Goal: Task Accomplishment & Management: Use online tool/utility

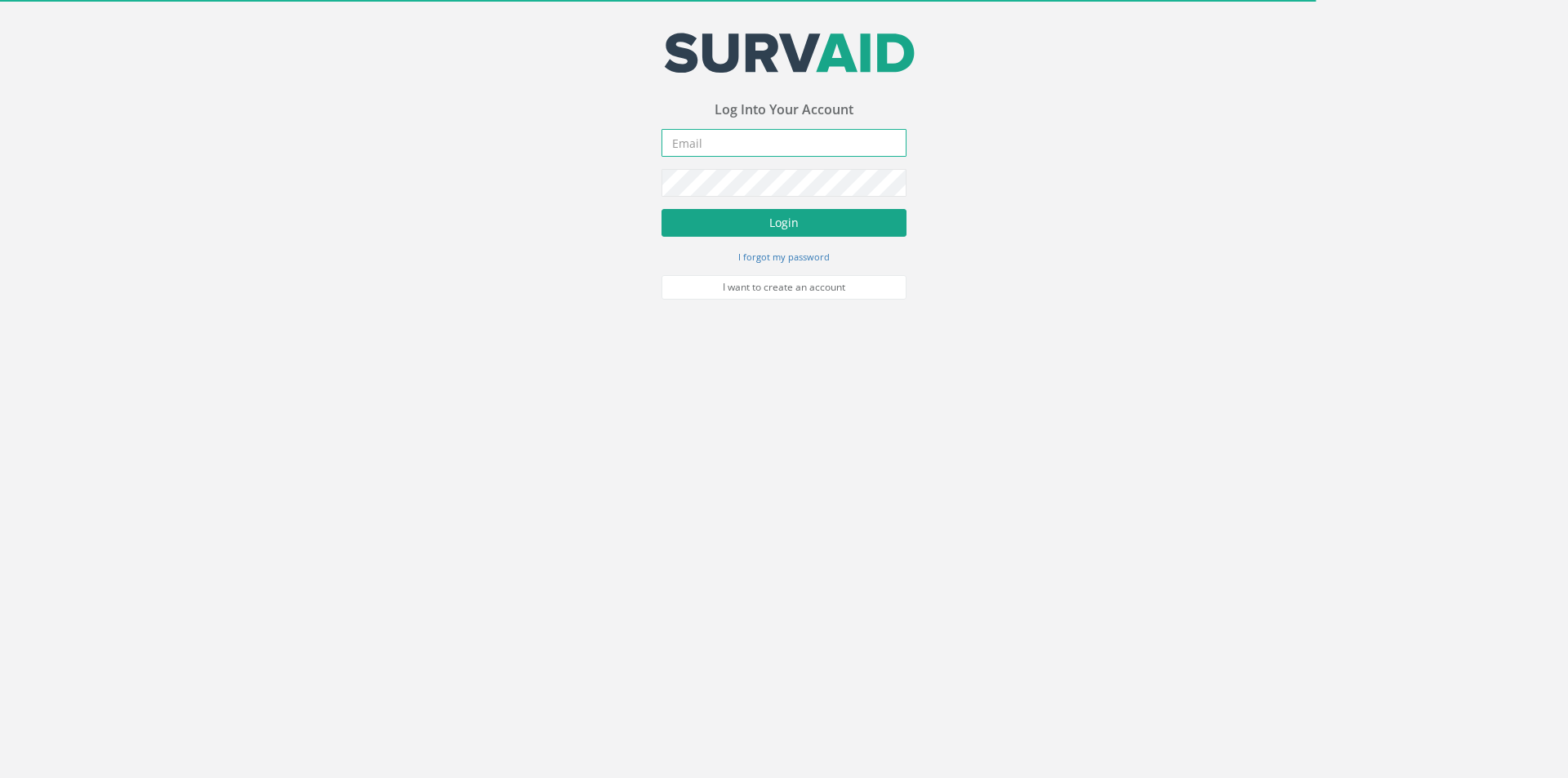
type input "[PERSON_NAME][EMAIL_ADDRESS][PERSON_NAME][DOMAIN_NAME]"
click at [760, 214] on button "Login" at bounding box center [783, 223] width 245 height 28
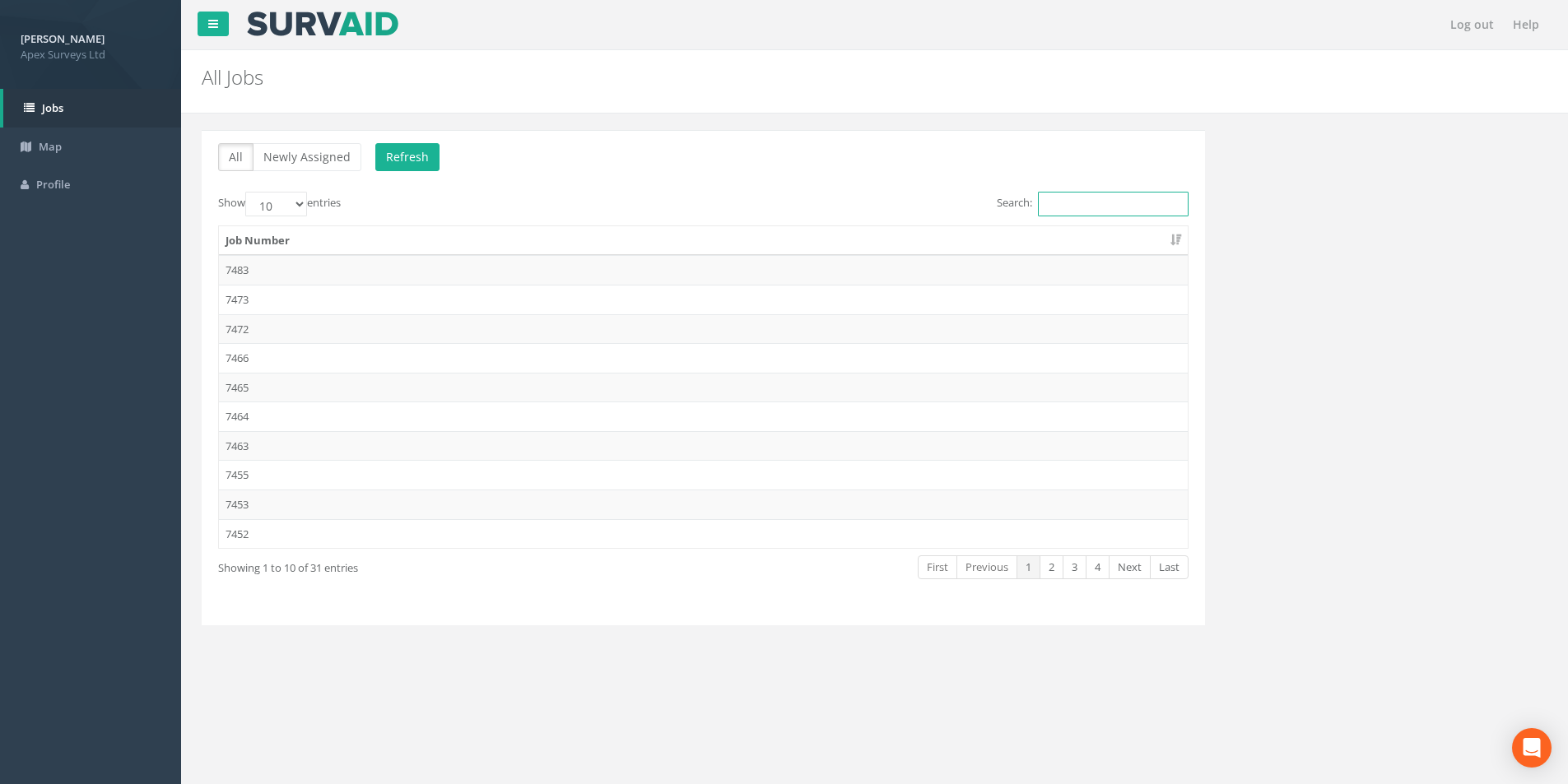
click at [1107, 204] on input "Search:" at bounding box center [1113, 204] width 151 height 25
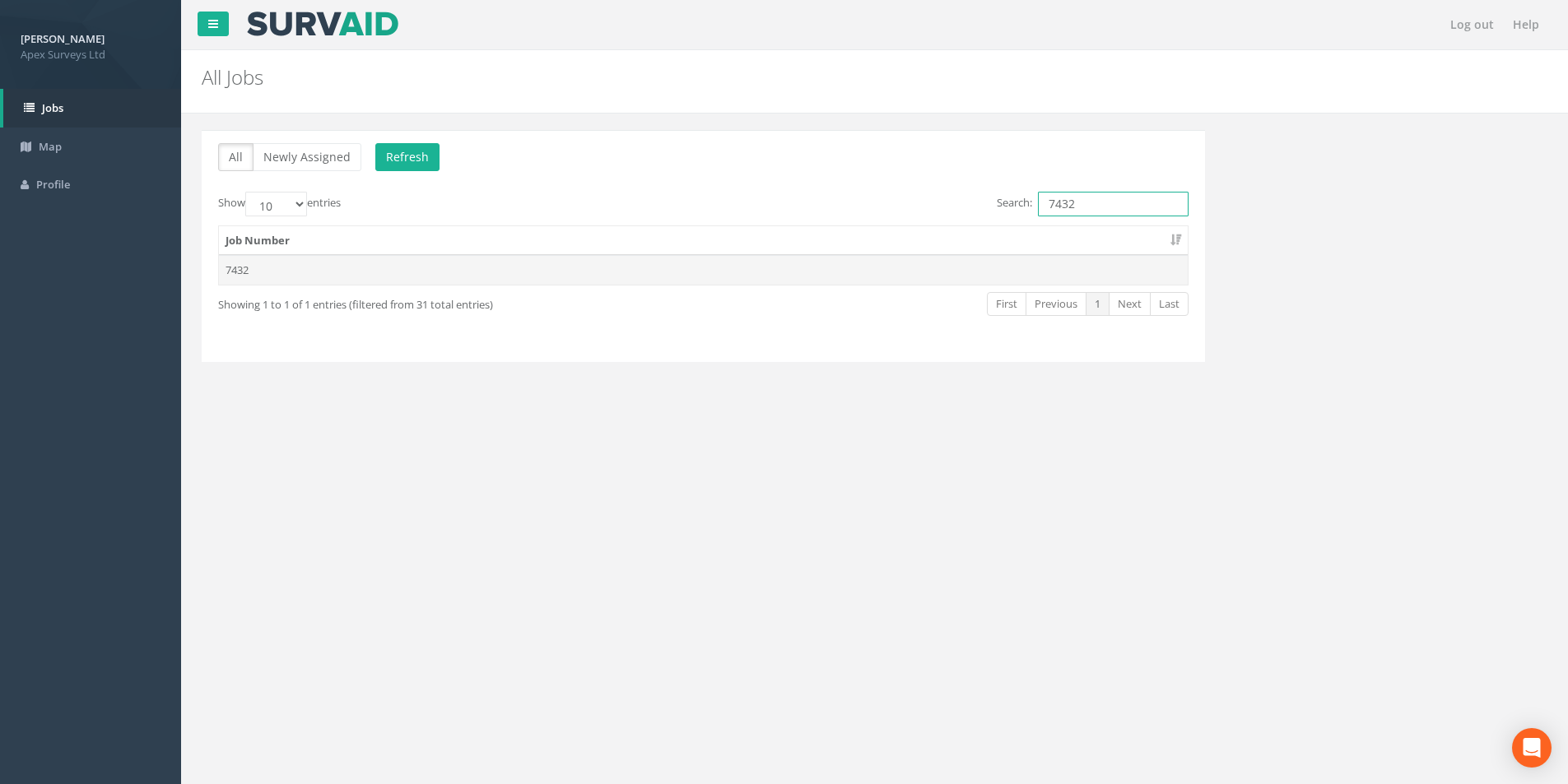
type input "7432"
click at [239, 272] on td "7432" at bounding box center [703, 270] width 968 height 30
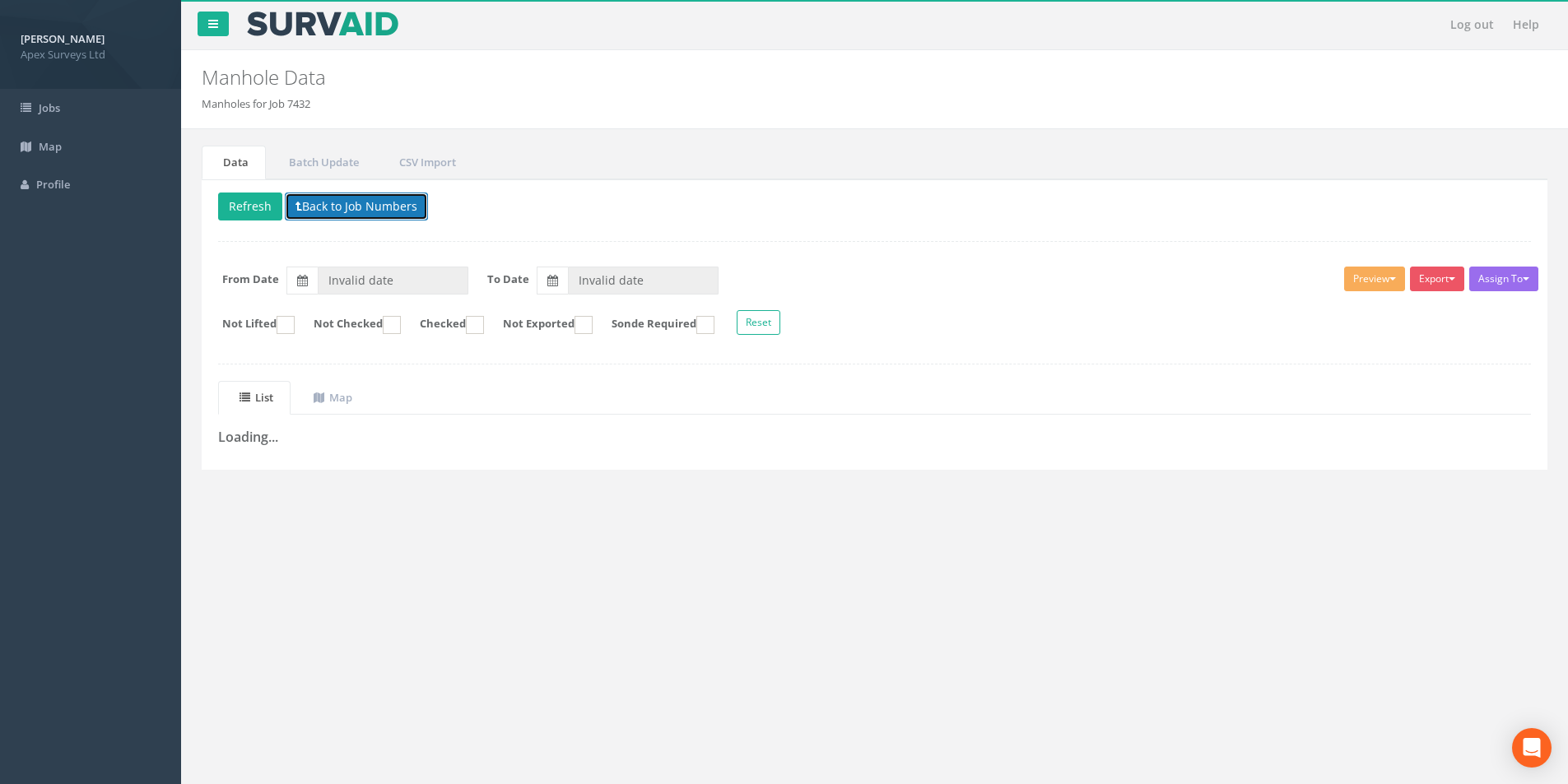
click at [332, 199] on button "Back to Job Numbers" at bounding box center [356, 206] width 144 height 28
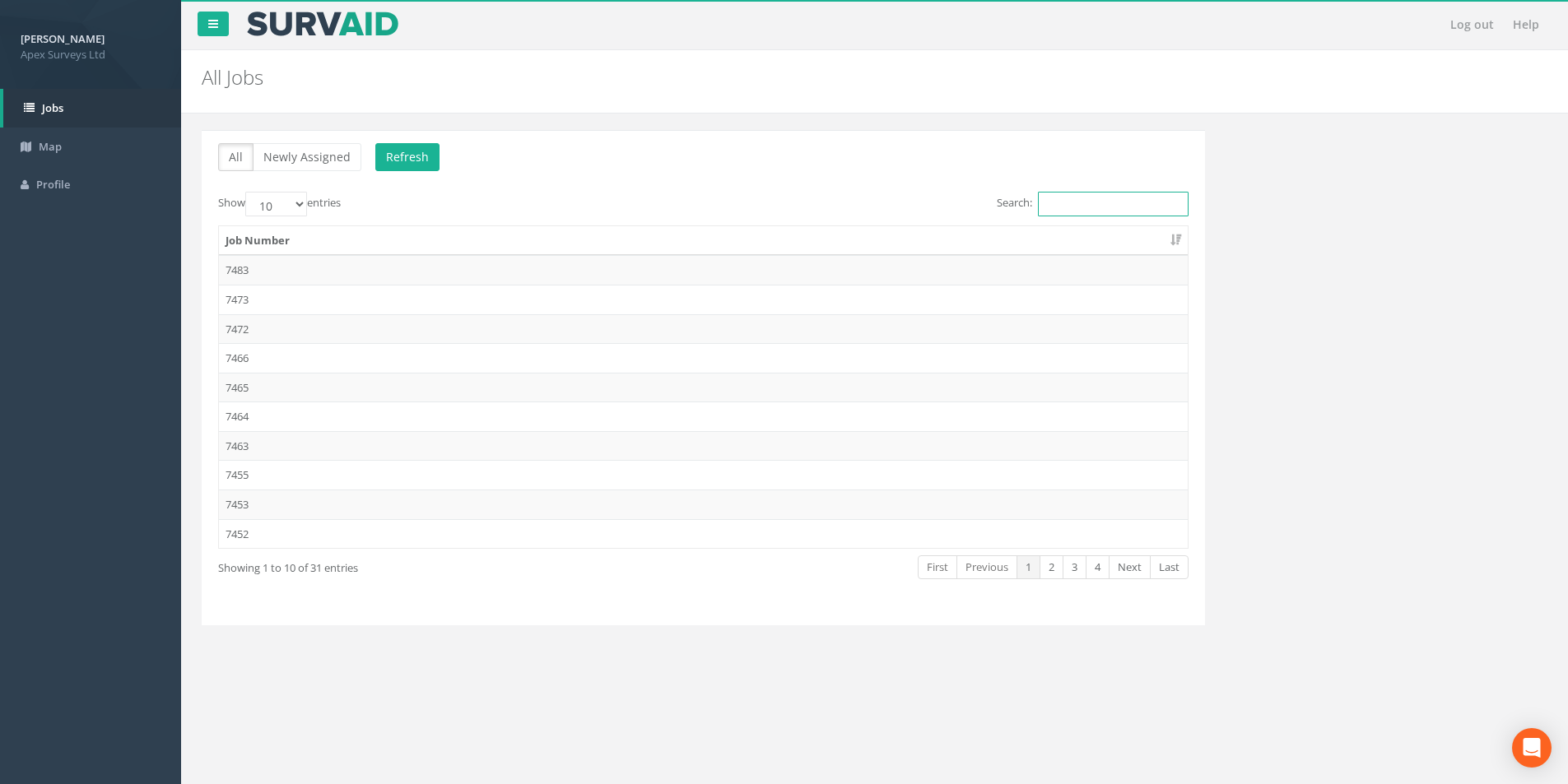
click at [1119, 201] on input "Search:" at bounding box center [1113, 204] width 151 height 25
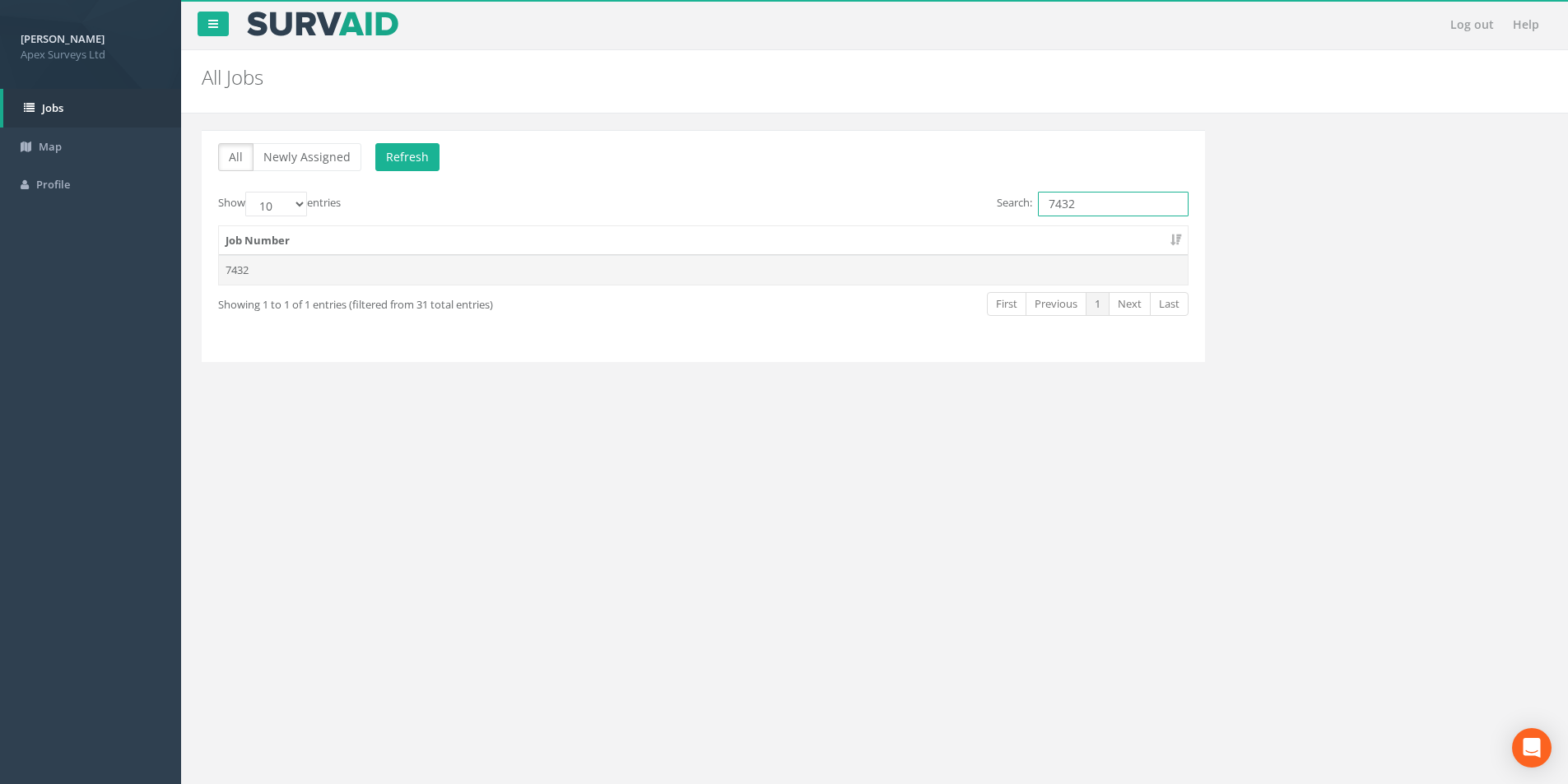
type input "7432"
click at [286, 276] on td "7432" at bounding box center [703, 270] width 968 height 30
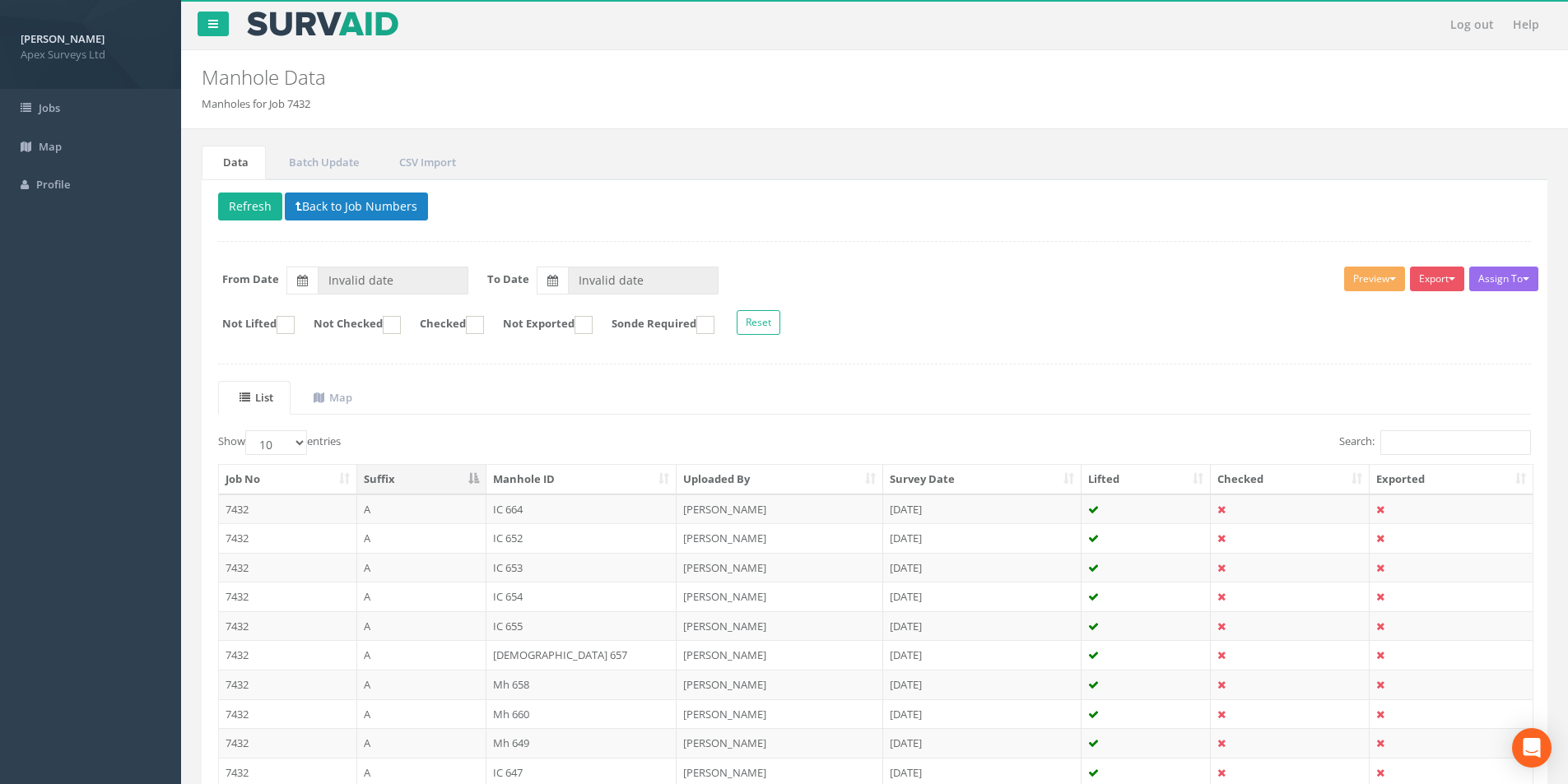
type input "[DATE]"
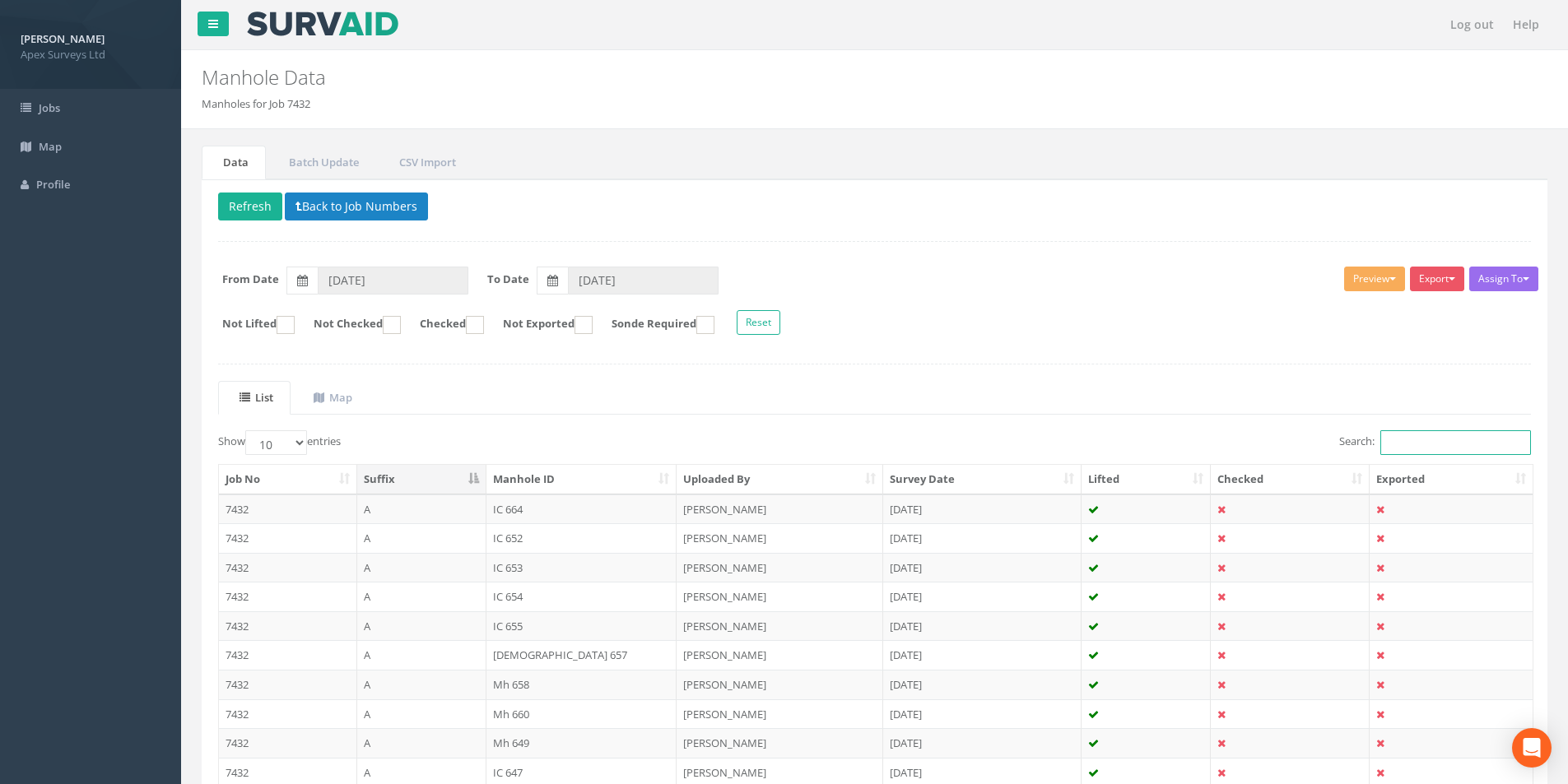
click at [1462, 444] on input "Search:" at bounding box center [1455, 443] width 151 height 25
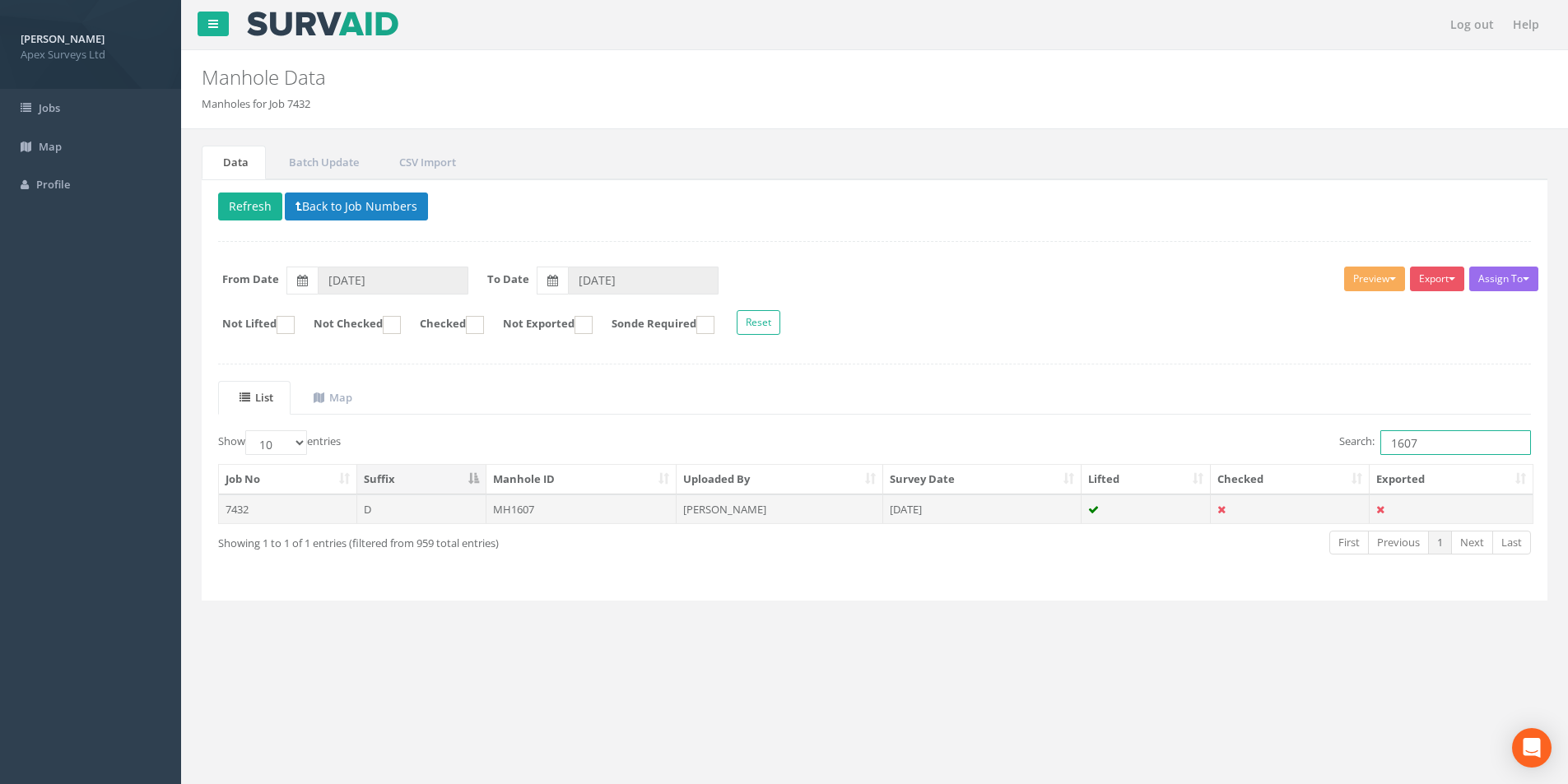
type input "1607"
click at [616, 513] on td "MH1607" at bounding box center [582, 509] width 191 height 30
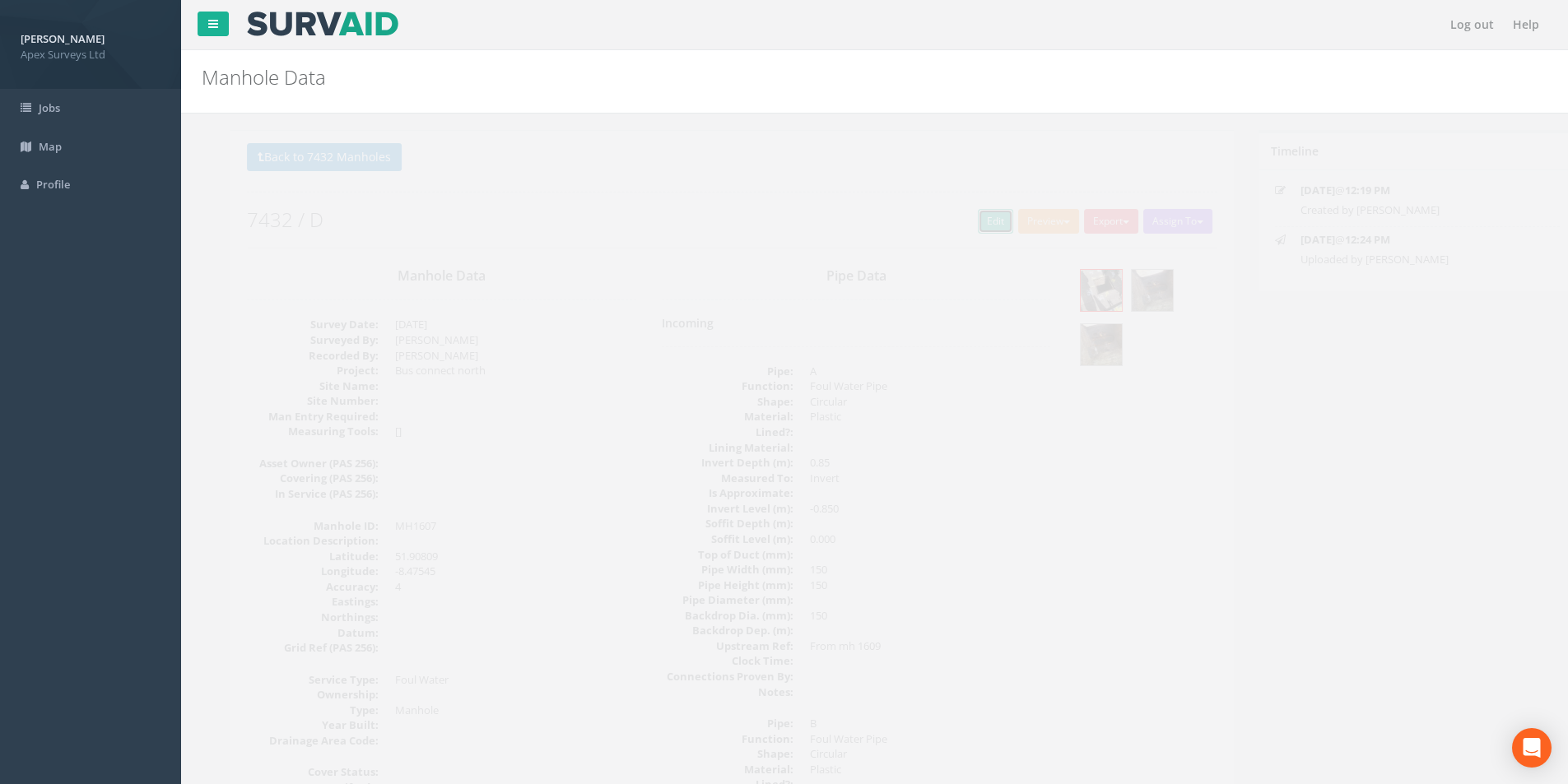
click at [958, 229] on link "Edit" at bounding box center [966, 221] width 35 height 25
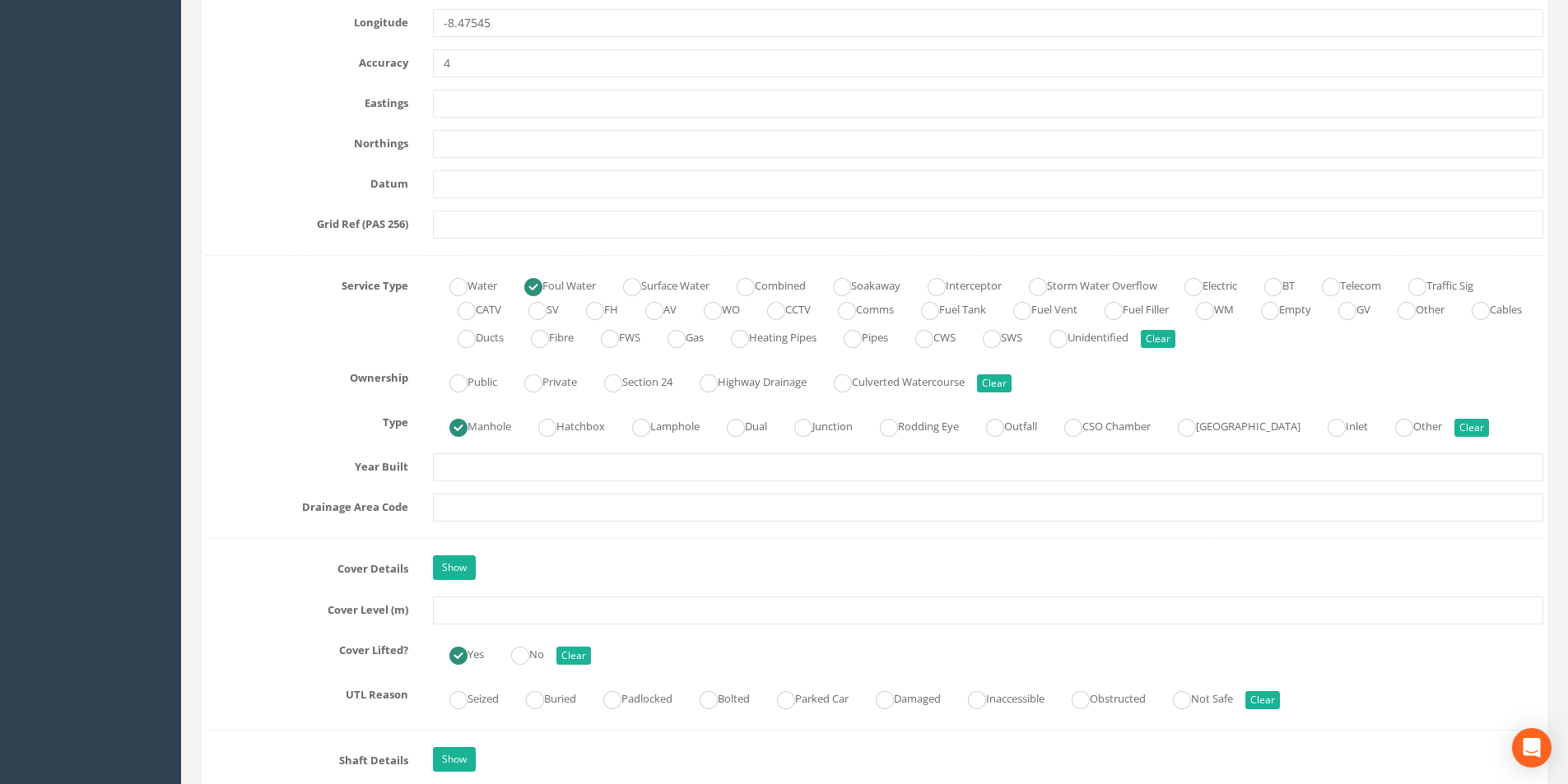
scroll to position [987, 0]
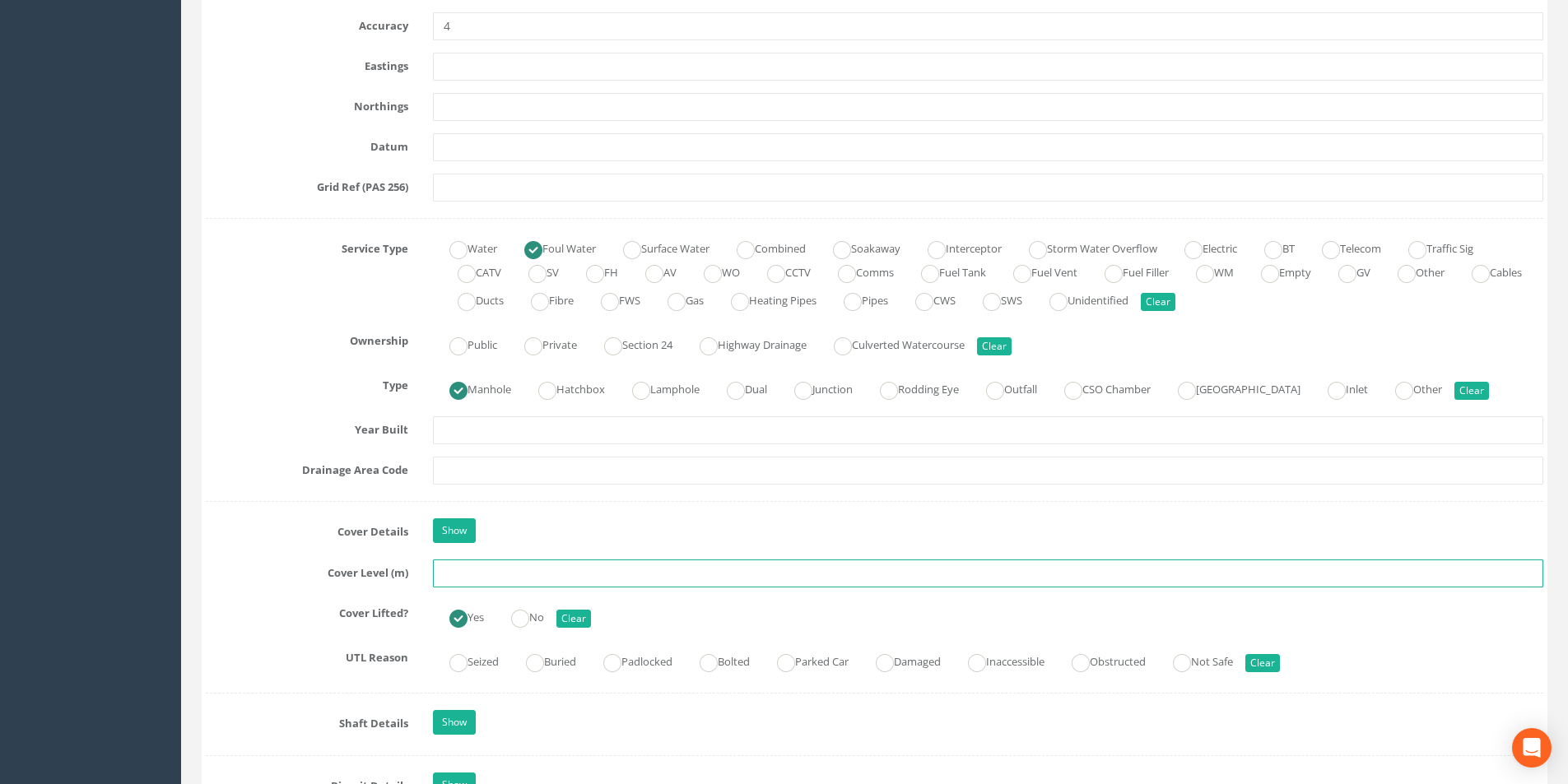
click at [492, 571] on input "text" at bounding box center [988, 573] width 1110 height 28
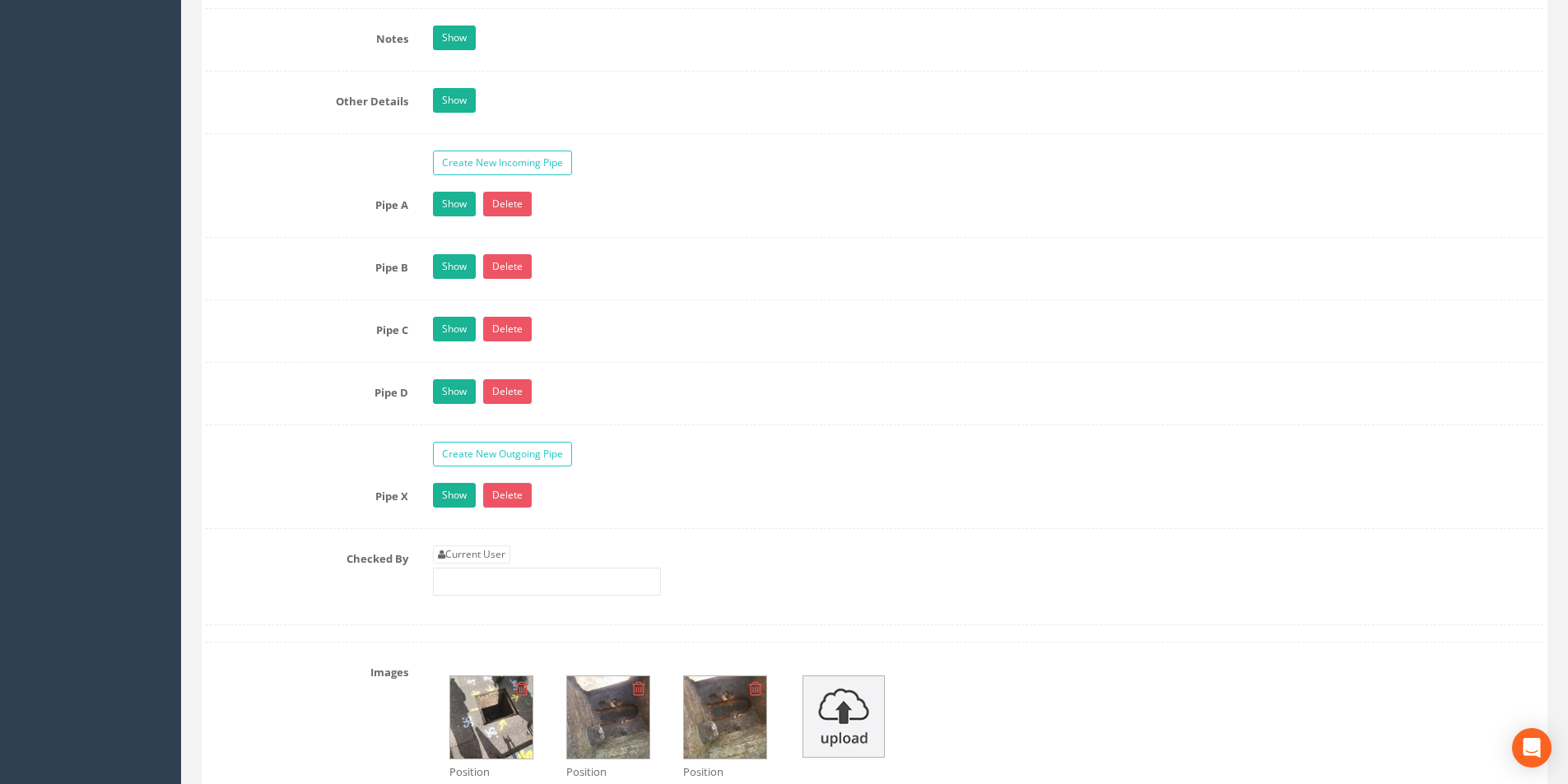
scroll to position [2550, 0]
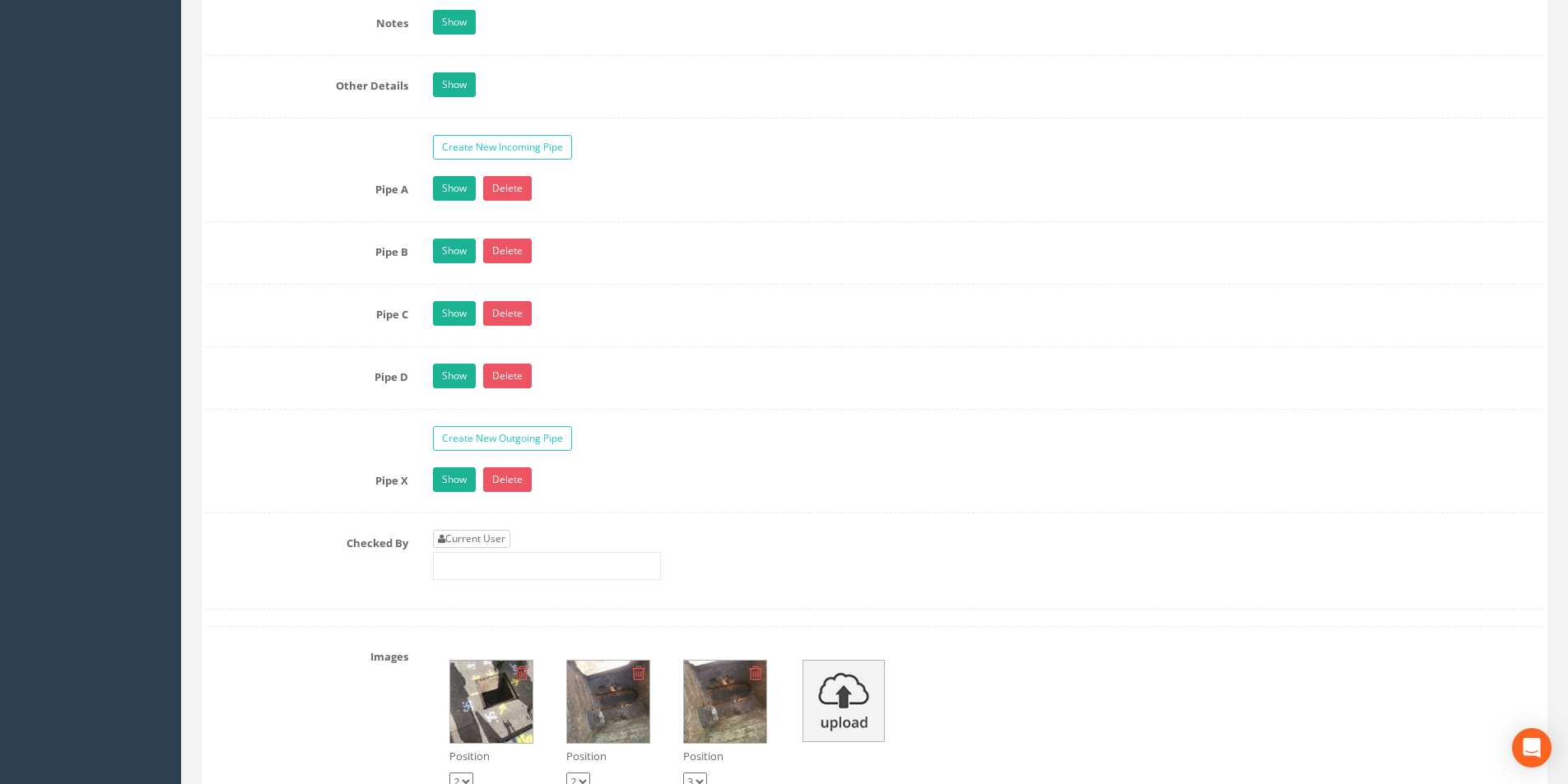
type input "8.86"
click at [501, 539] on link "Current User" at bounding box center [472, 539] width 78 height 18
type input "[PERSON_NAME]"
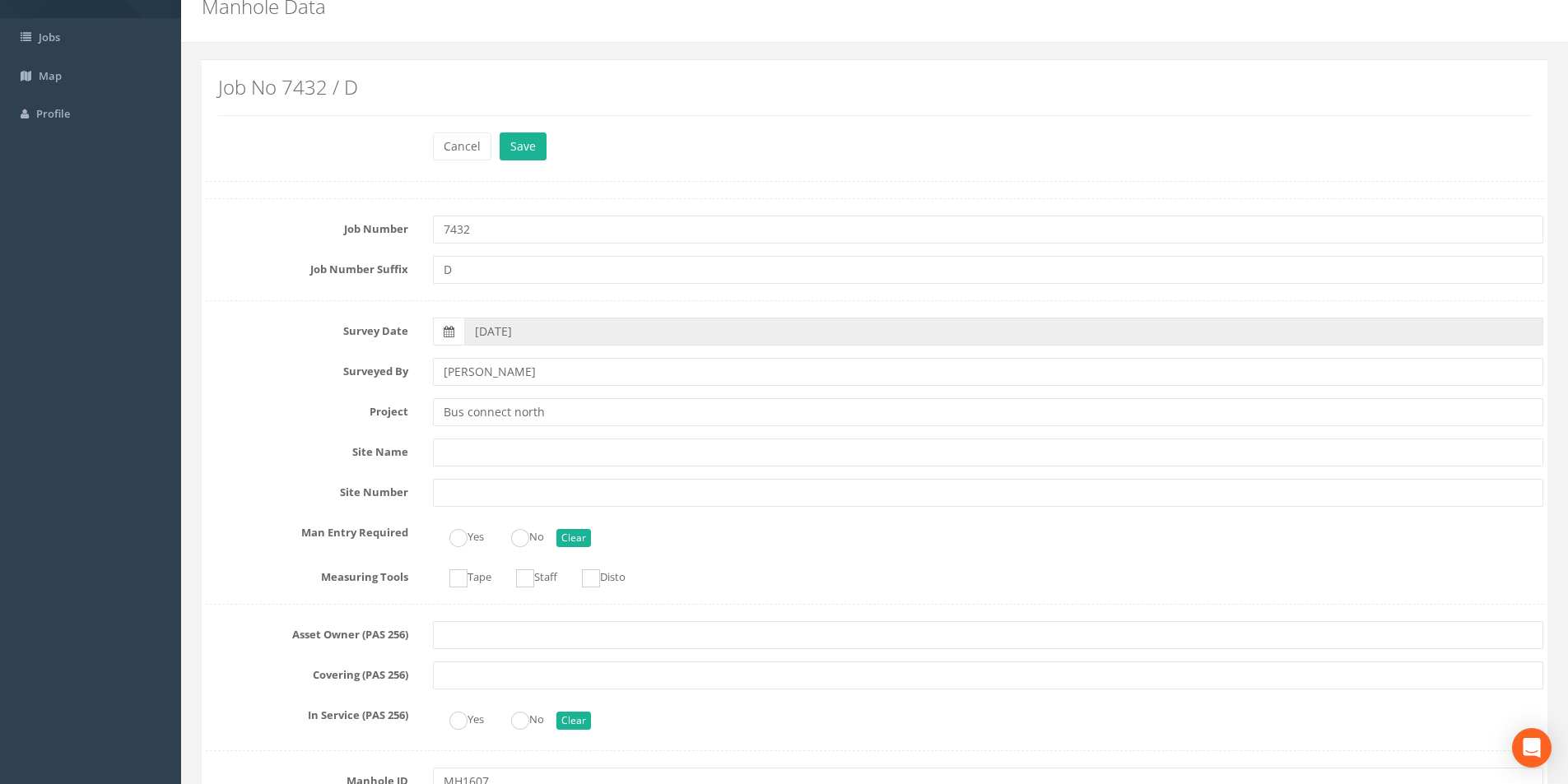
scroll to position [0, 0]
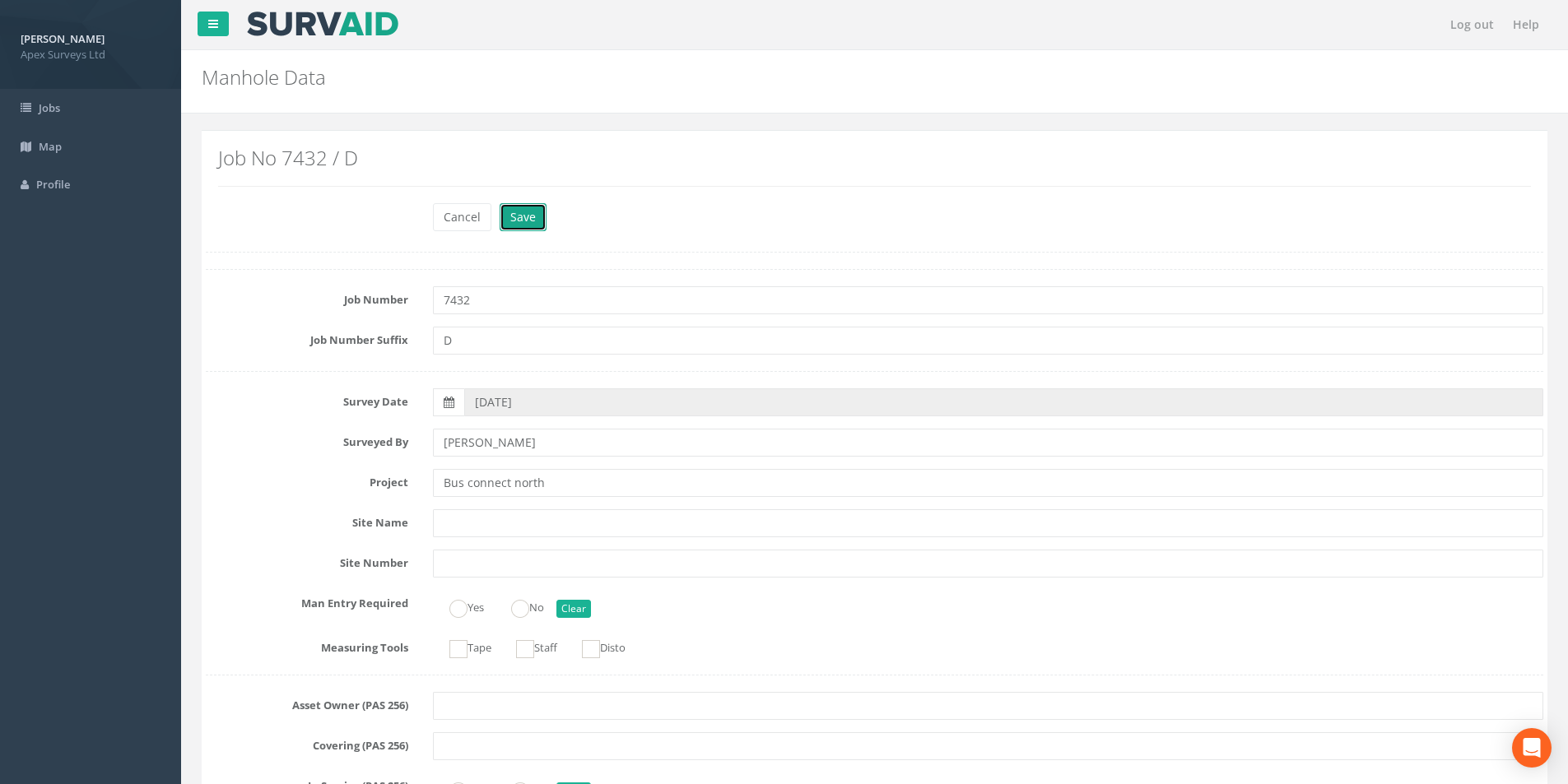
click at [519, 216] on button "Save" at bounding box center [523, 217] width 47 height 28
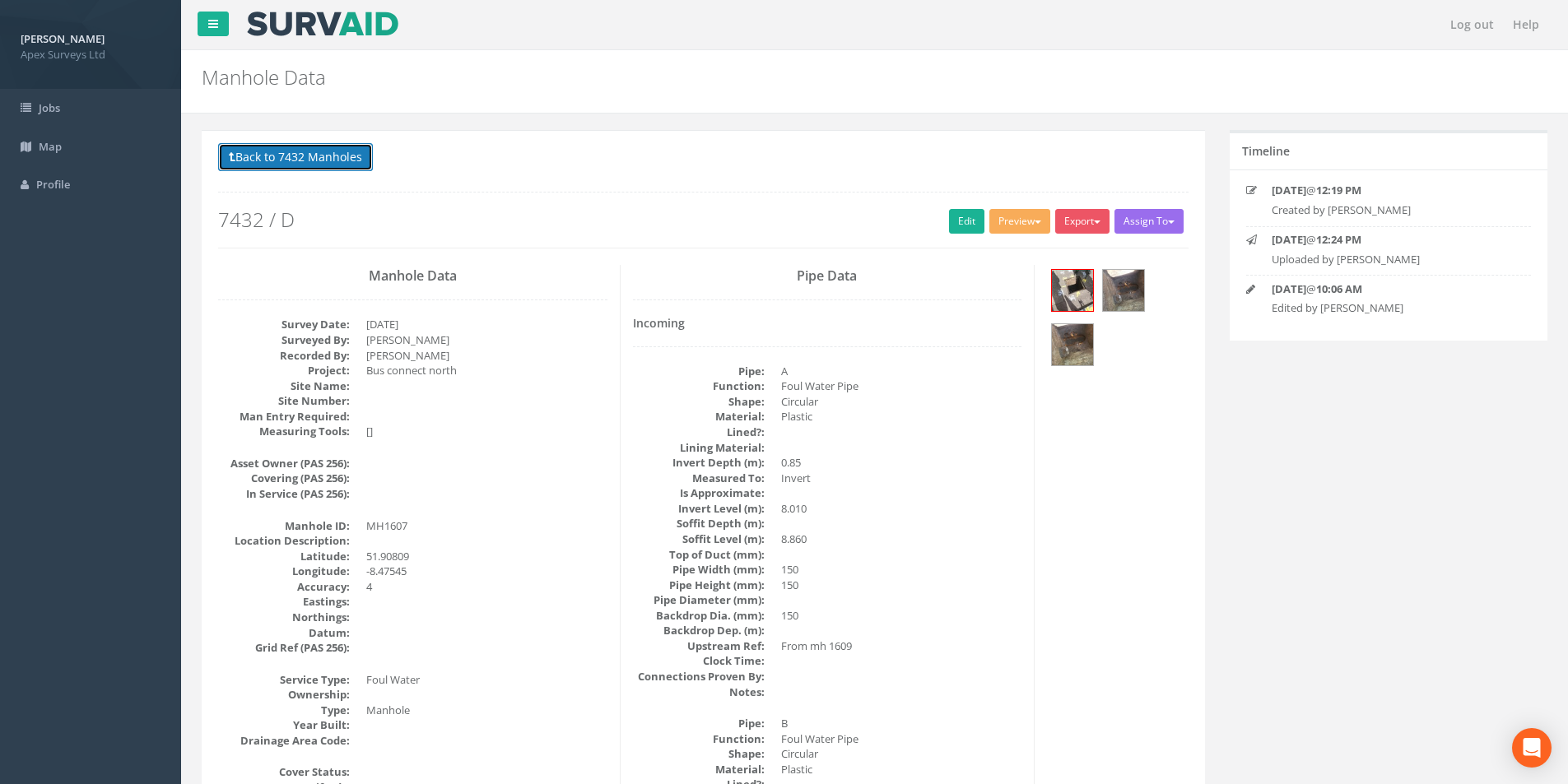
click at [299, 161] on button "Back to 7432 Manholes" at bounding box center [295, 157] width 155 height 28
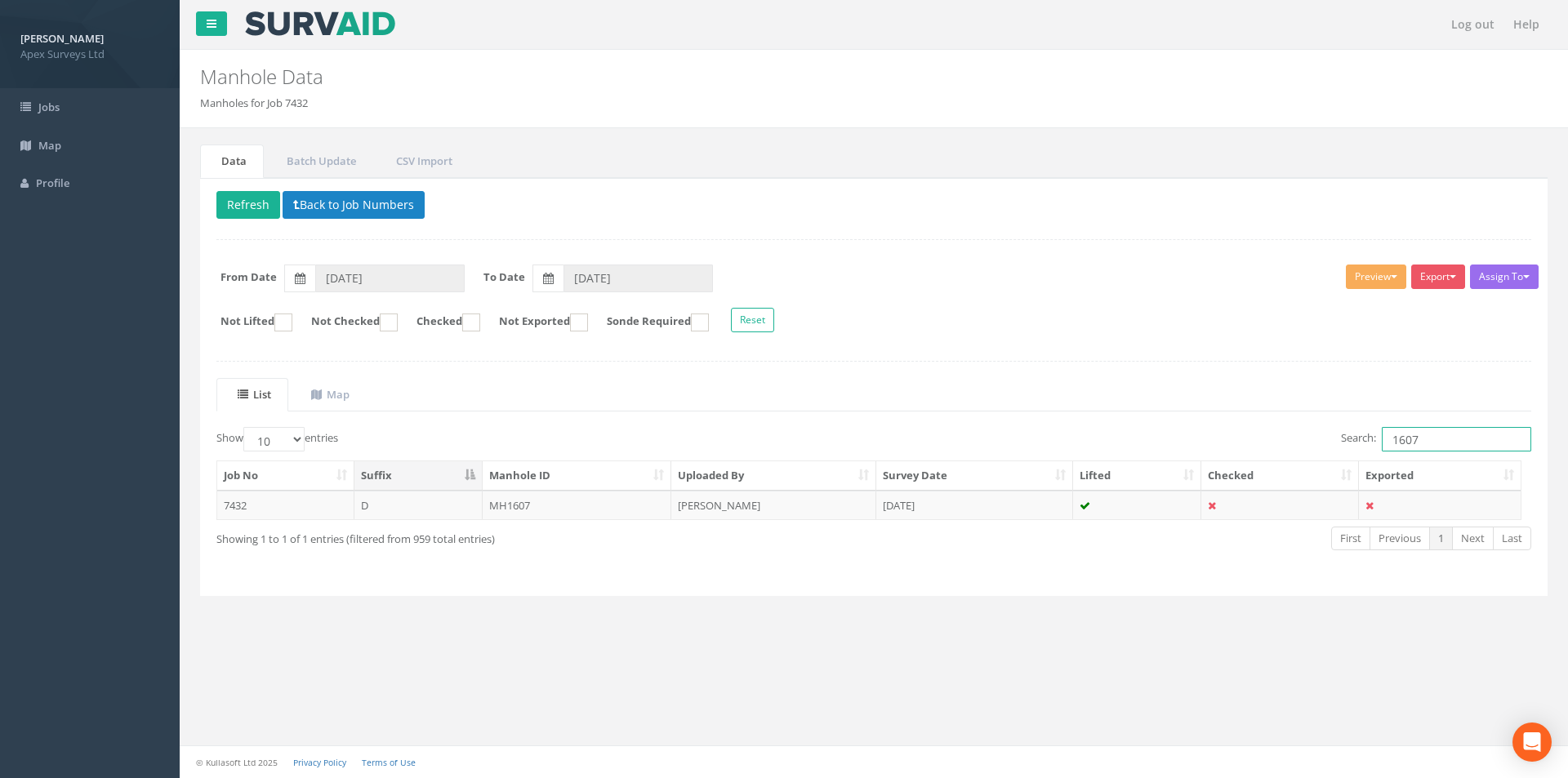
click at [1429, 444] on input "1607" at bounding box center [1456, 439] width 150 height 25
click at [1434, 437] on input "1608" at bounding box center [1456, 439] width 150 height 25
click at [1426, 438] on input "1608" at bounding box center [1456, 439] width 150 height 25
type input "1609"
click at [601, 518] on td "MH1609" at bounding box center [577, 506] width 189 height 29
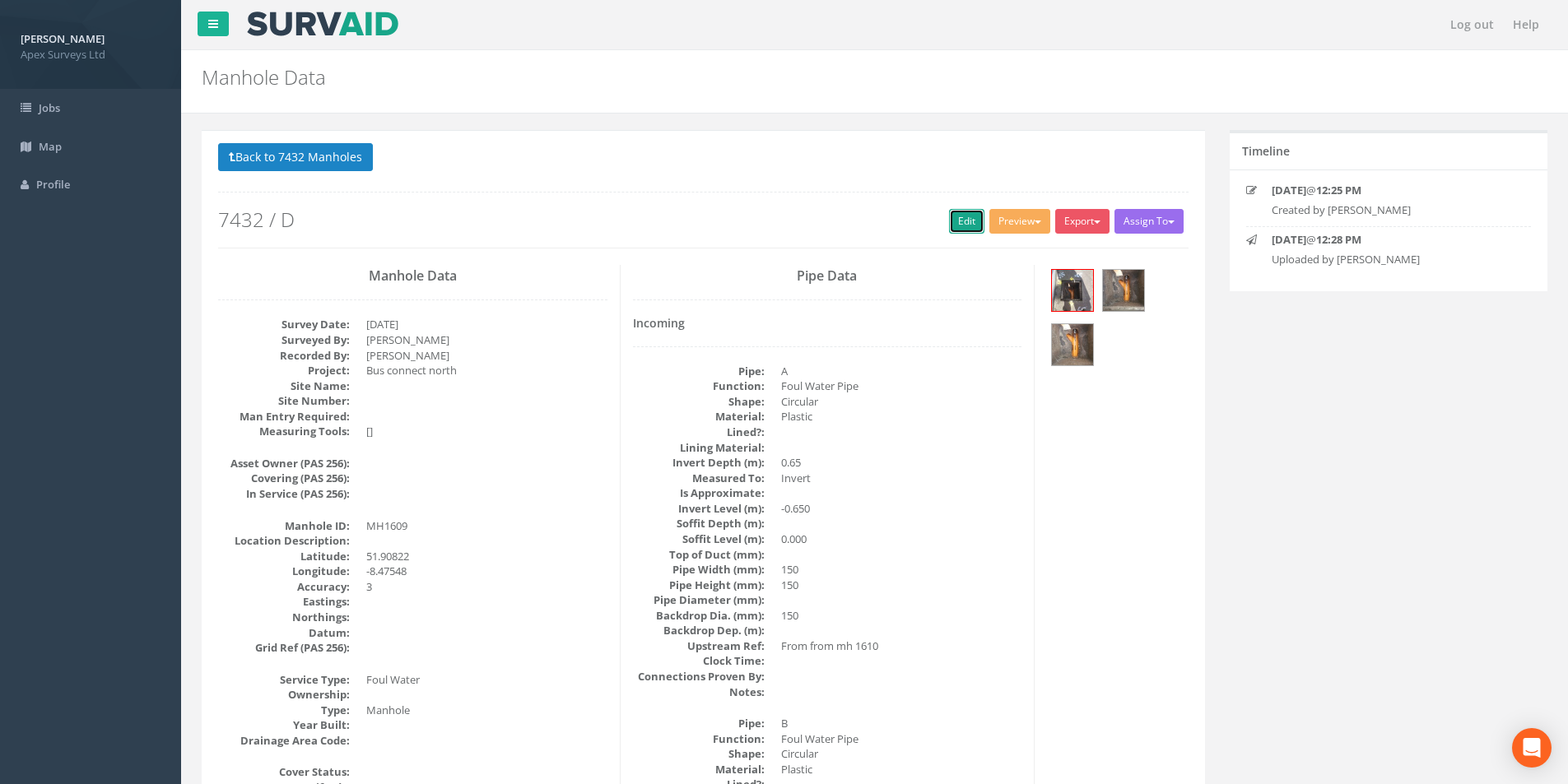
click at [954, 226] on link "Edit" at bounding box center [966, 221] width 35 height 25
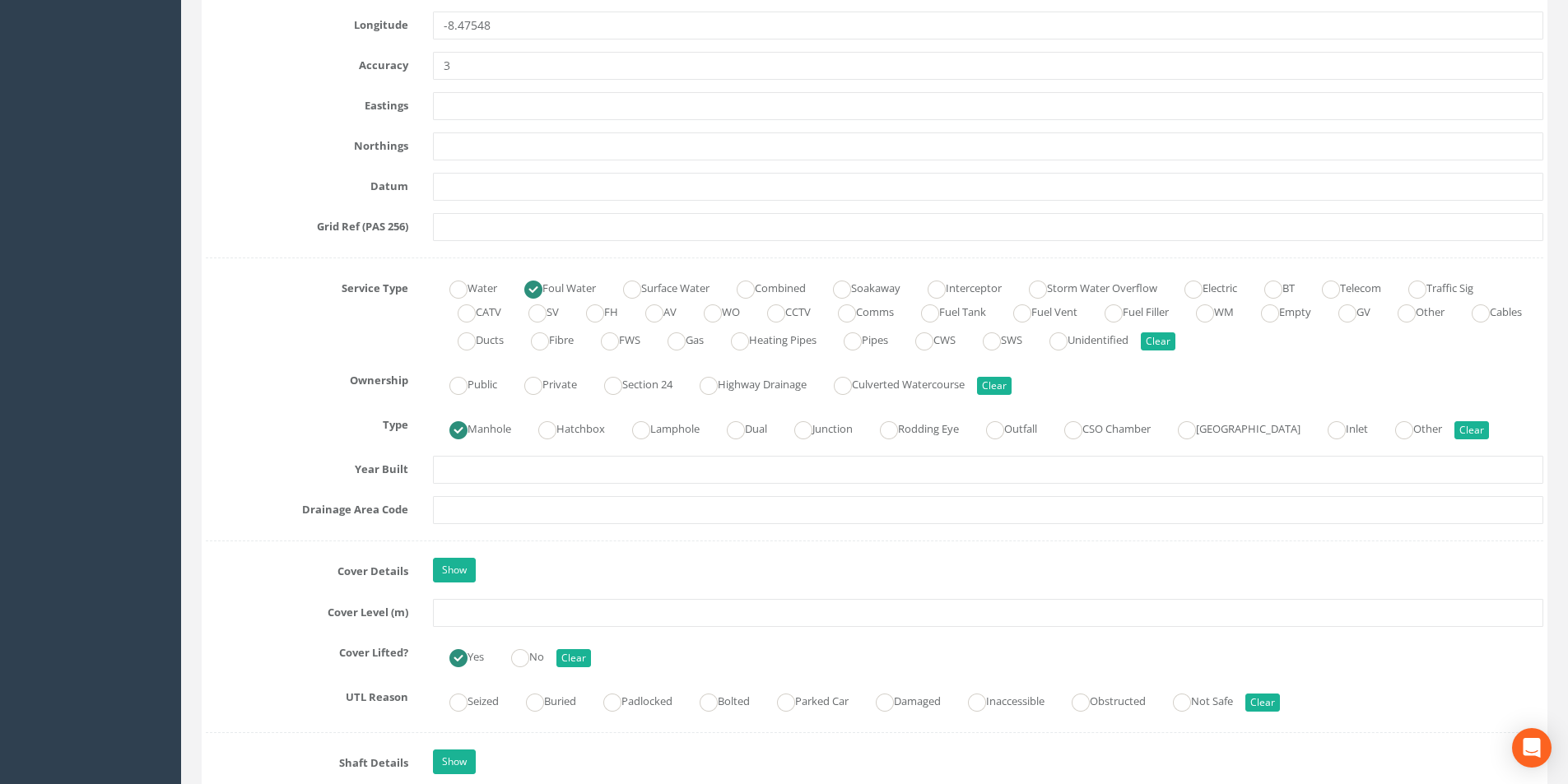
scroll to position [987, 0]
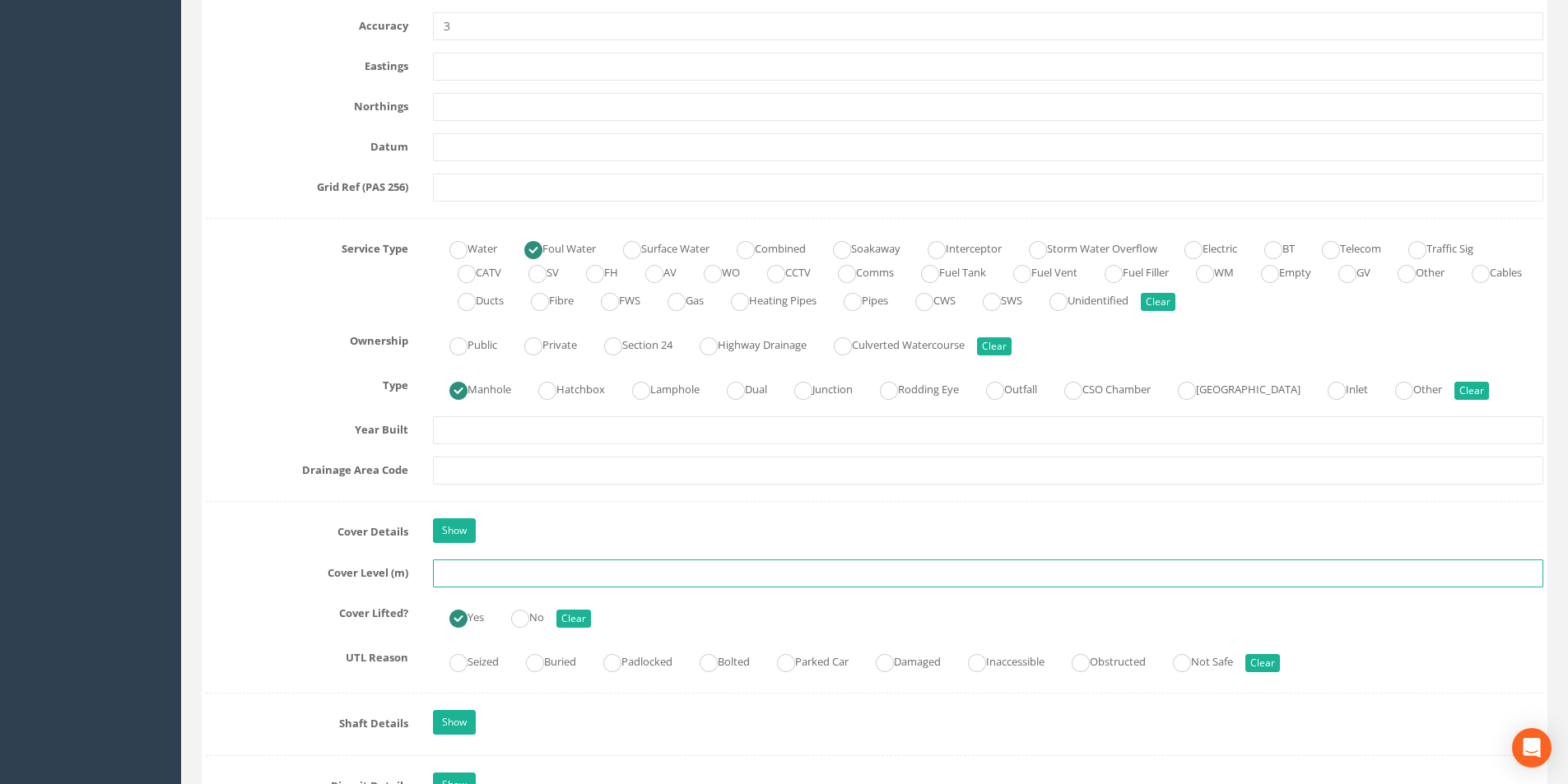
click at [538, 574] on input "text" at bounding box center [988, 573] width 1110 height 28
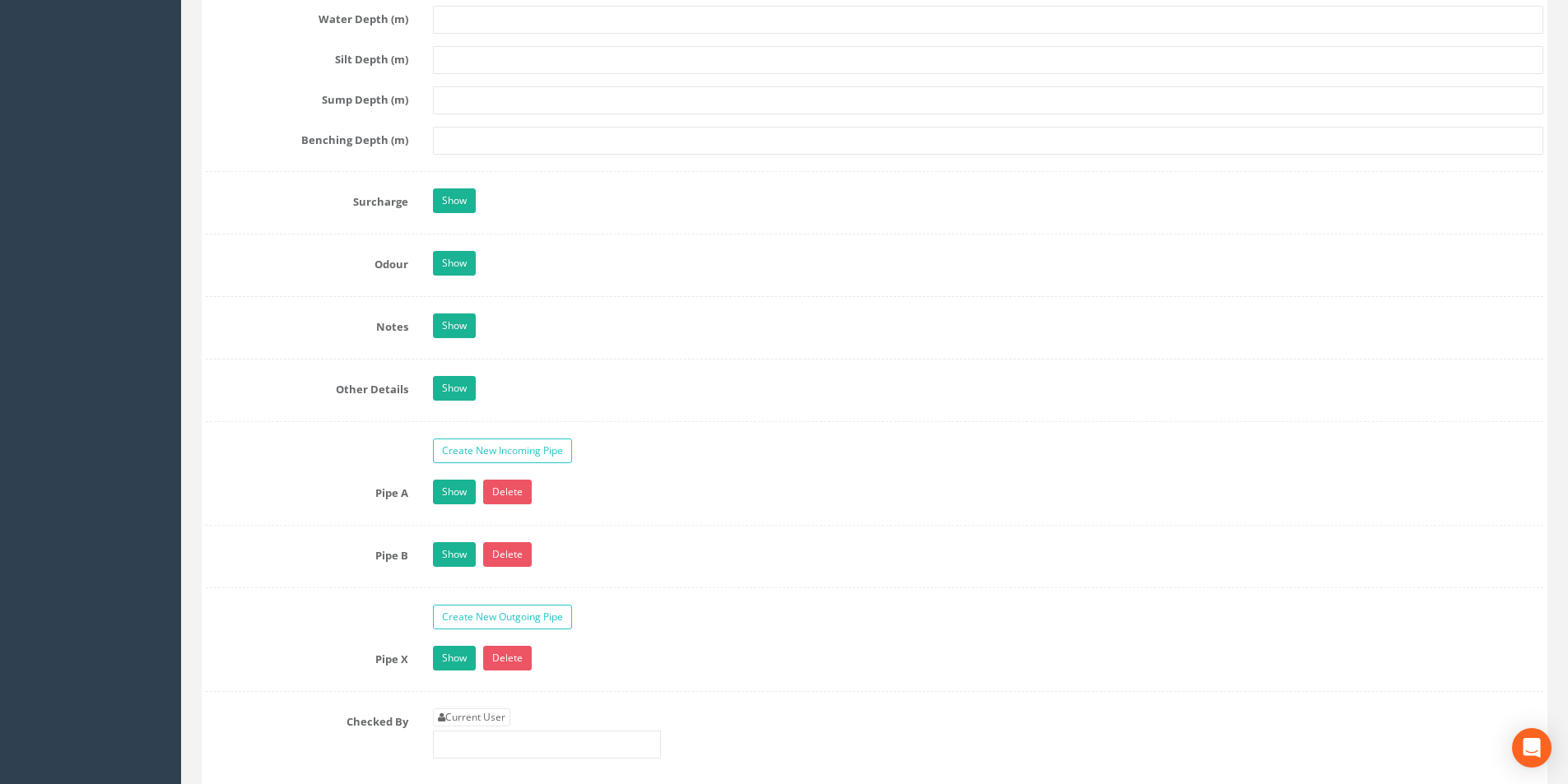
scroll to position [2303, 0]
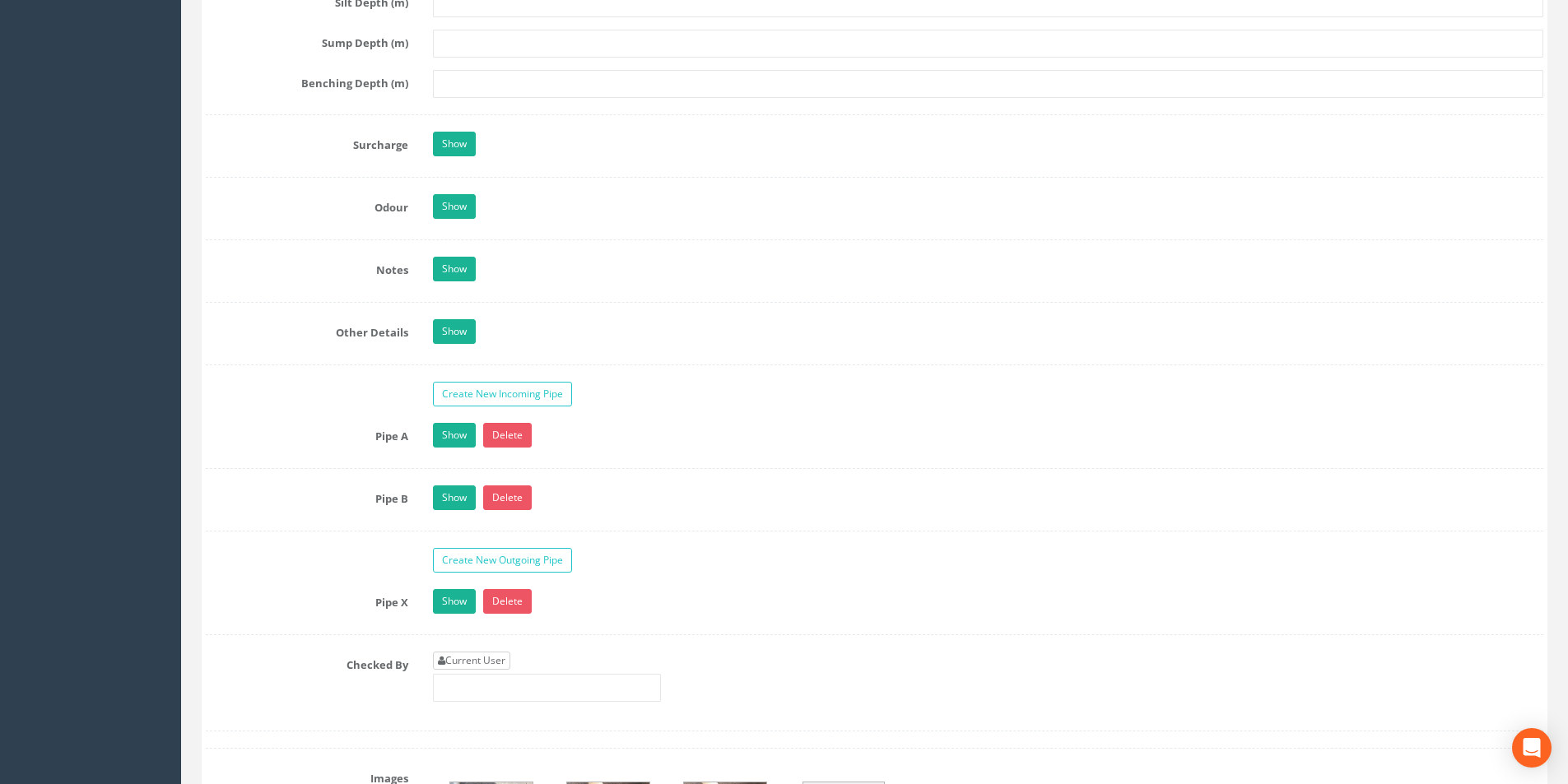
type input "8.92"
click at [487, 655] on link "Current User" at bounding box center [472, 660] width 78 height 18
type input "[PERSON_NAME]"
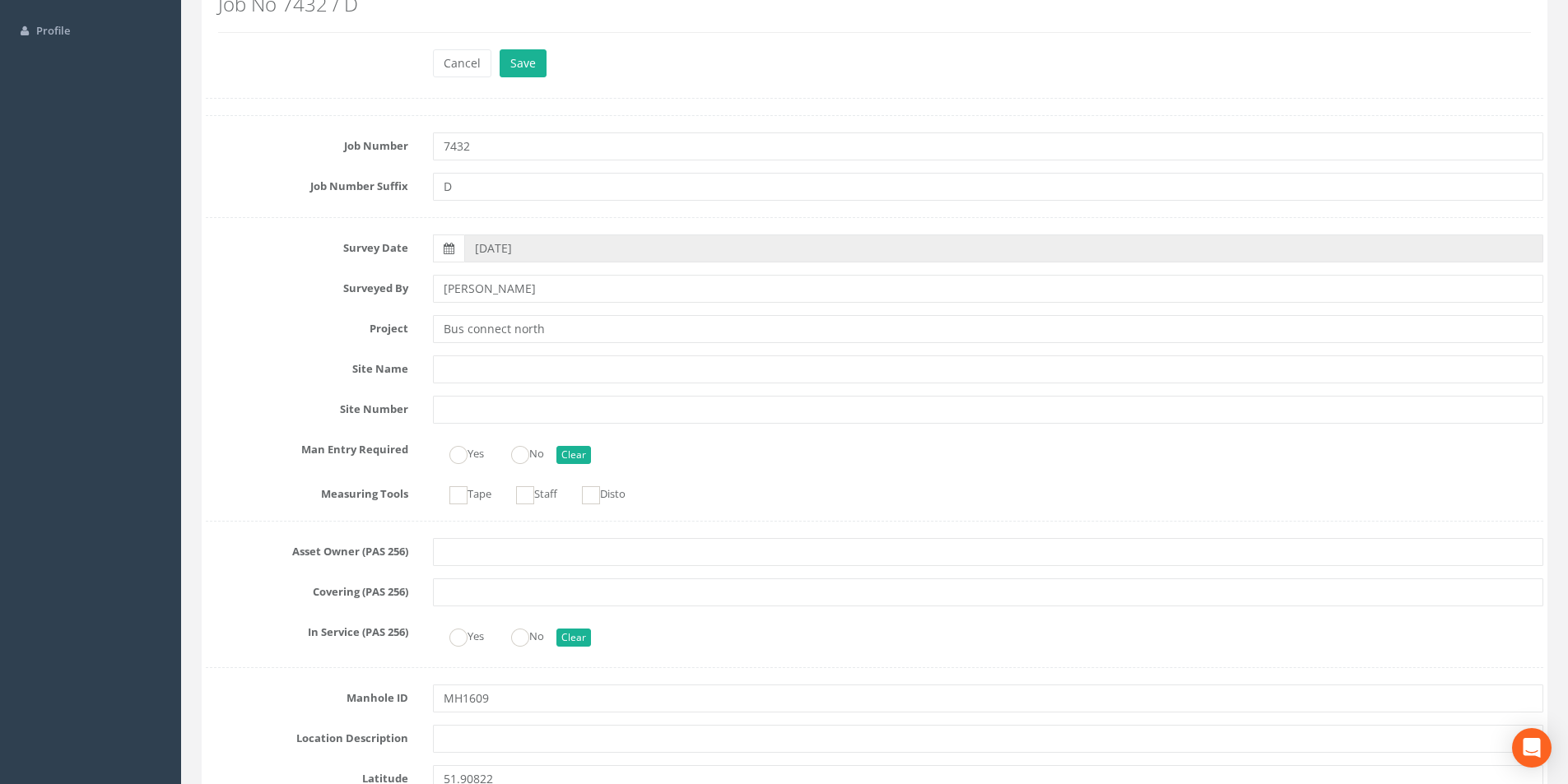
scroll to position [0, 0]
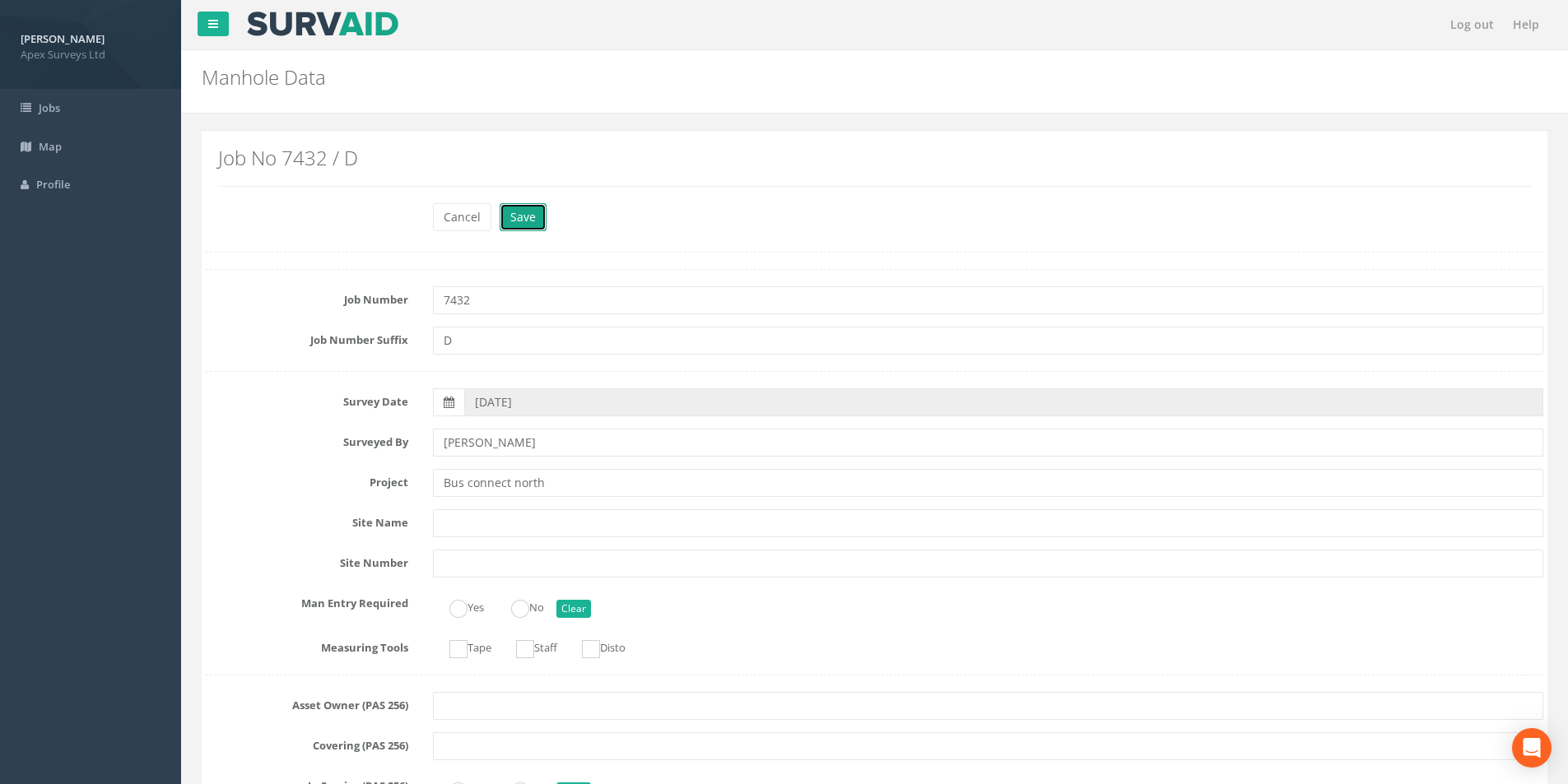
click at [525, 223] on button "Save" at bounding box center [523, 217] width 47 height 28
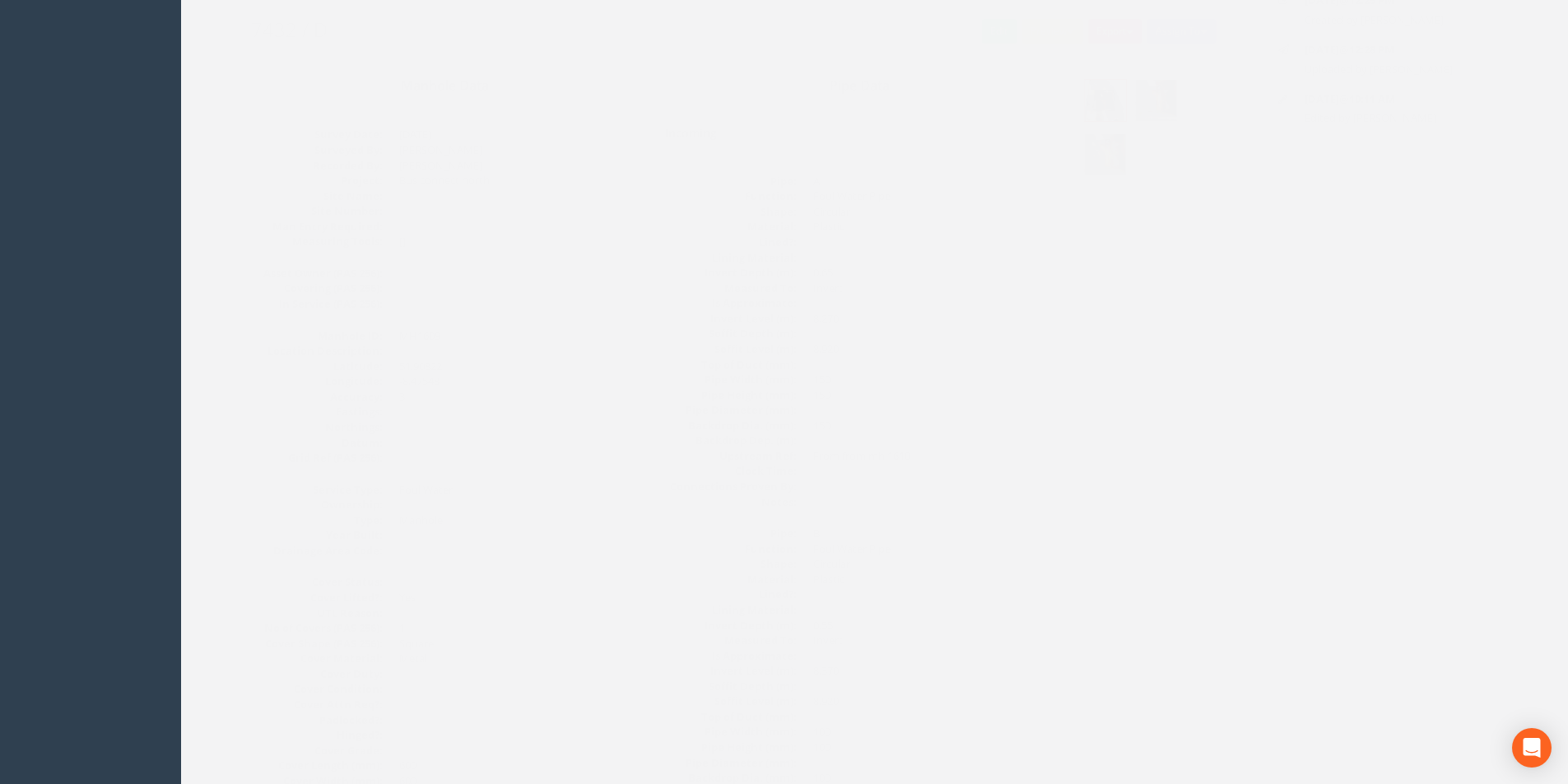
scroll to position [26, 0]
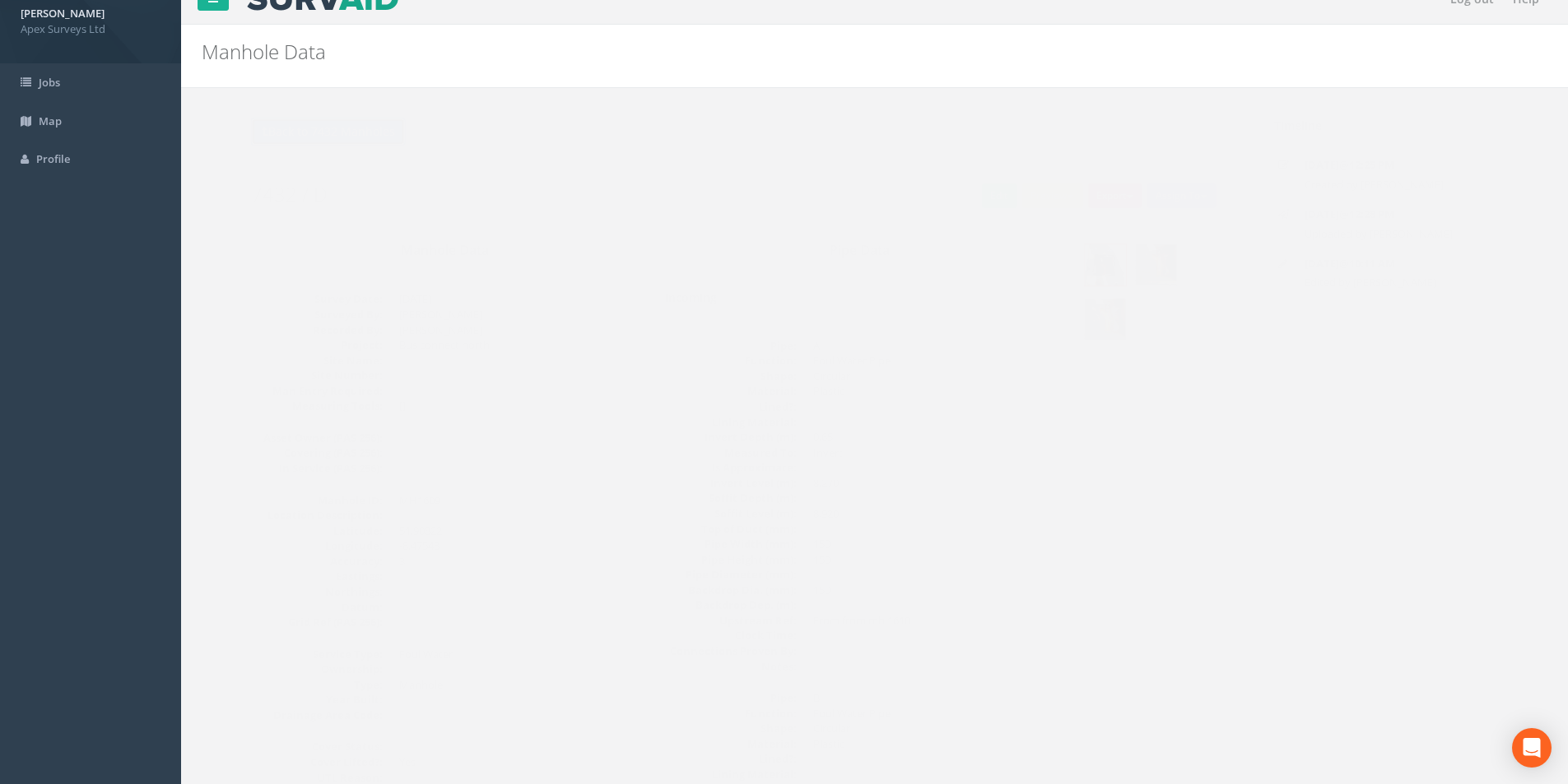
click at [303, 134] on button "Back to 7432 Manholes" at bounding box center [295, 132] width 155 height 28
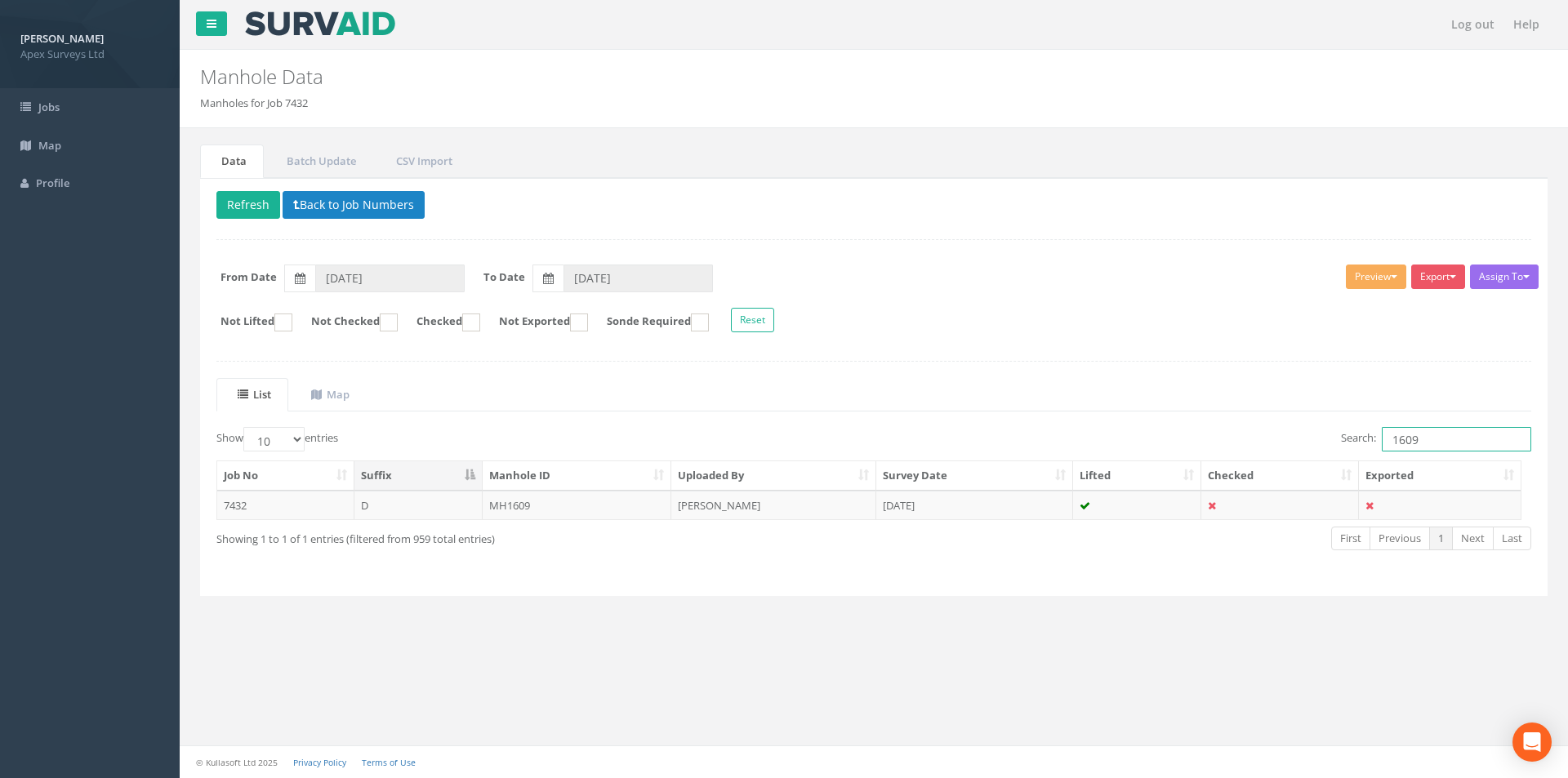
click at [1420, 434] on input "1609" at bounding box center [1456, 439] width 150 height 25
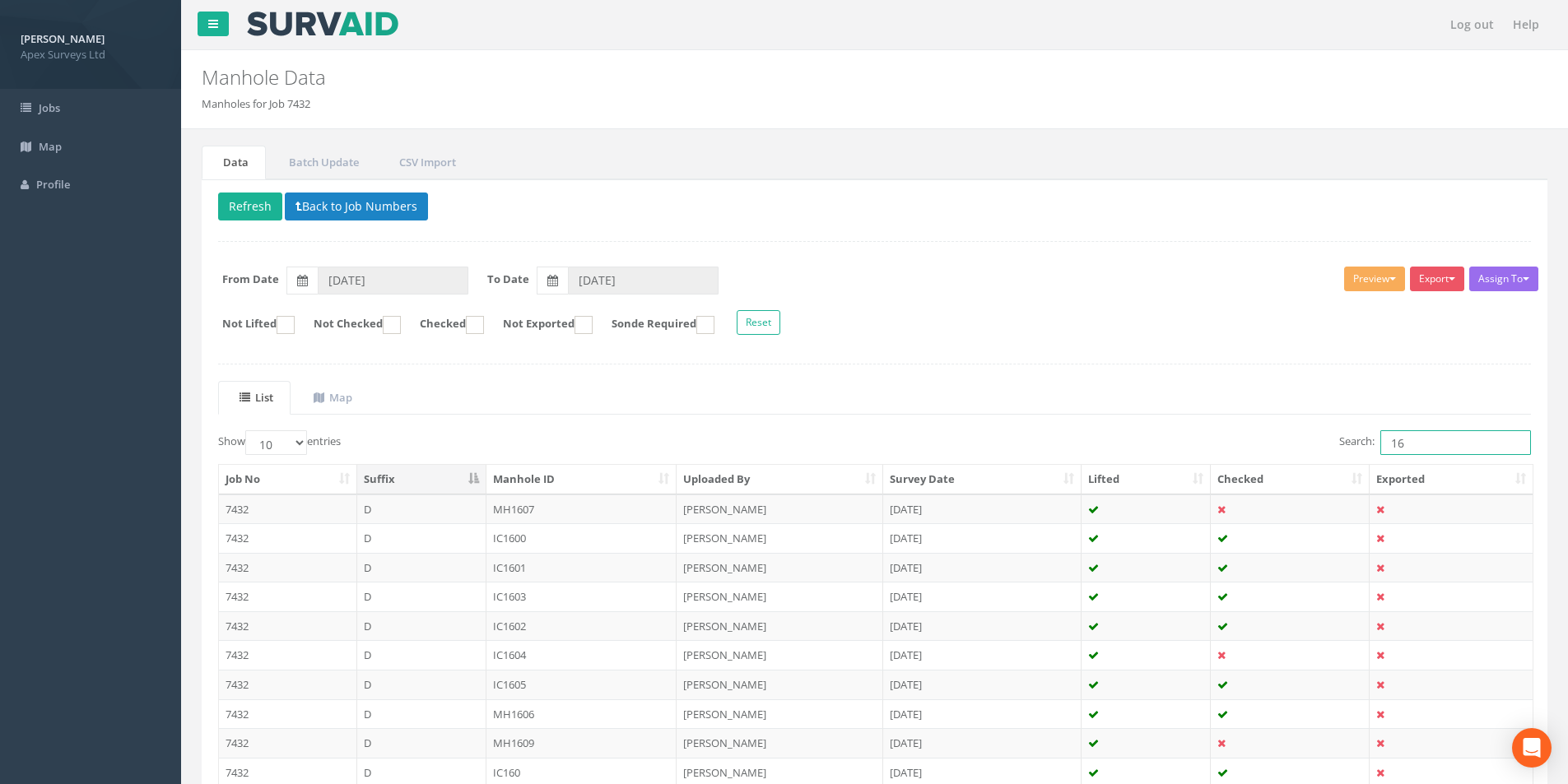
type input "1"
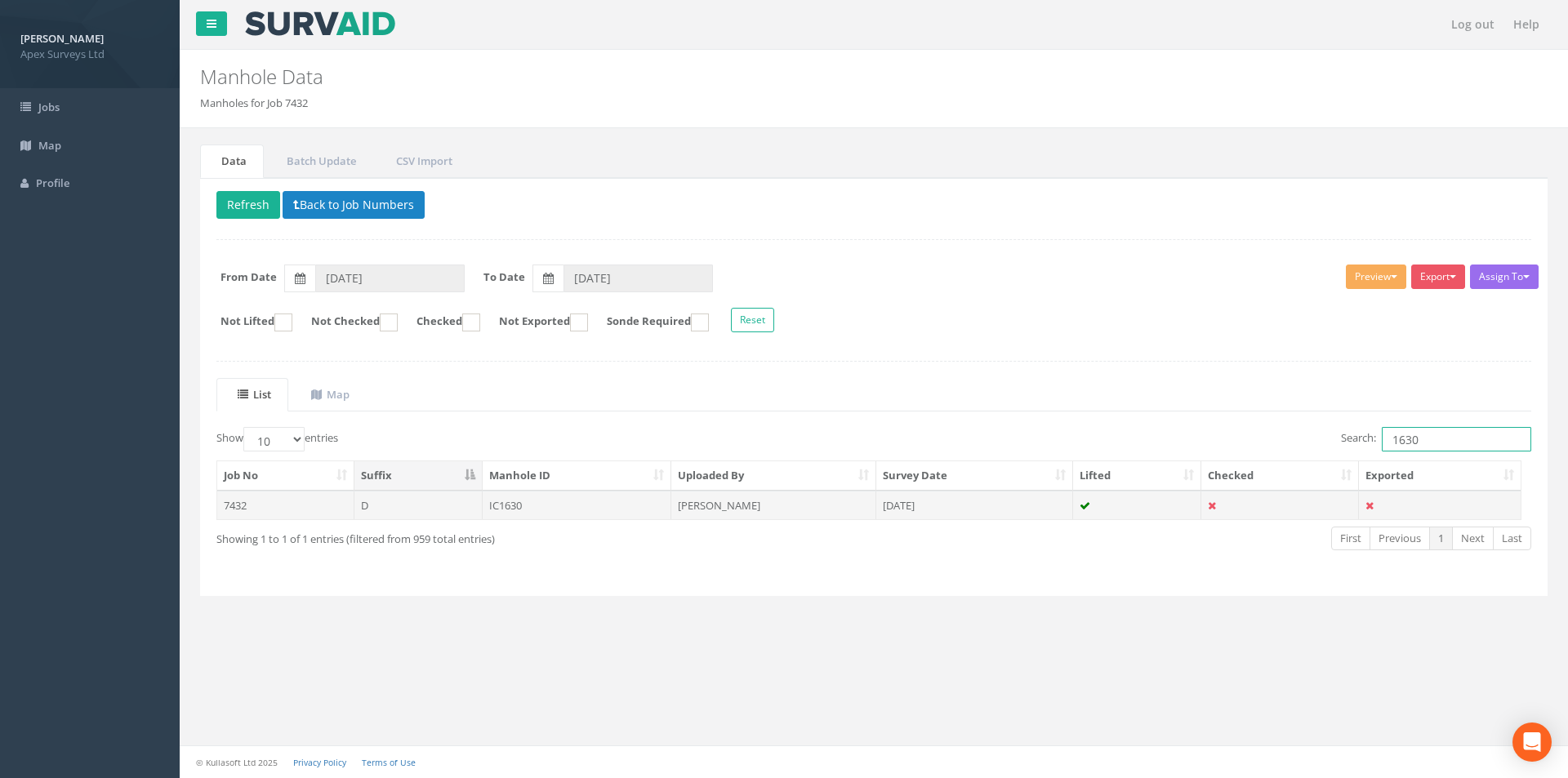
type input "1630"
click at [590, 507] on td "IC1630" at bounding box center [577, 506] width 189 height 29
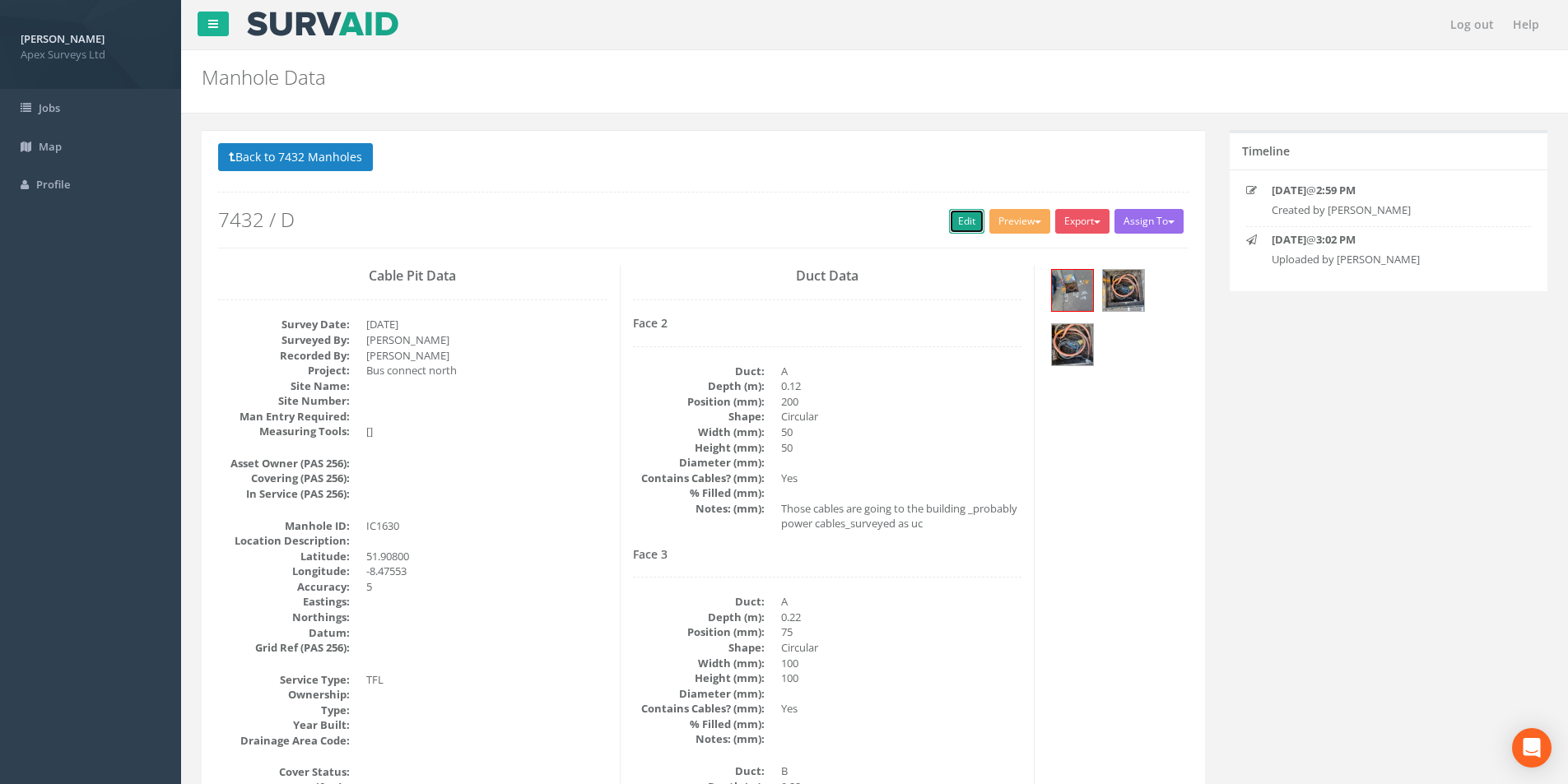
click at [966, 221] on link "Edit" at bounding box center [966, 221] width 35 height 25
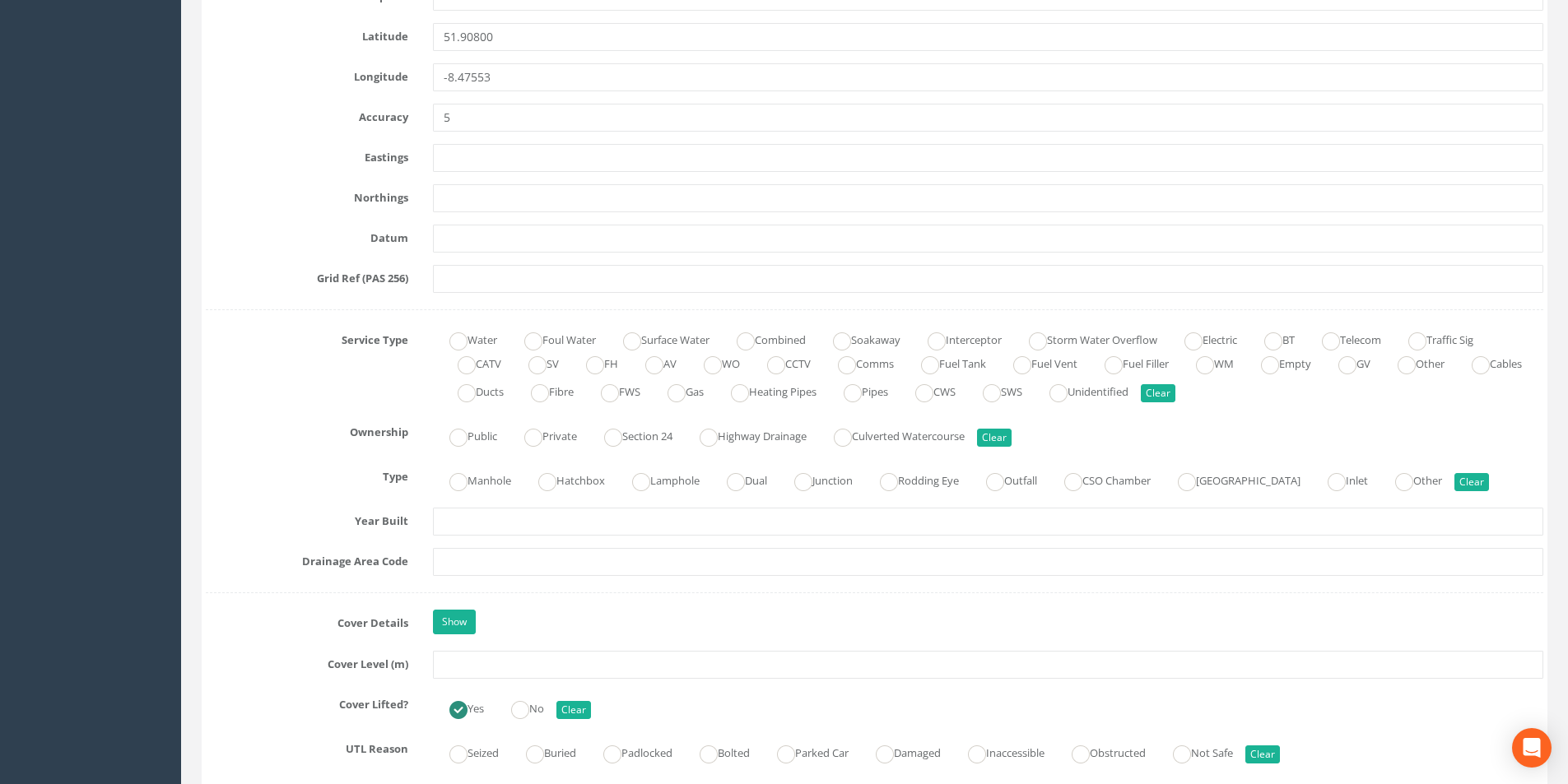
scroll to position [905, 0]
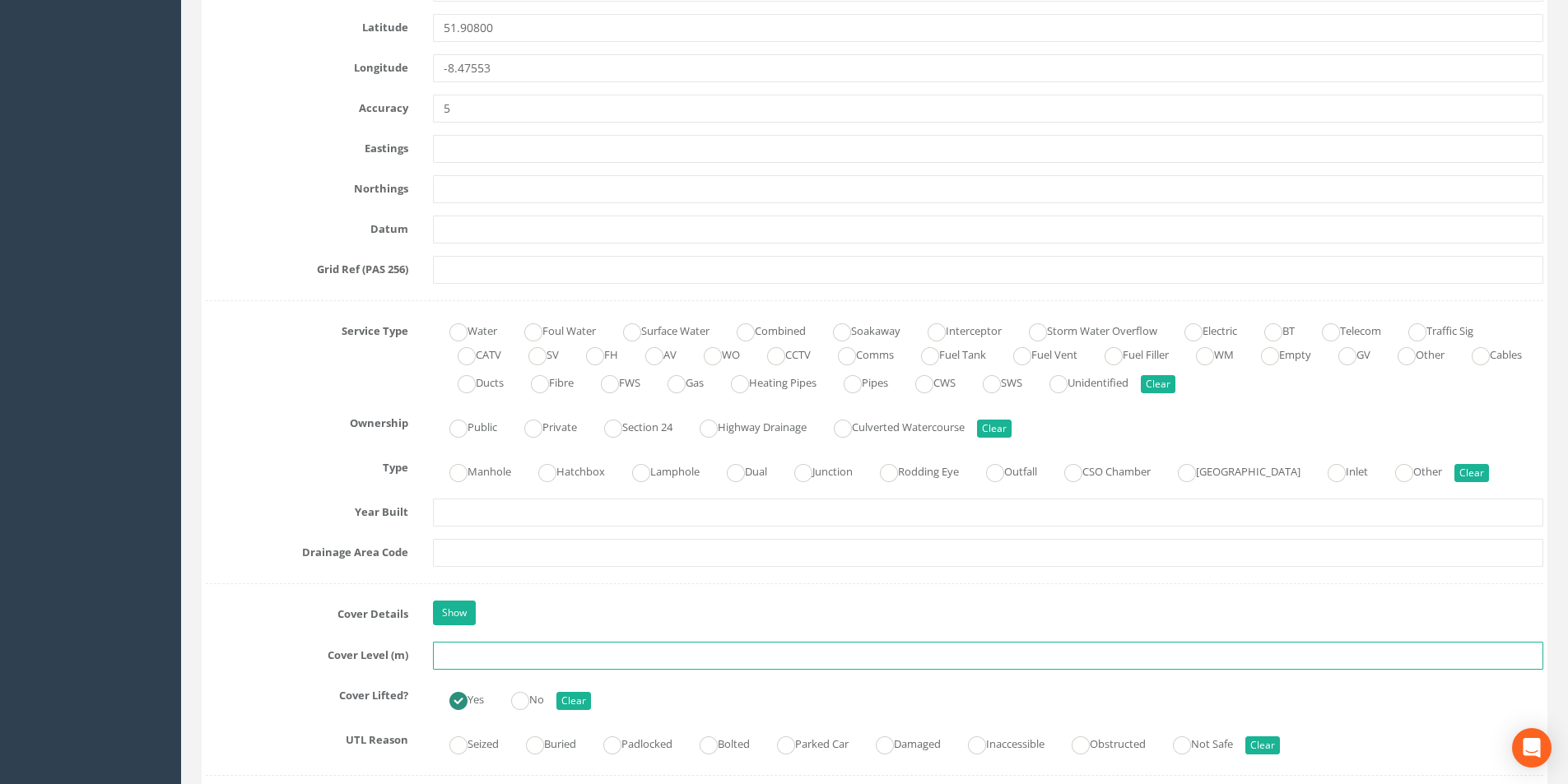
click at [488, 655] on input "text" at bounding box center [988, 655] width 1110 height 28
type input "8.77"
click at [476, 557] on input "text" at bounding box center [988, 553] width 1110 height 28
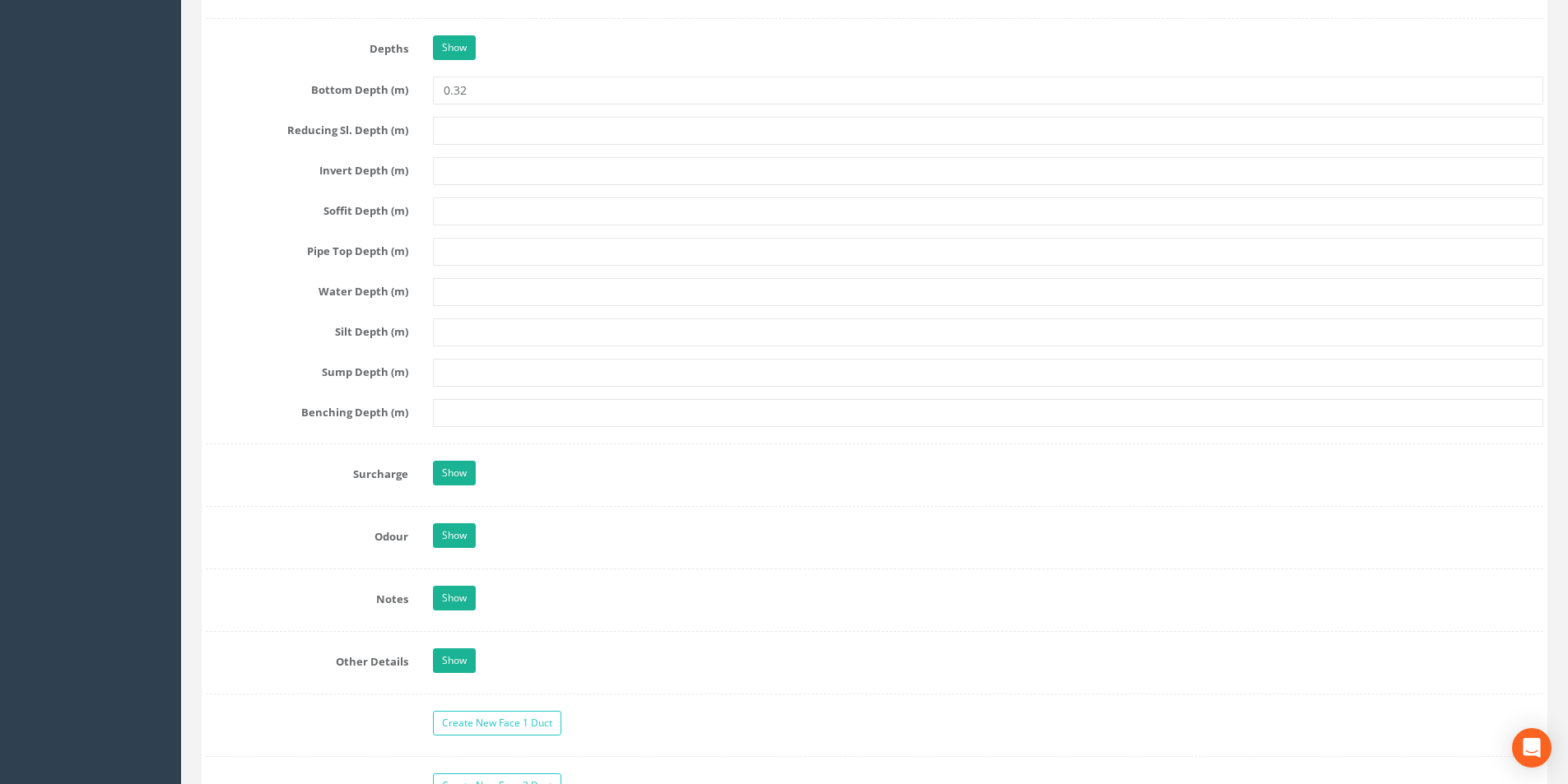
scroll to position [2467, 0]
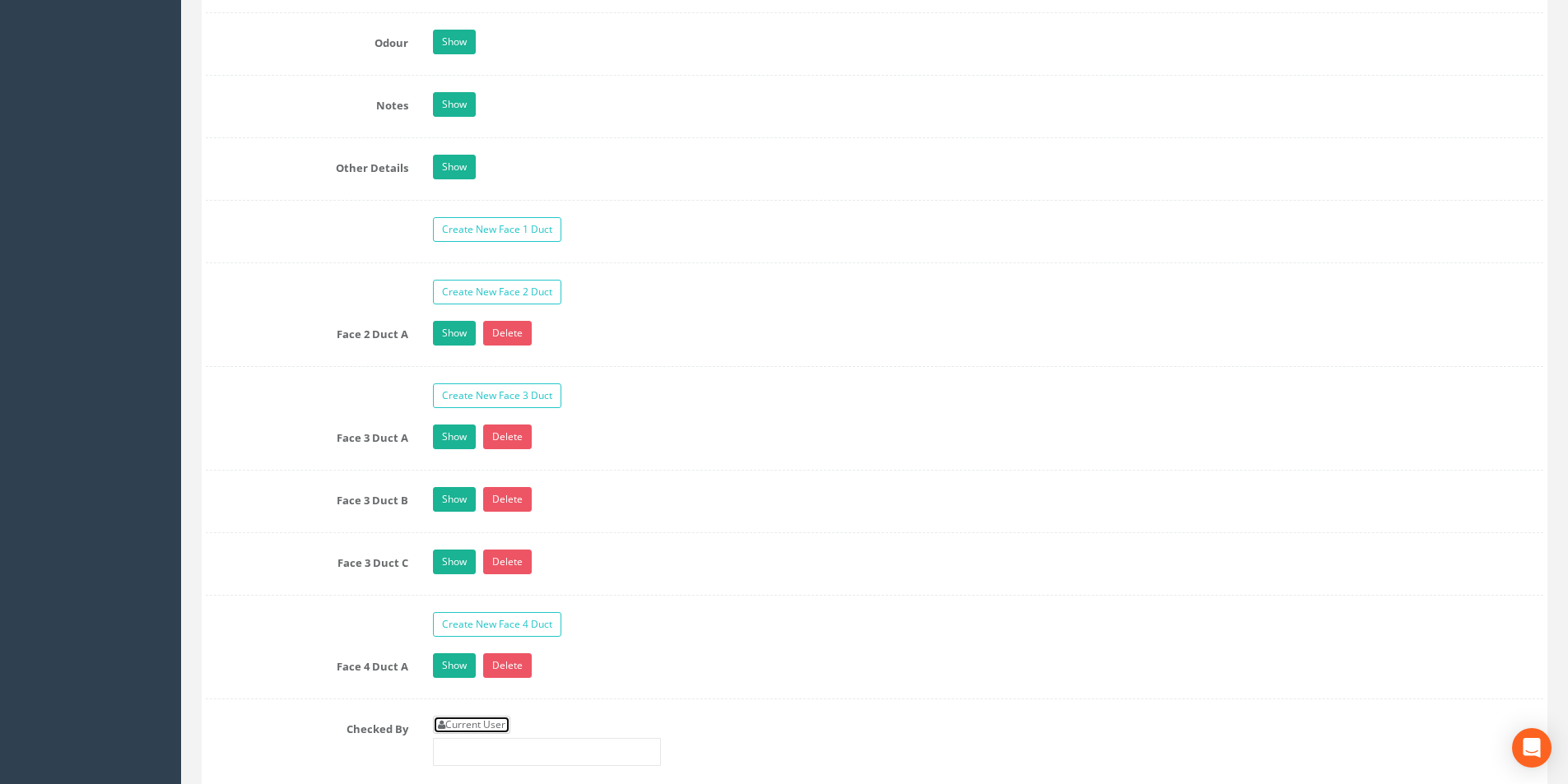
drag, startPoint x: 465, startPoint y: 720, endPoint x: 516, endPoint y: 715, distance: 51.2
click at [465, 721] on link "Current User" at bounding box center [472, 725] width 78 height 18
type input "[PERSON_NAME]"
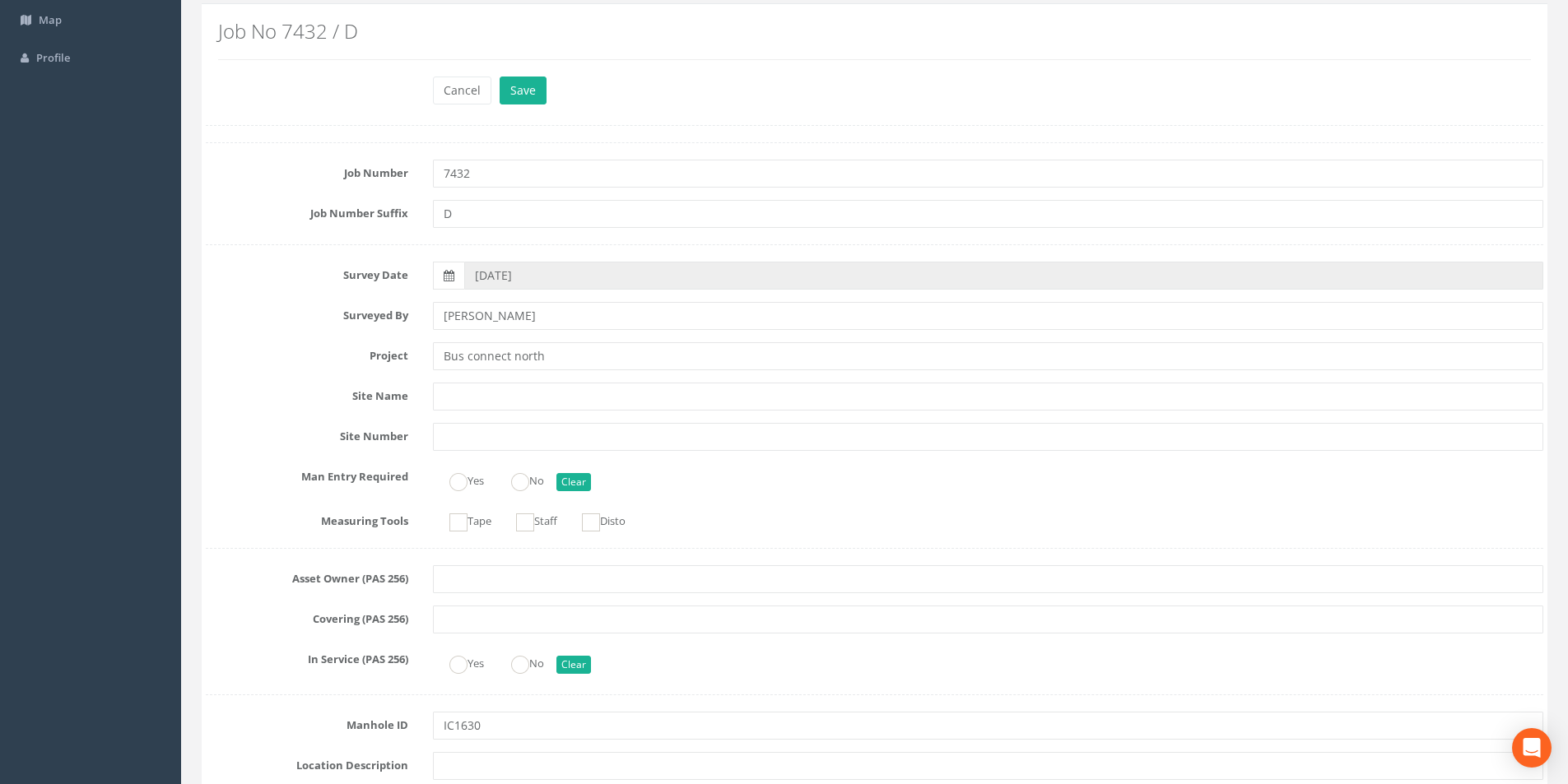
scroll to position [0, 0]
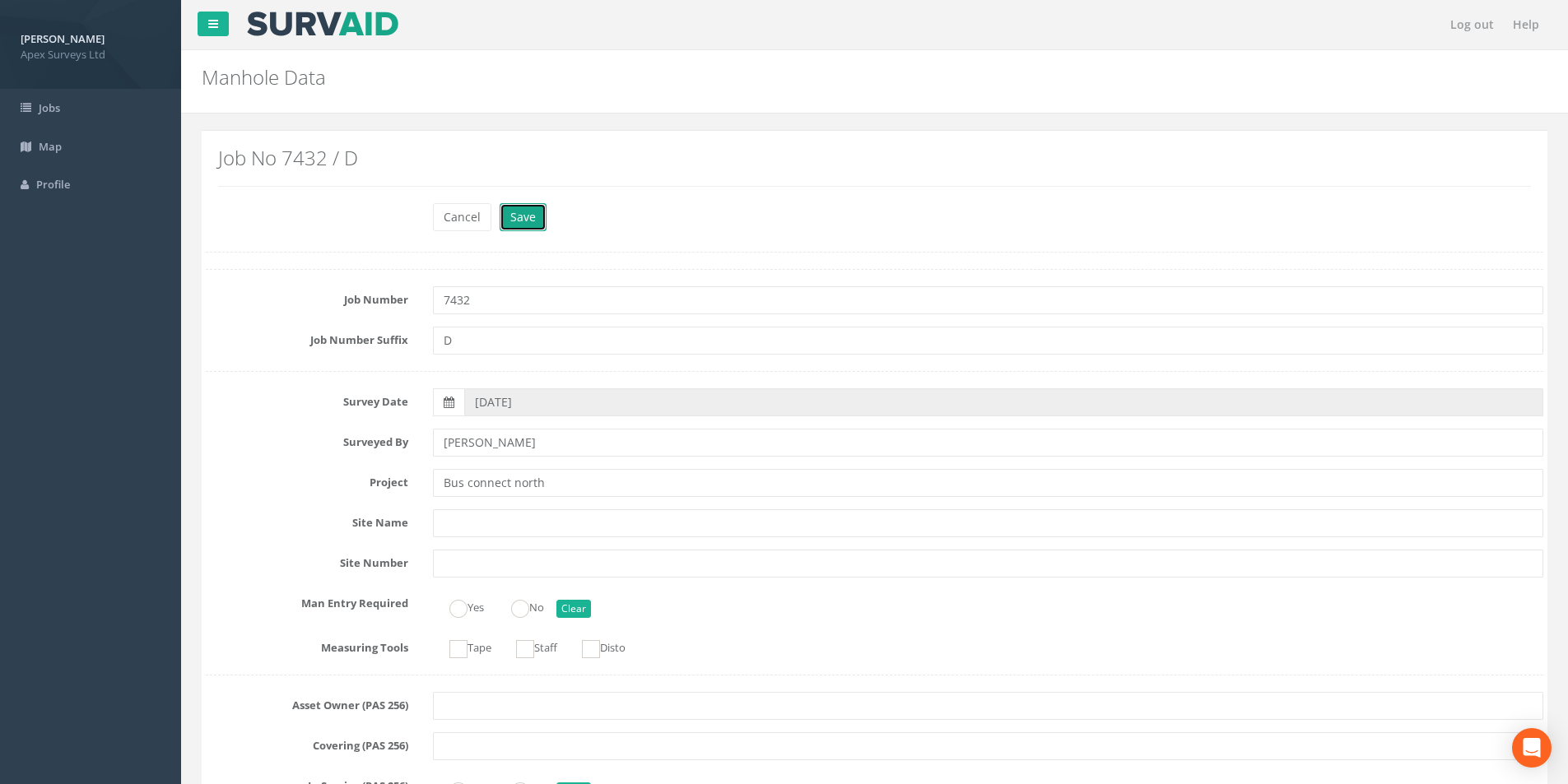
click at [532, 222] on button "Save" at bounding box center [523, 217] width 47 height 28
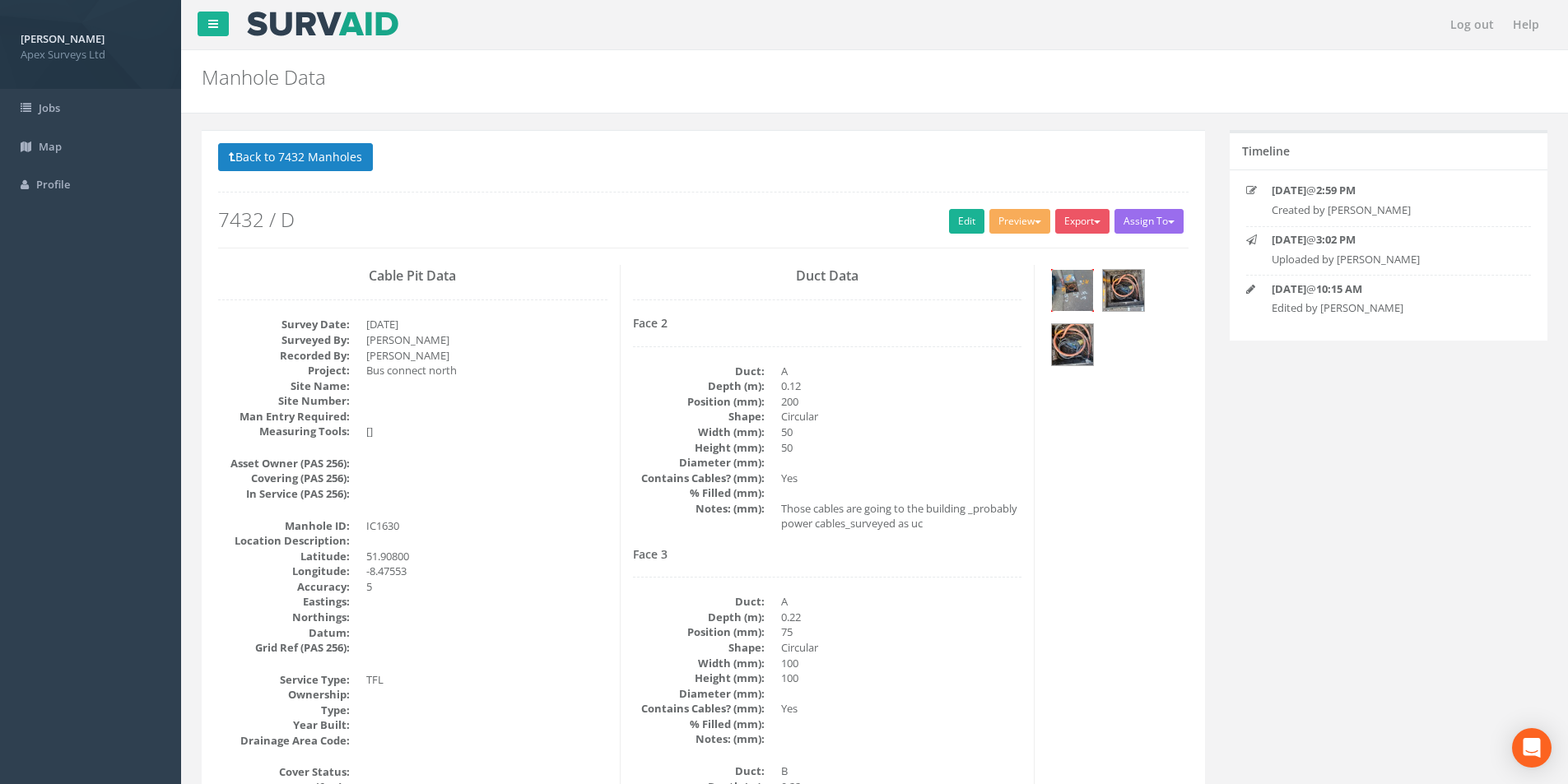
click at [1068, 290] on img at bounding box center [1072, 290] width 41 height 41
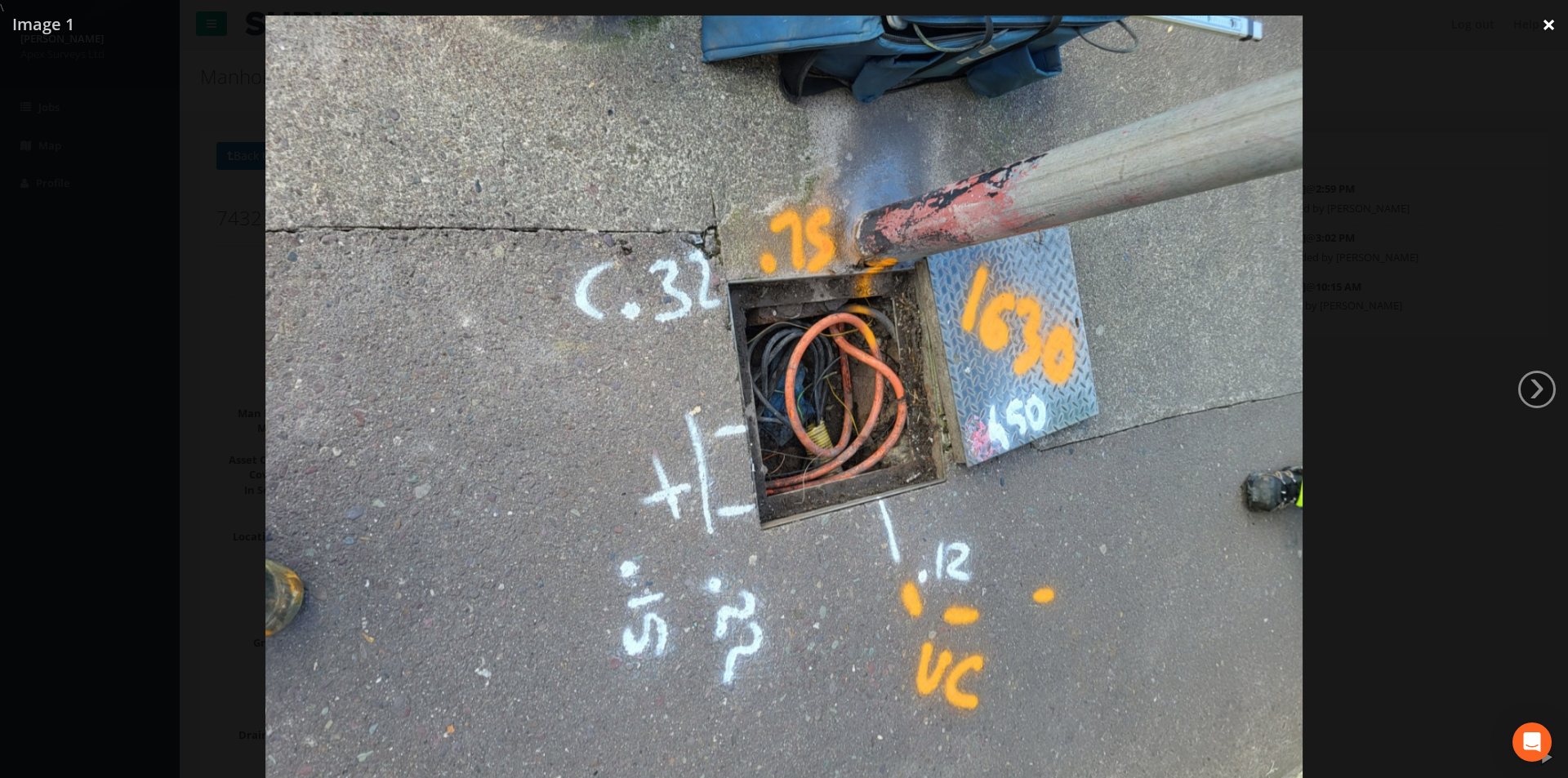
click at [1552, 25] on link "×" at bounding box center [1548, 25] width 38 height 49
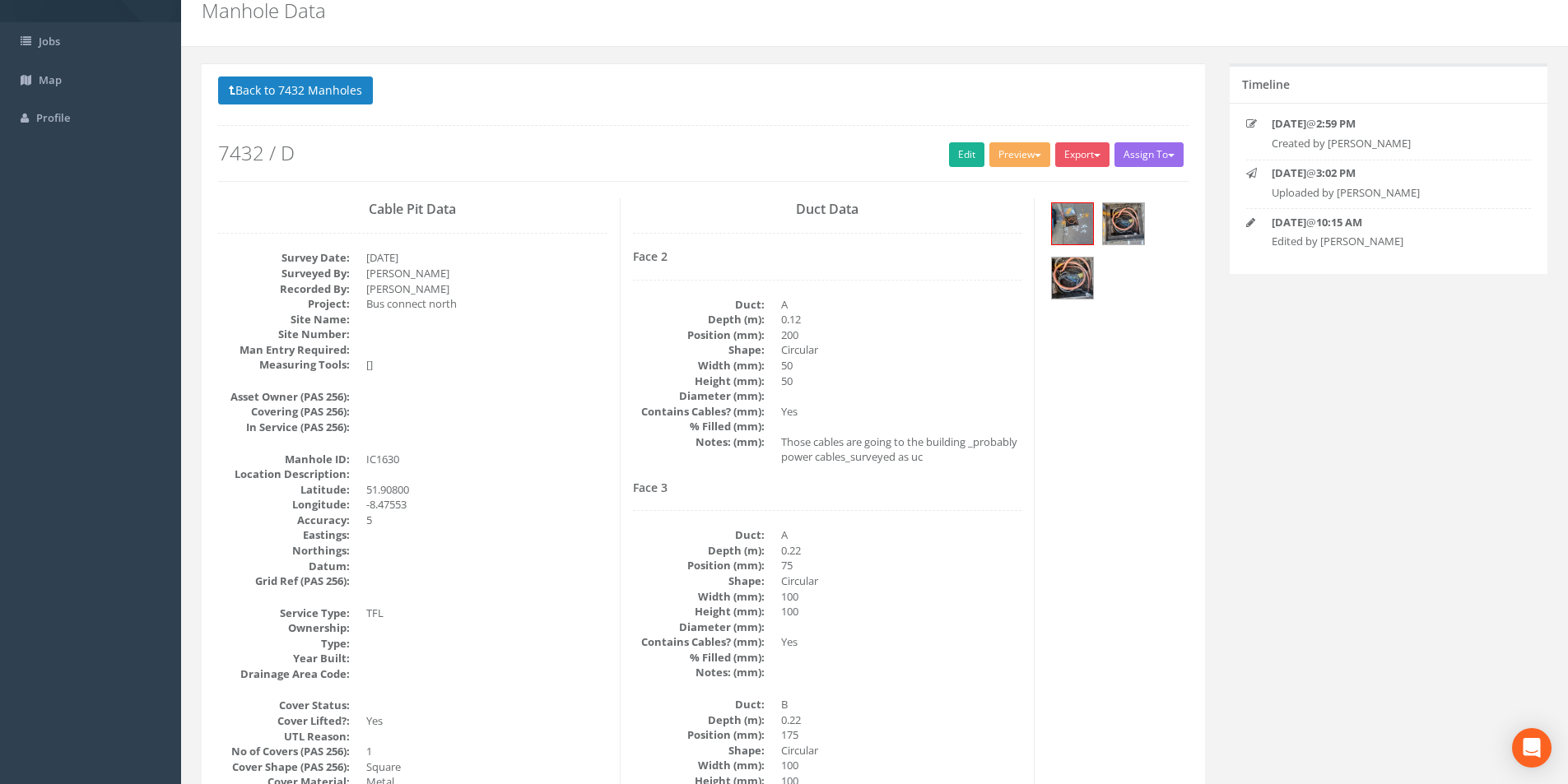
scroll to position [26, 0]
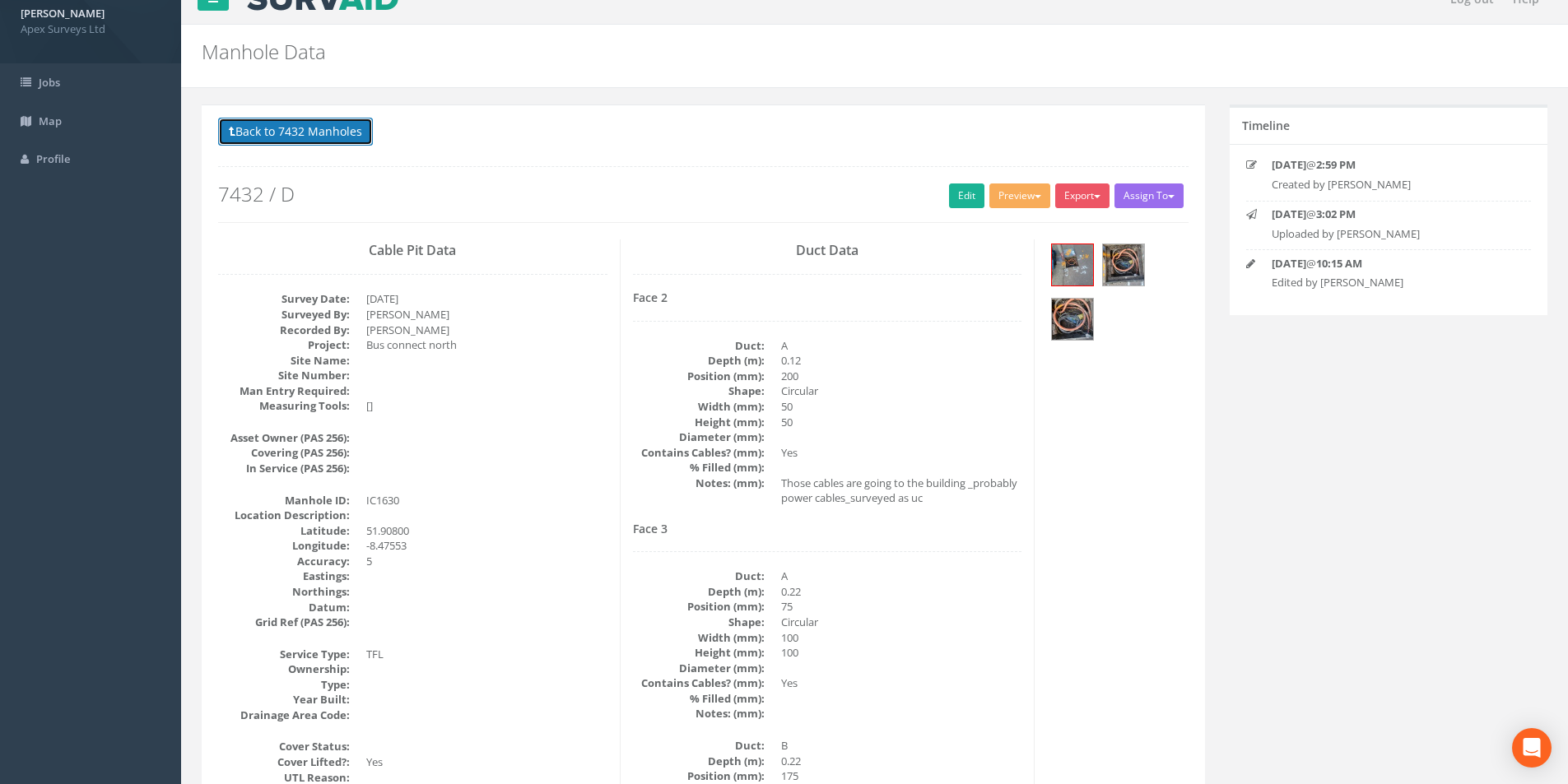
click at [246, 141] on button "Back to 7432 Manholes" at bounding box center [295, 132] width 155 height 28
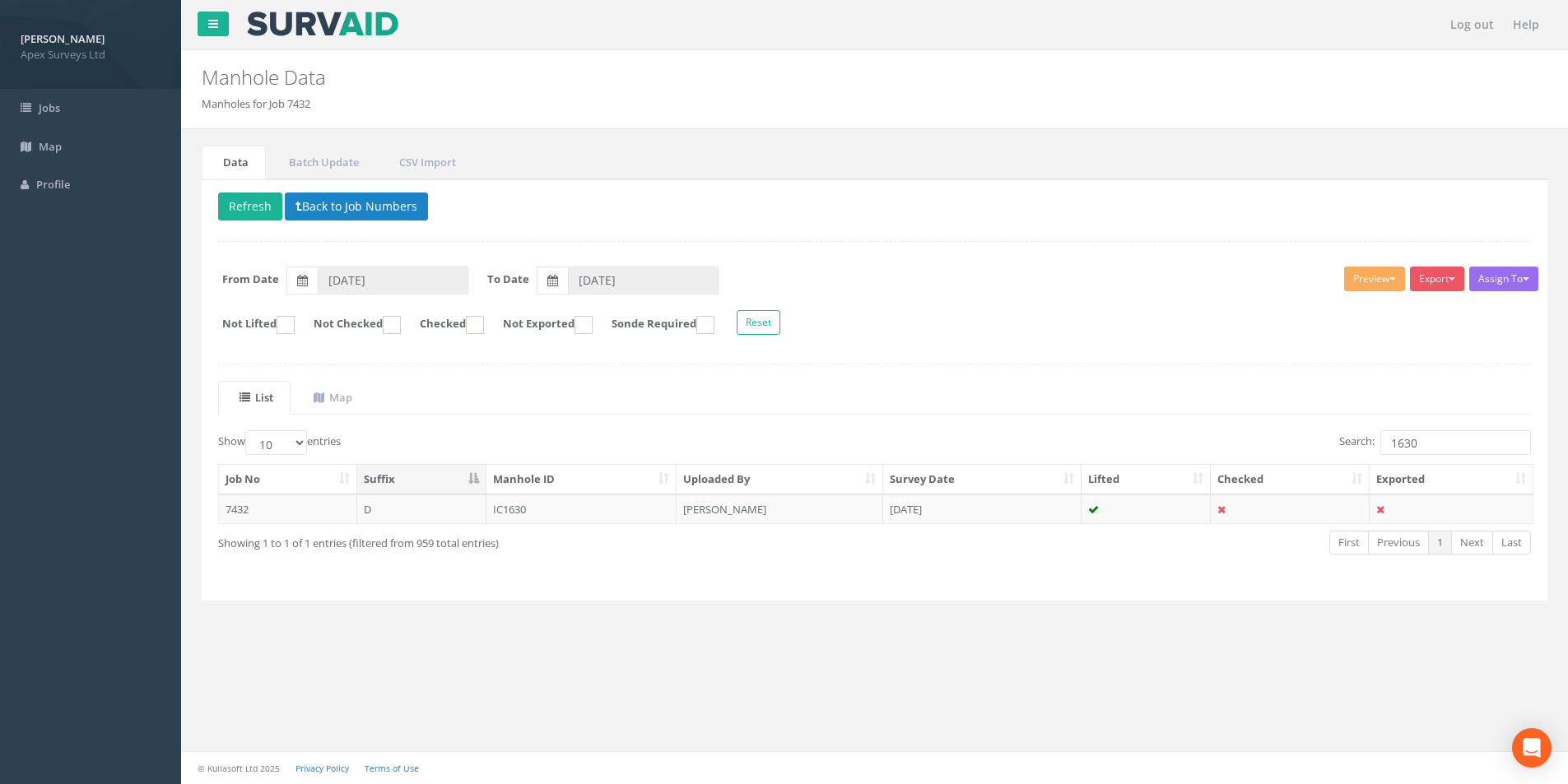
scroll to position [0, 0]
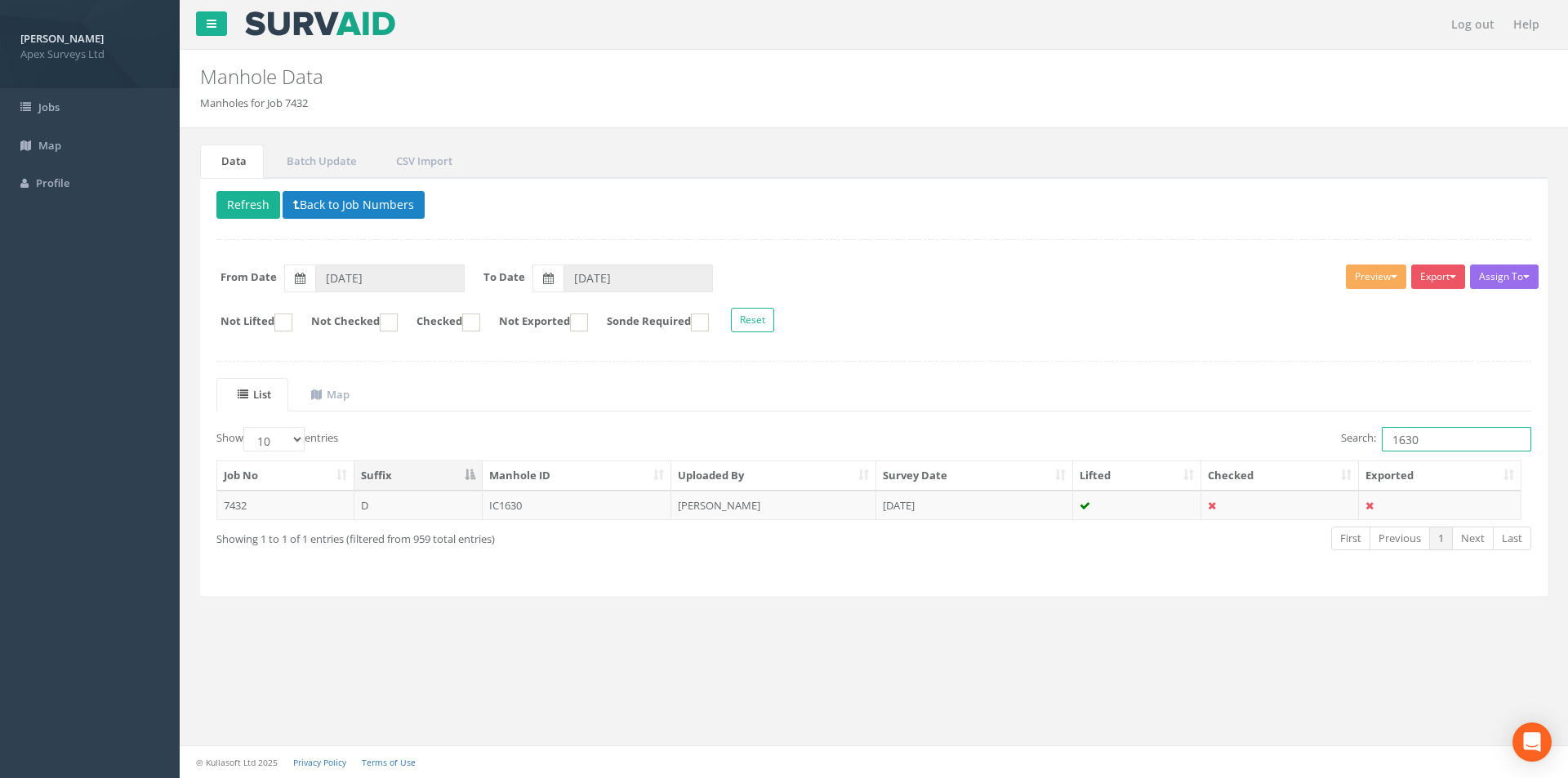
click at [1418, 443] on input "1630" at bounding box center [1456, 439] width 150 height 25
type input "1629"
click at [565, 508] on td "IC1629" at bounding box center [577, 506] width 189 height 29
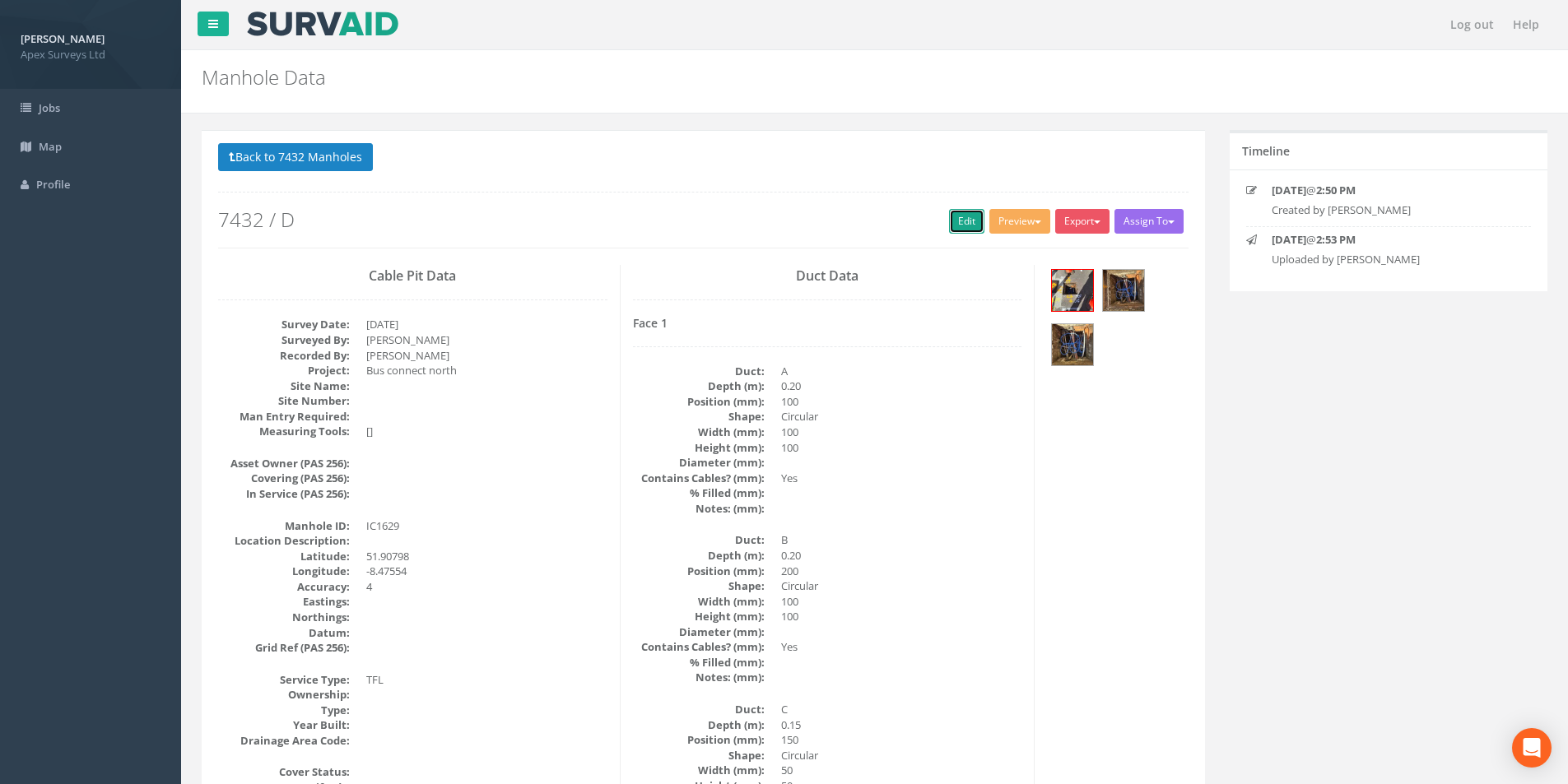
click at [953, 225] on link "Edit" at bounding box center [966, 221] width 35 height 25
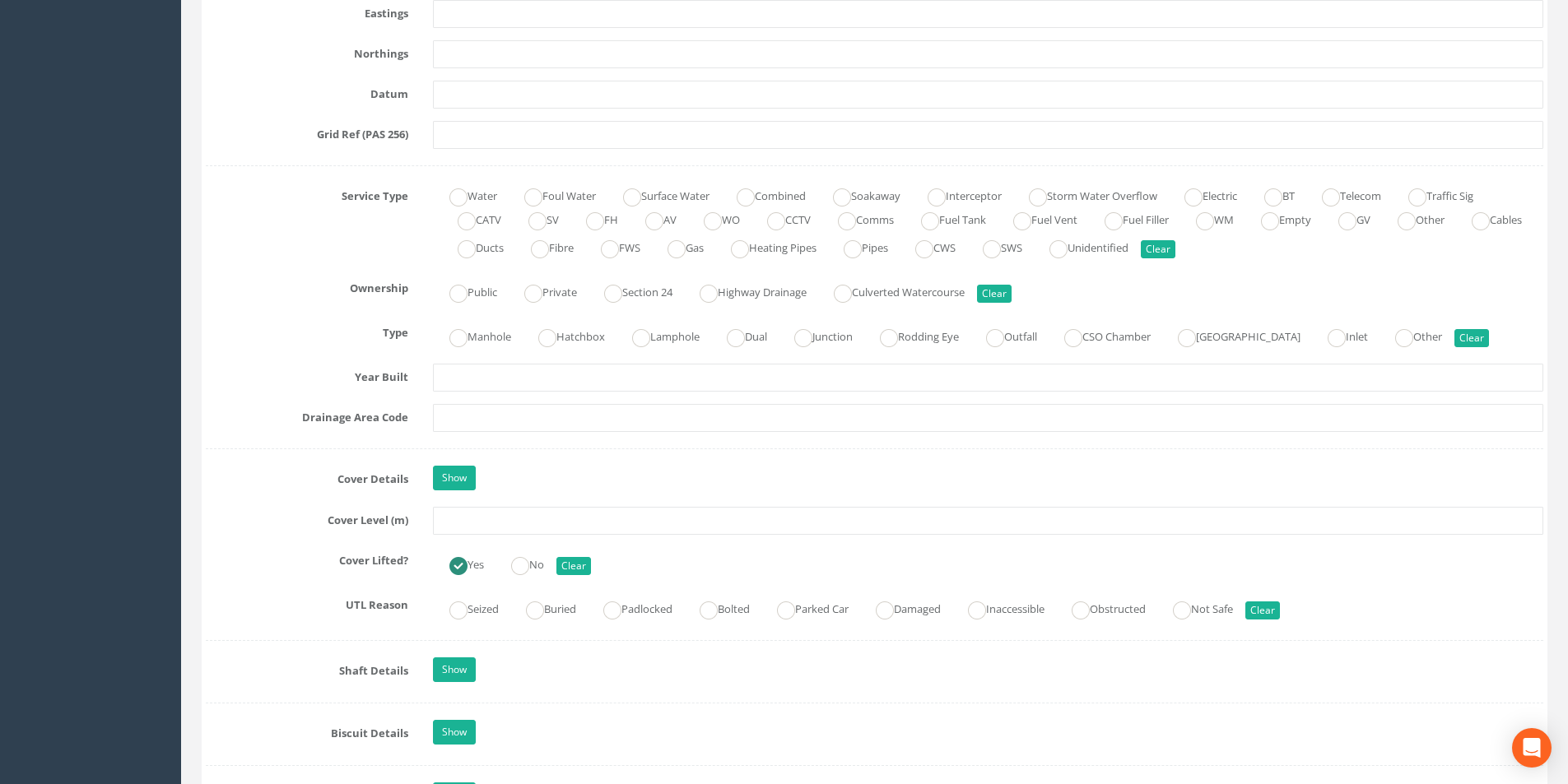
scroll to position [1069, 0]
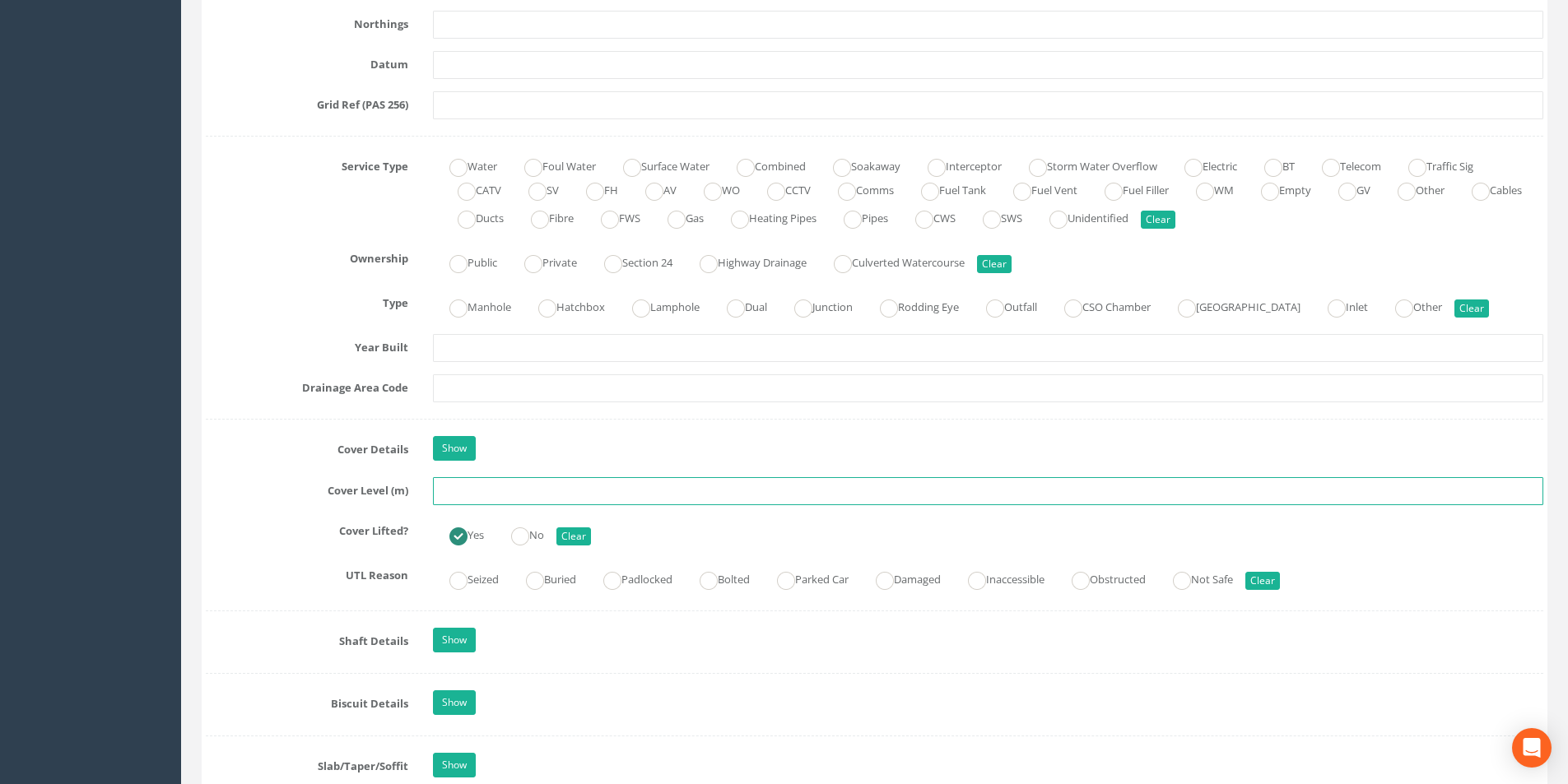
click at [488, 491] on input "text" at bounding box center [988, 491] width 1110 height 28
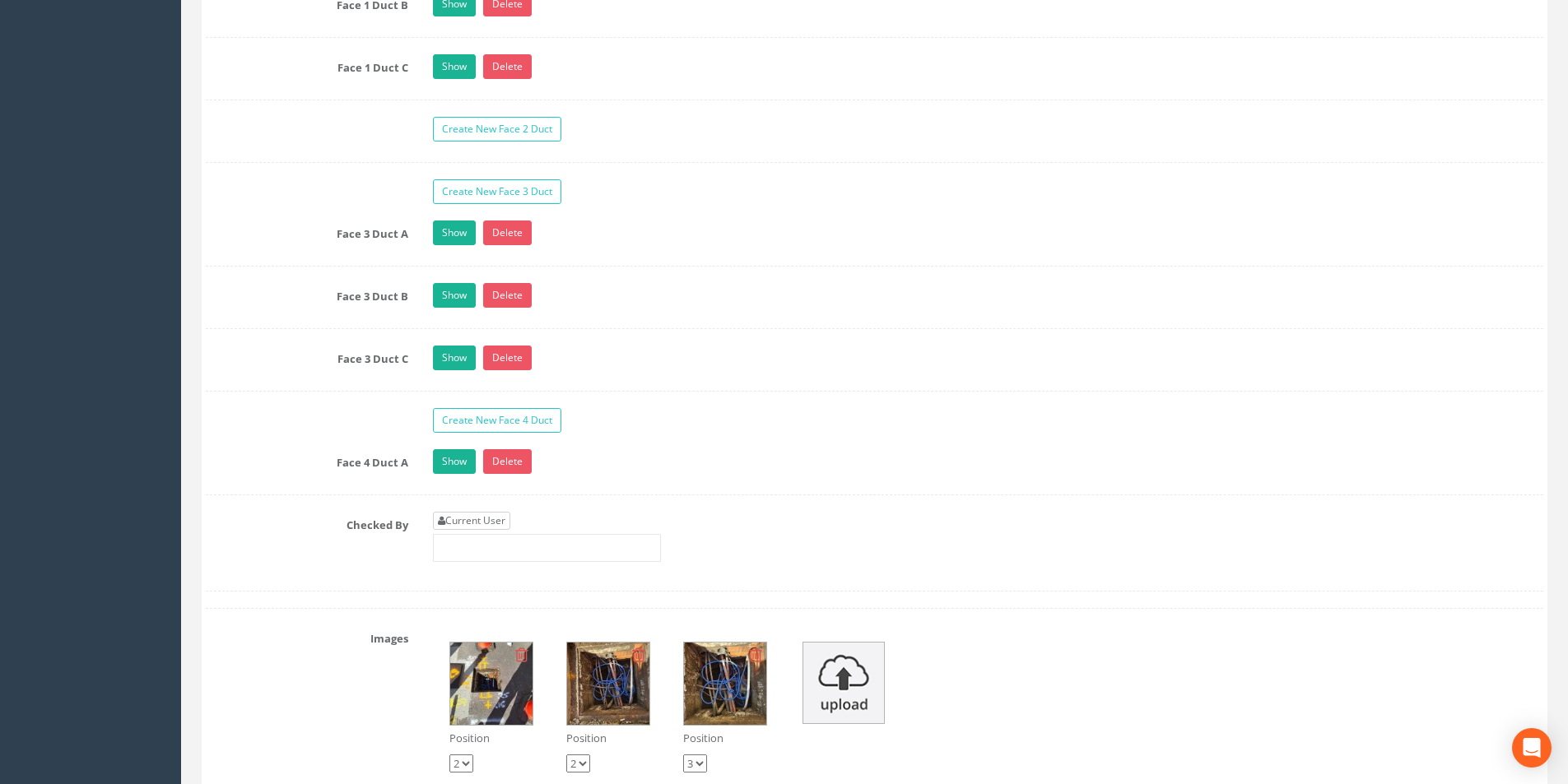
type input "8.77"
click at [487, 523] on link "Current User" at bounding box center [472, 521] width 78 height 18
type input "[PERSON_NAME]"
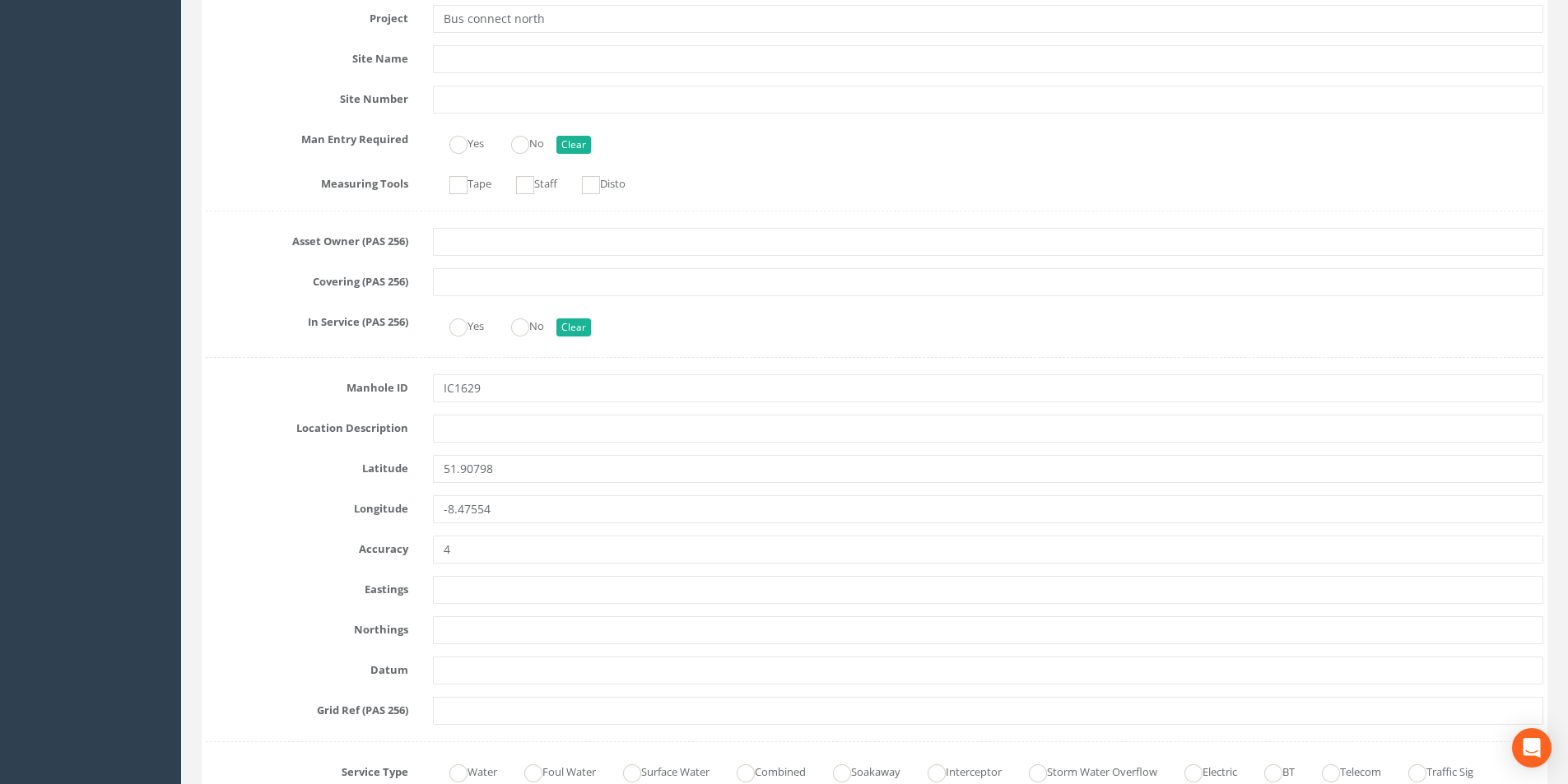
scroll to position [0, 0]
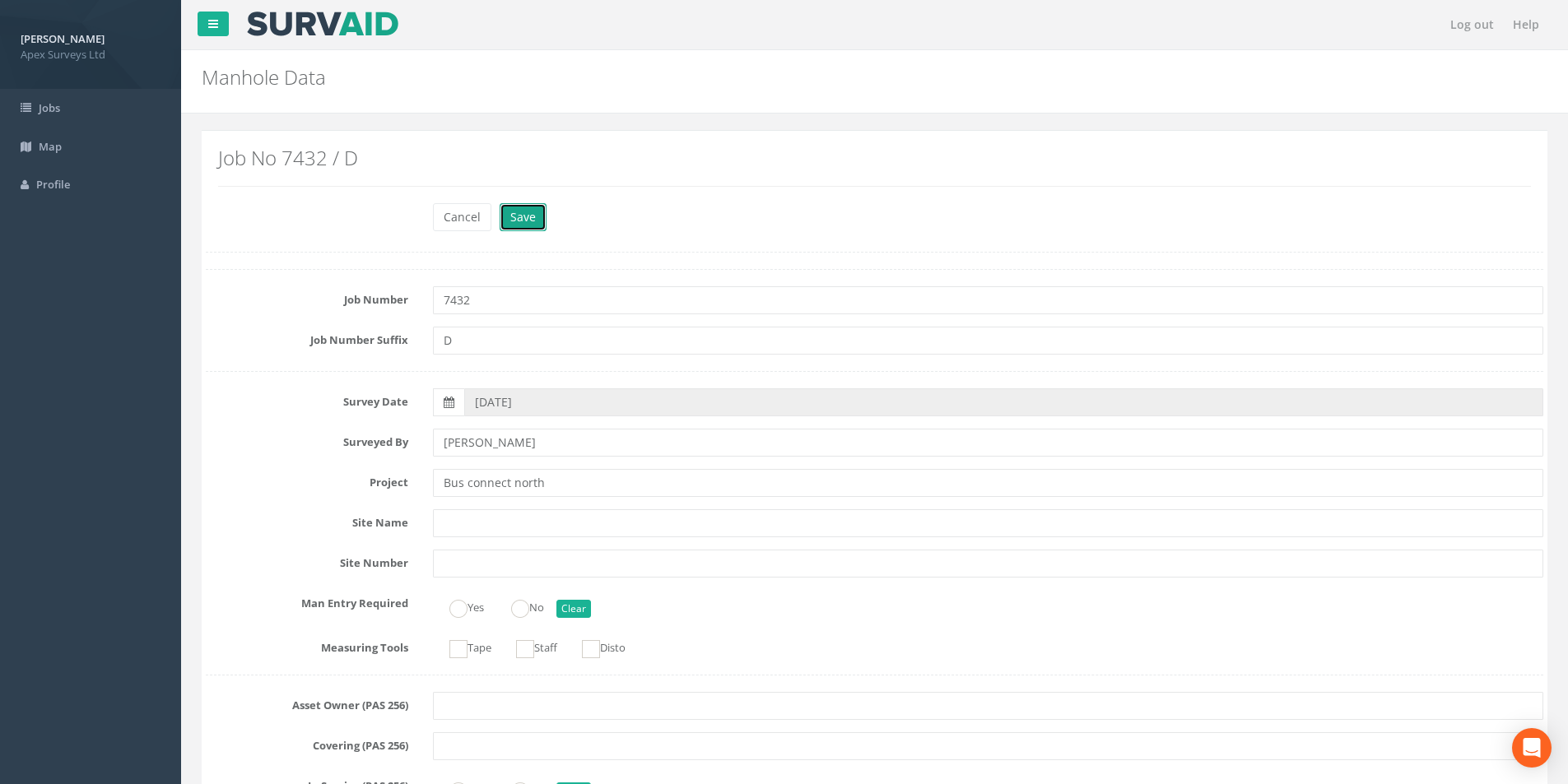
click at [525, 215] on button "Save" at bounding box center [523, 217] width 47 height 28
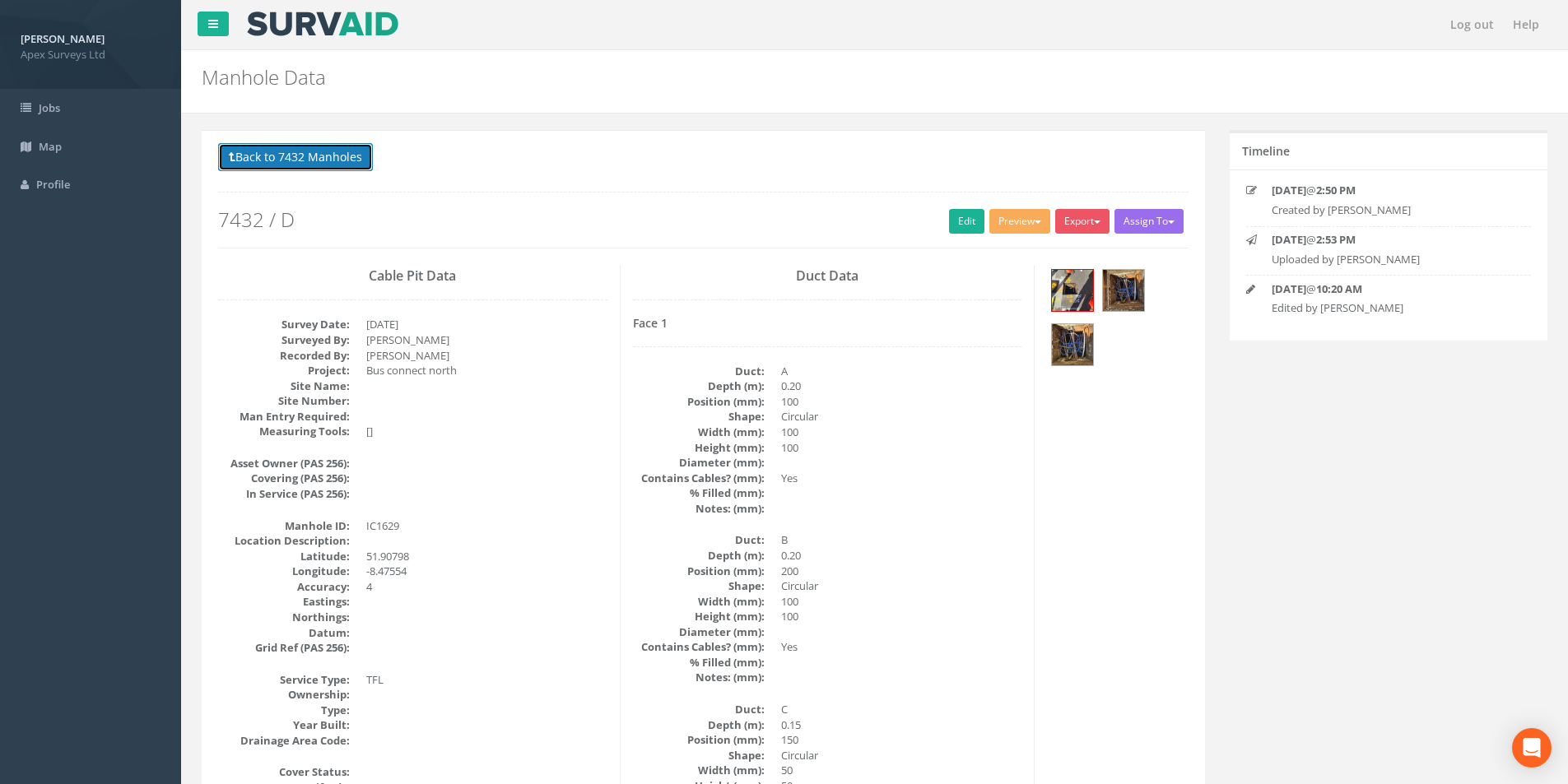
click at [308, 162] on button "Back to 7432 Manholes" at bounding box center [295, 157] width 155 height 28
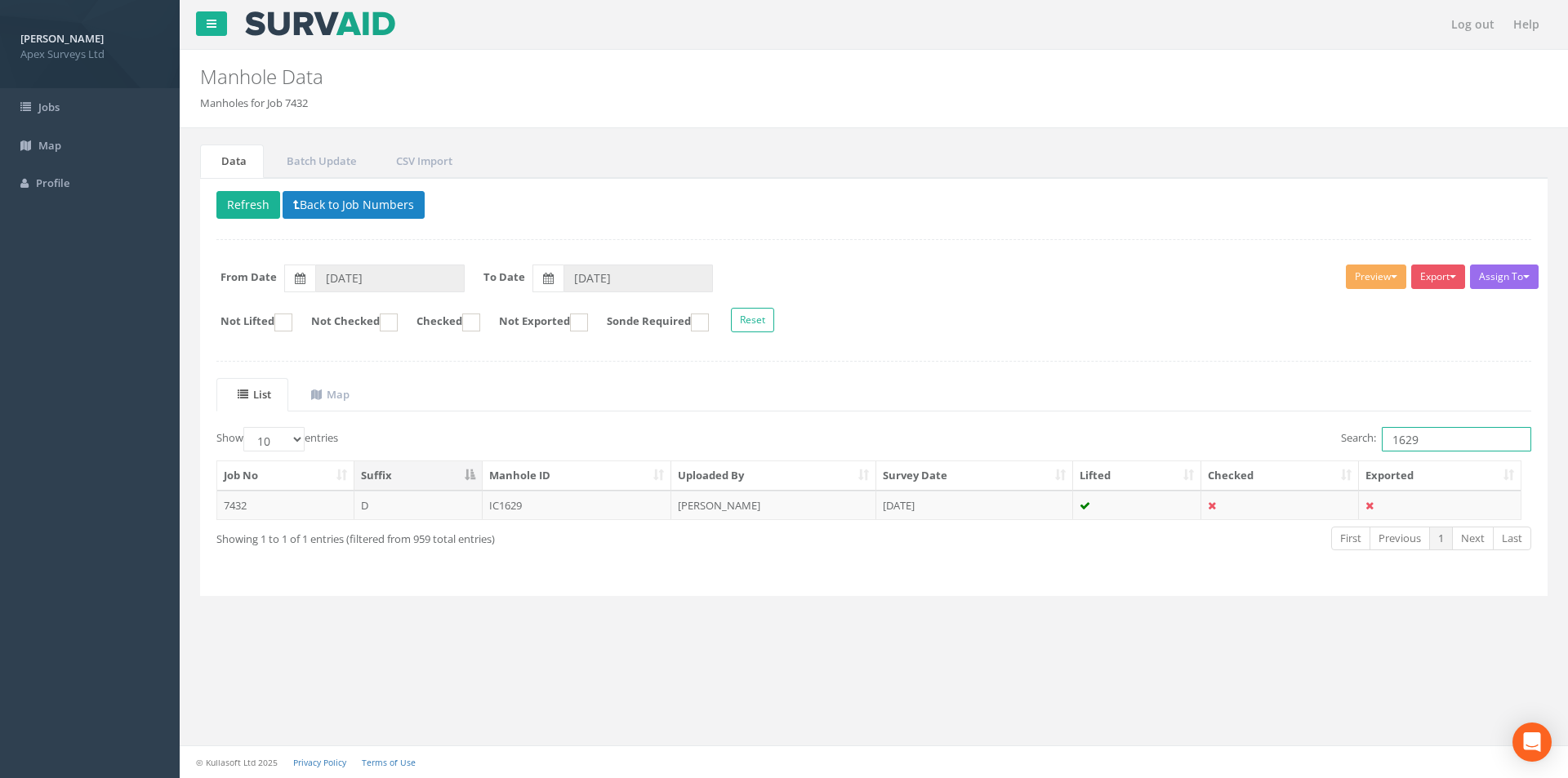
click at [1435, 438] on input "1629" at bounding box center [1456, 439] width 150 height 25
click at [538, 501] on td "IC1629" at bounding box center [577, 506] width 189 height 29
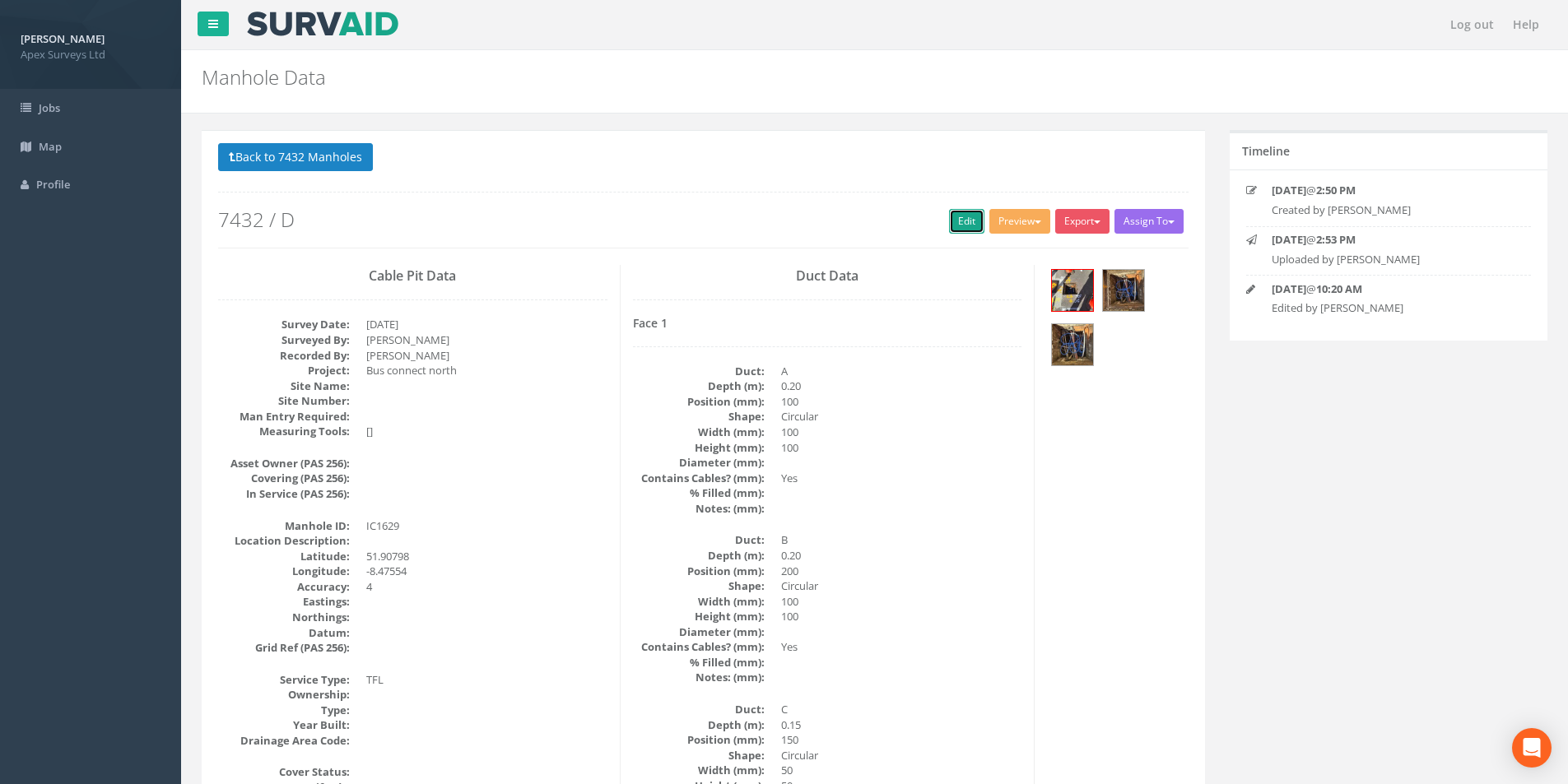
click at [954, 219] on link "Edit" at bounding box center [966, 221] width 35 height 25
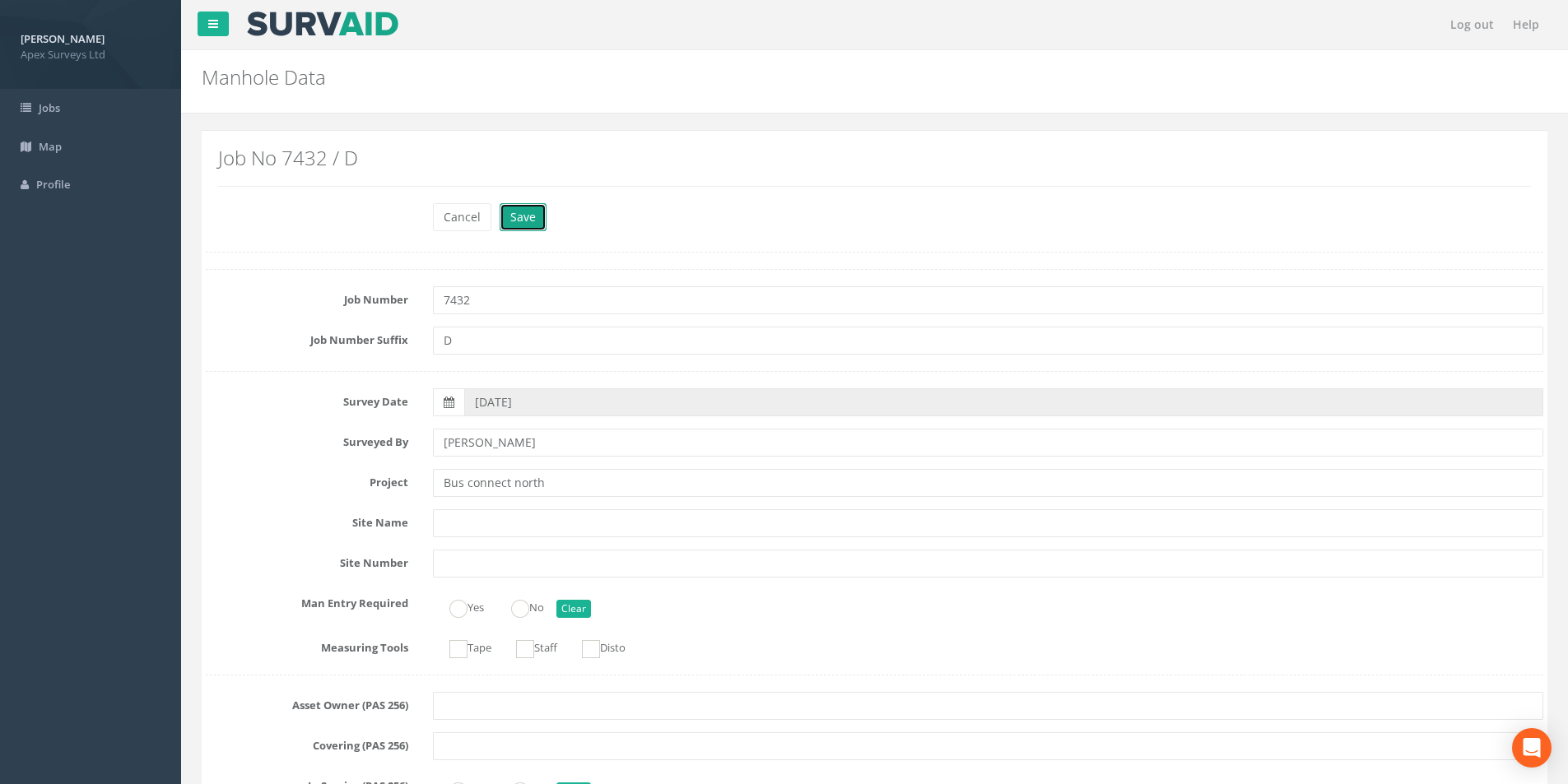
click at [522, 205] on button "Save" at bounding box center [523, 217] width 47 height 28
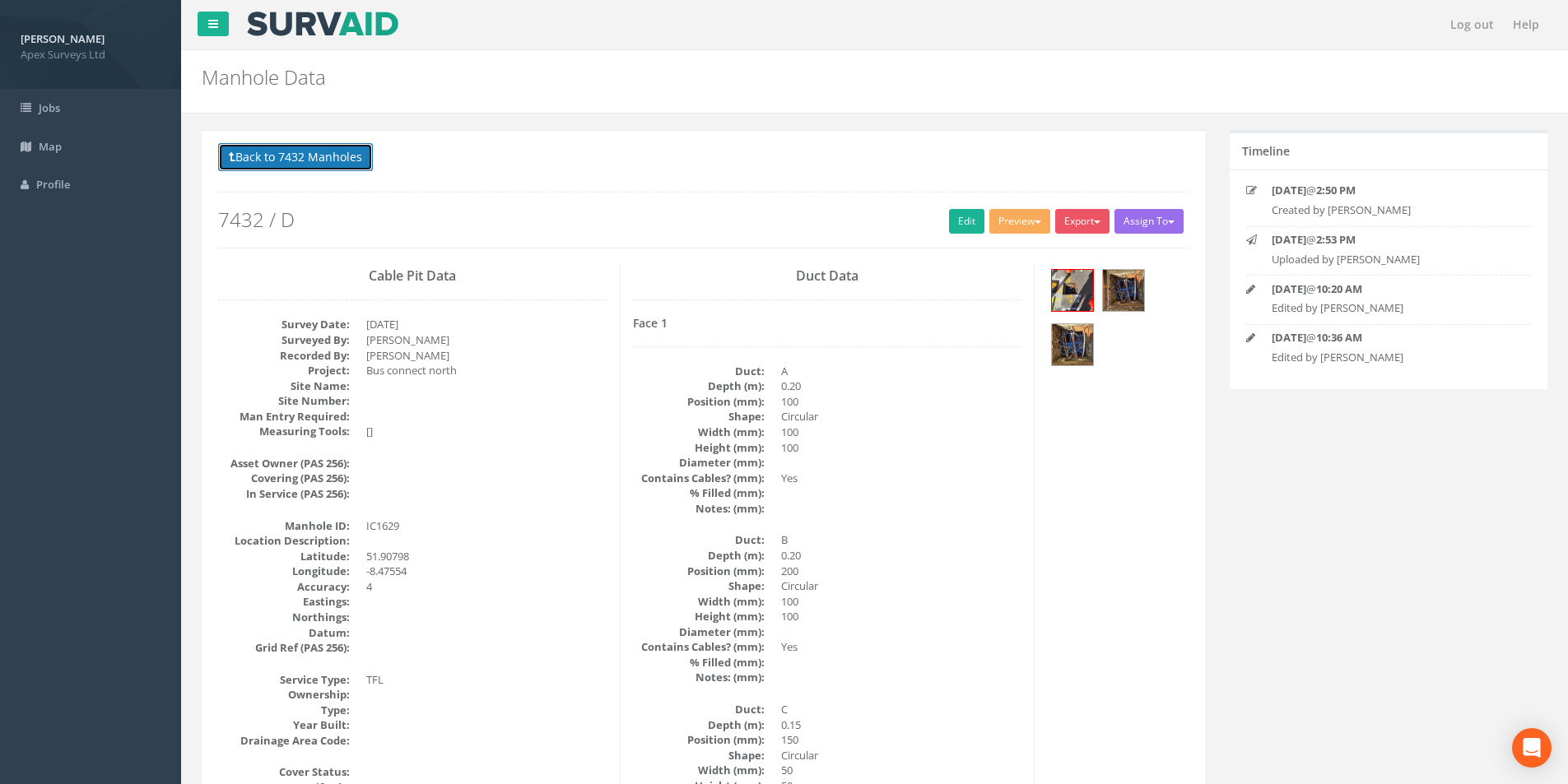
click at [290, 155] on button "Back to 7432 Manholes" at bounding box center [295, 157] width 155 height 28
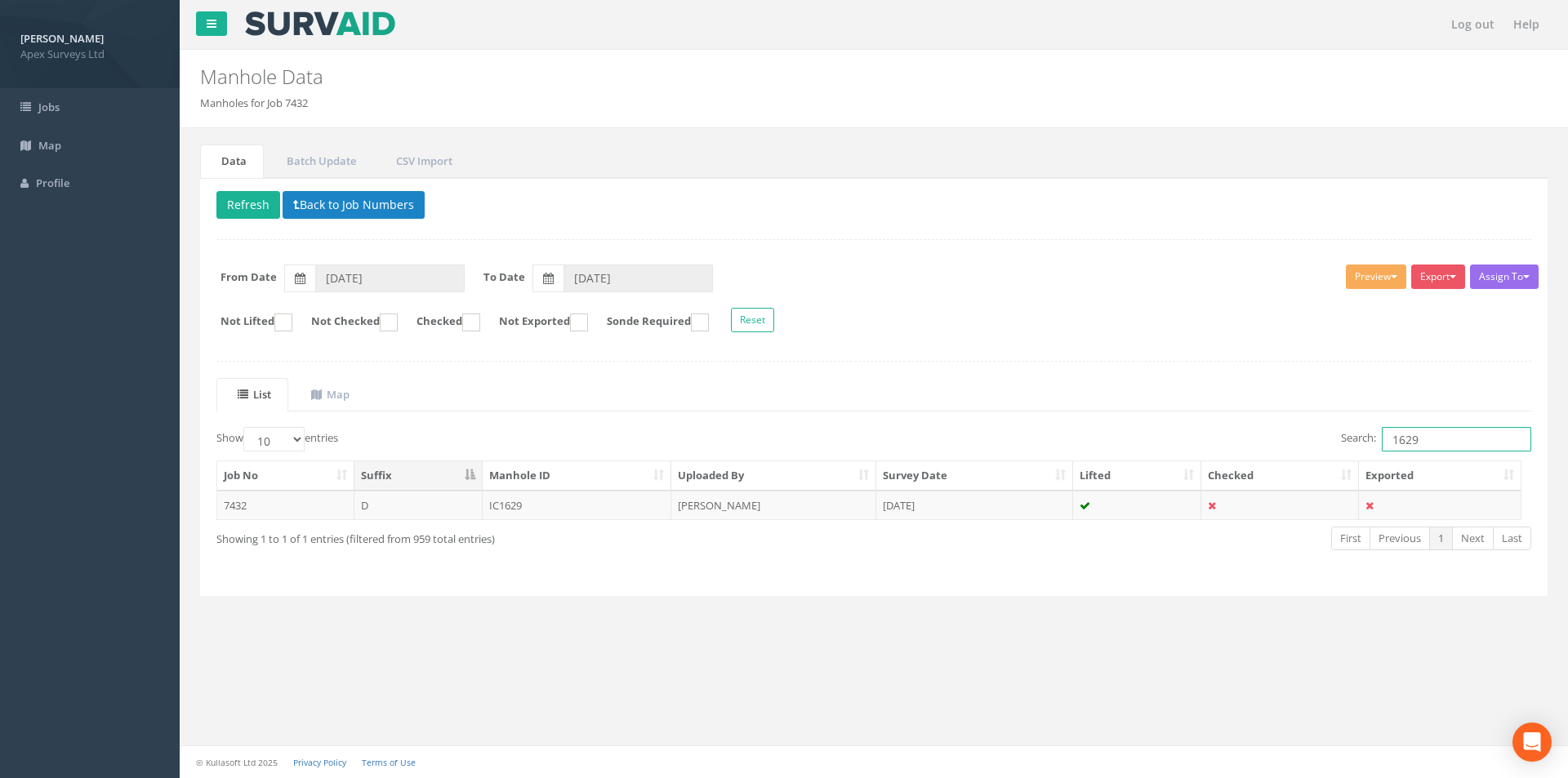
click at [1433, 444] on input "1629" at bounding box center [1456, 439] width 150 height 25
type input "1628"
click at [544, 500] on td "IC1628" at bounding box center [577, 506] width 189 height 29
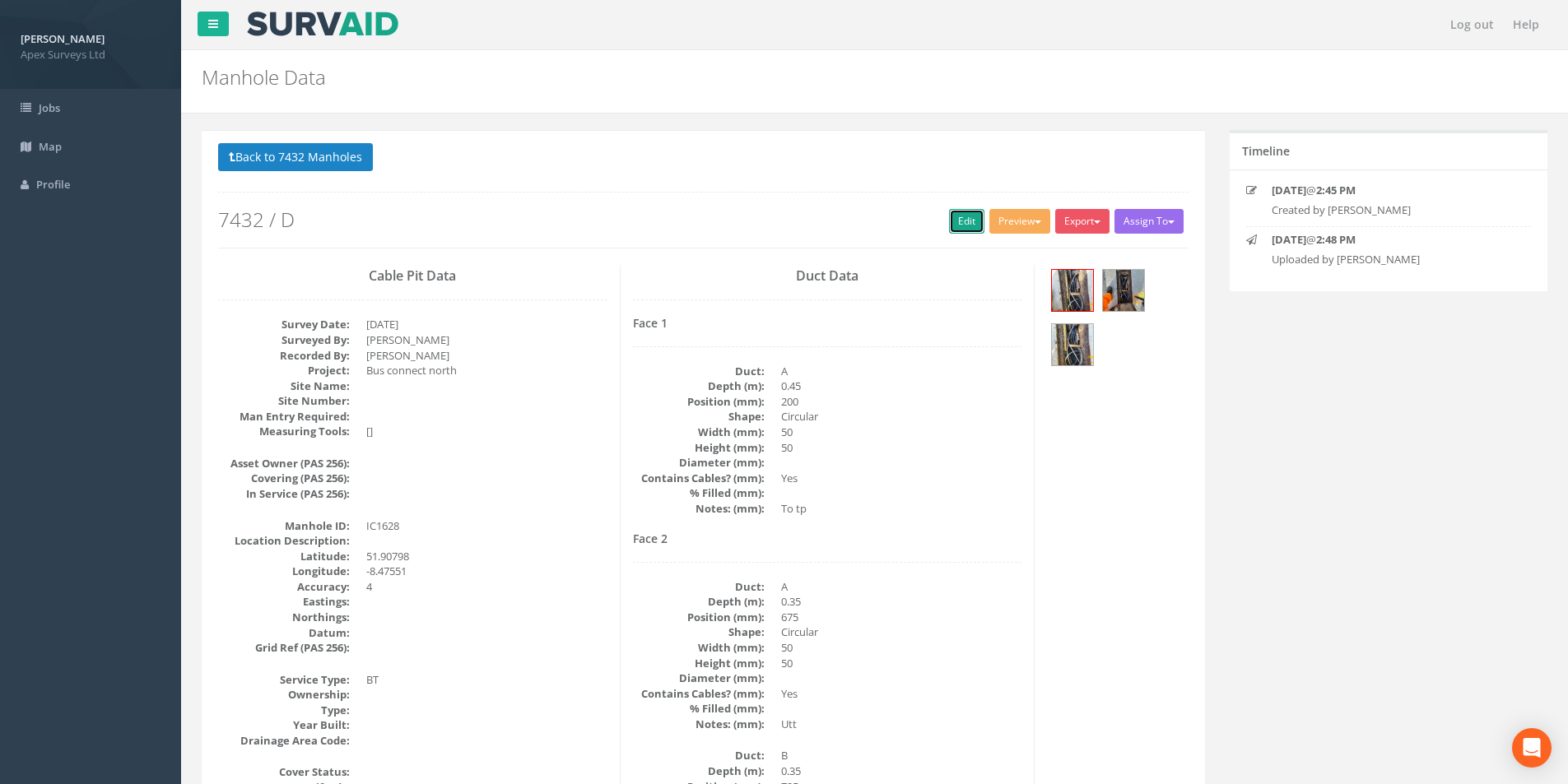
click at [962, 225] on link "Edit" at bounding box center [966, 221] width 35 height 25
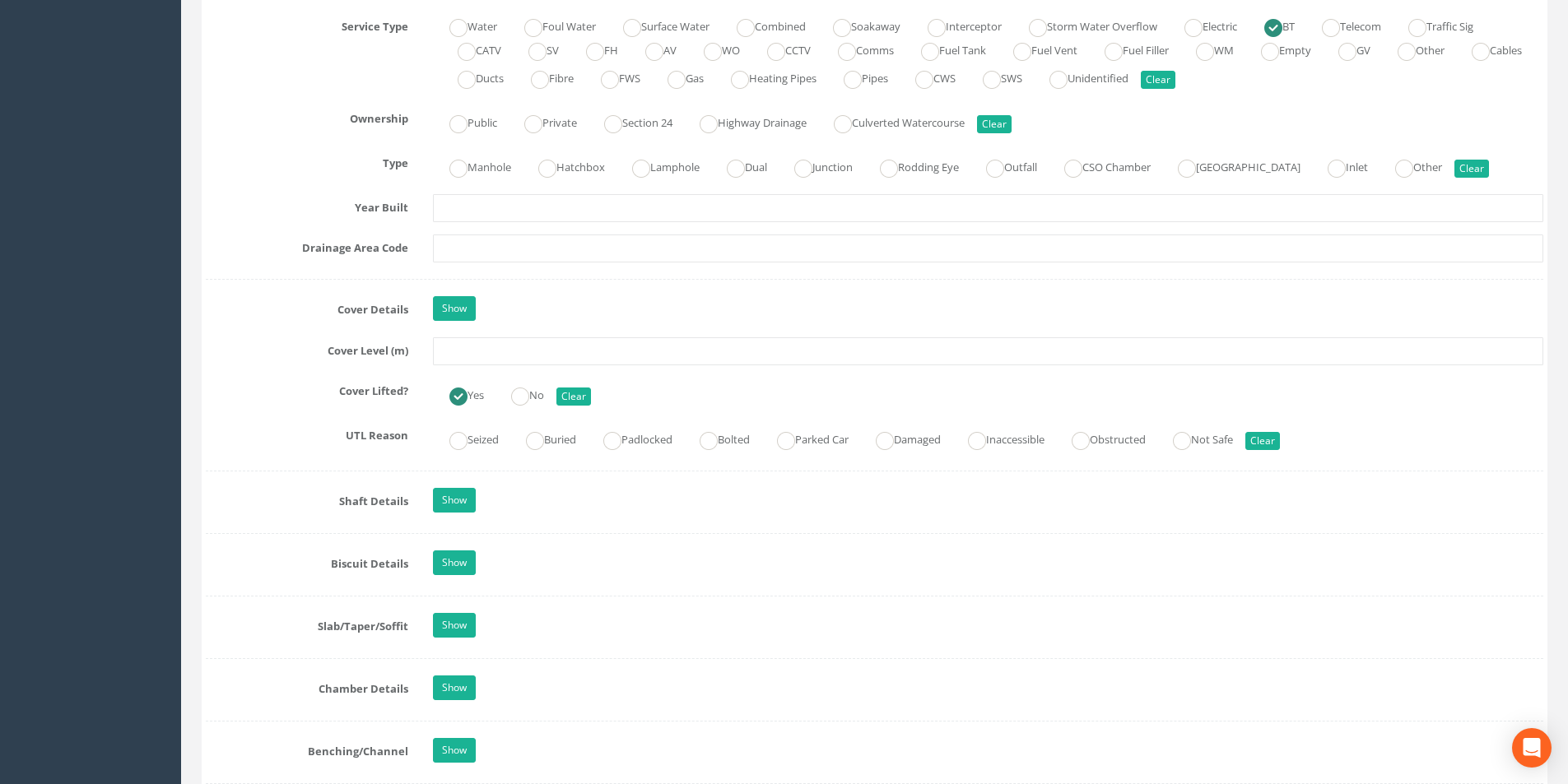
scroll to position [1234, 0]
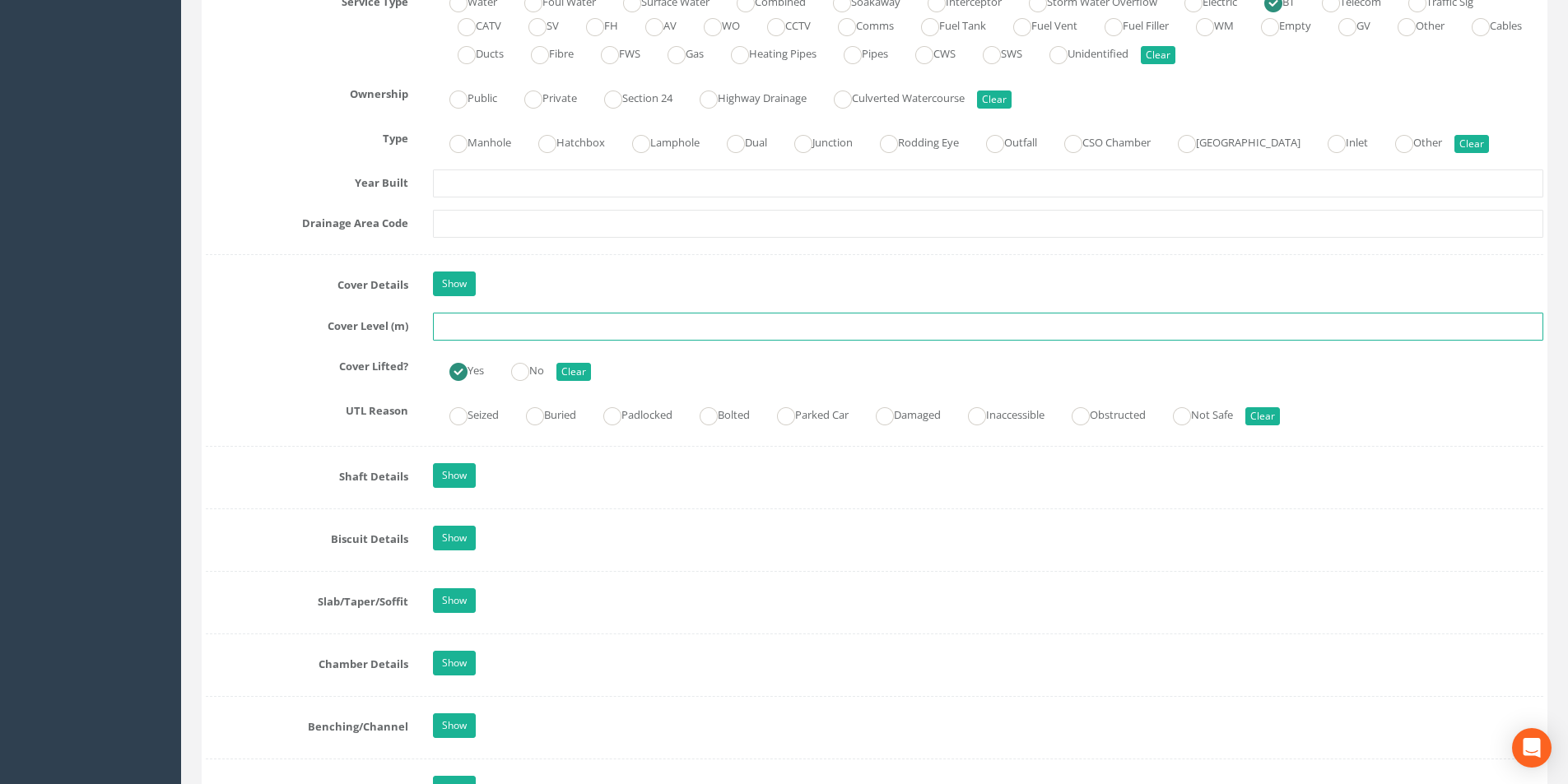
click at [501, 320] on input "text" at bounding box center [988, 326] width 1110 height 28
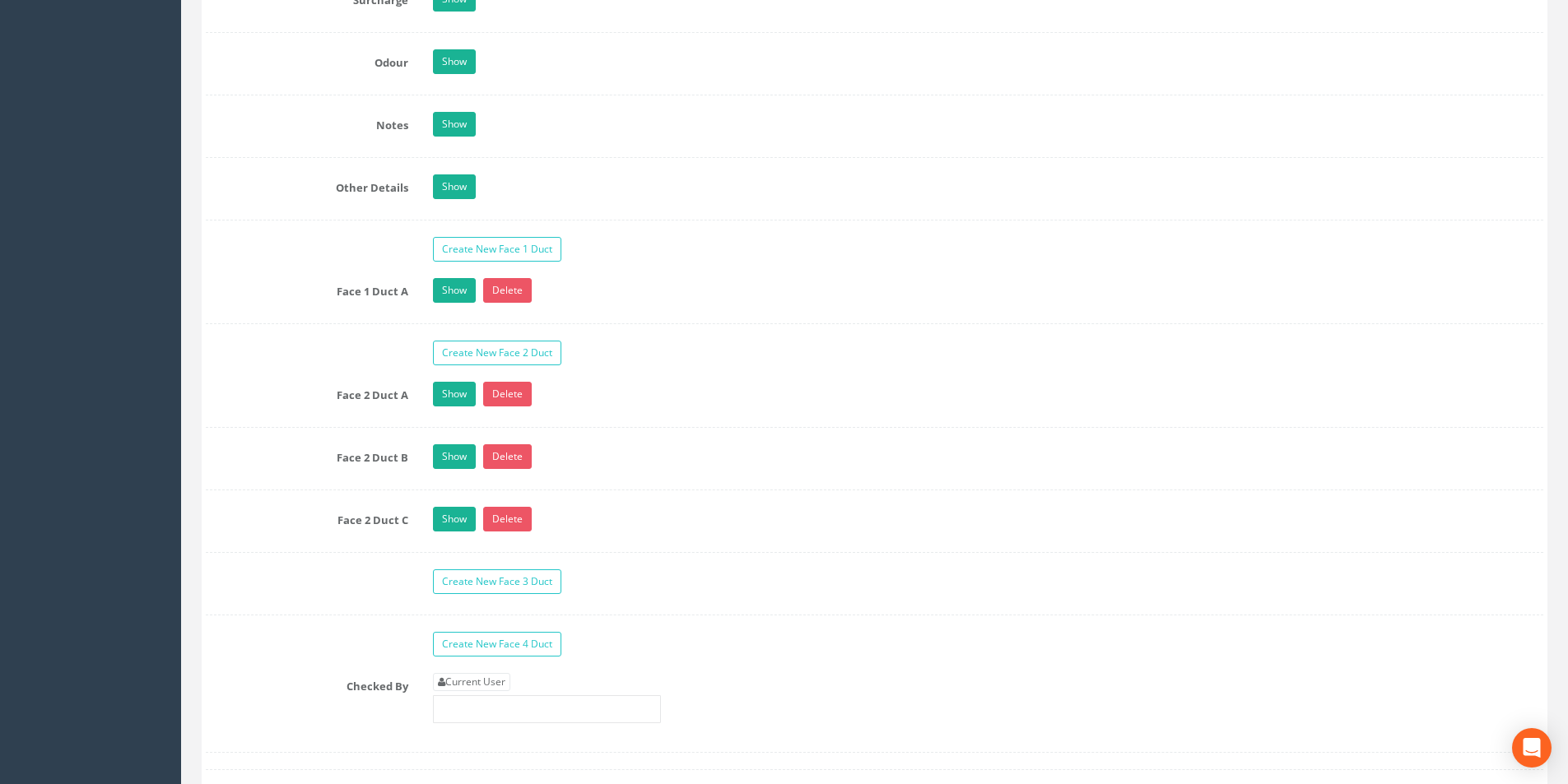
scroll to position [2715, 0]
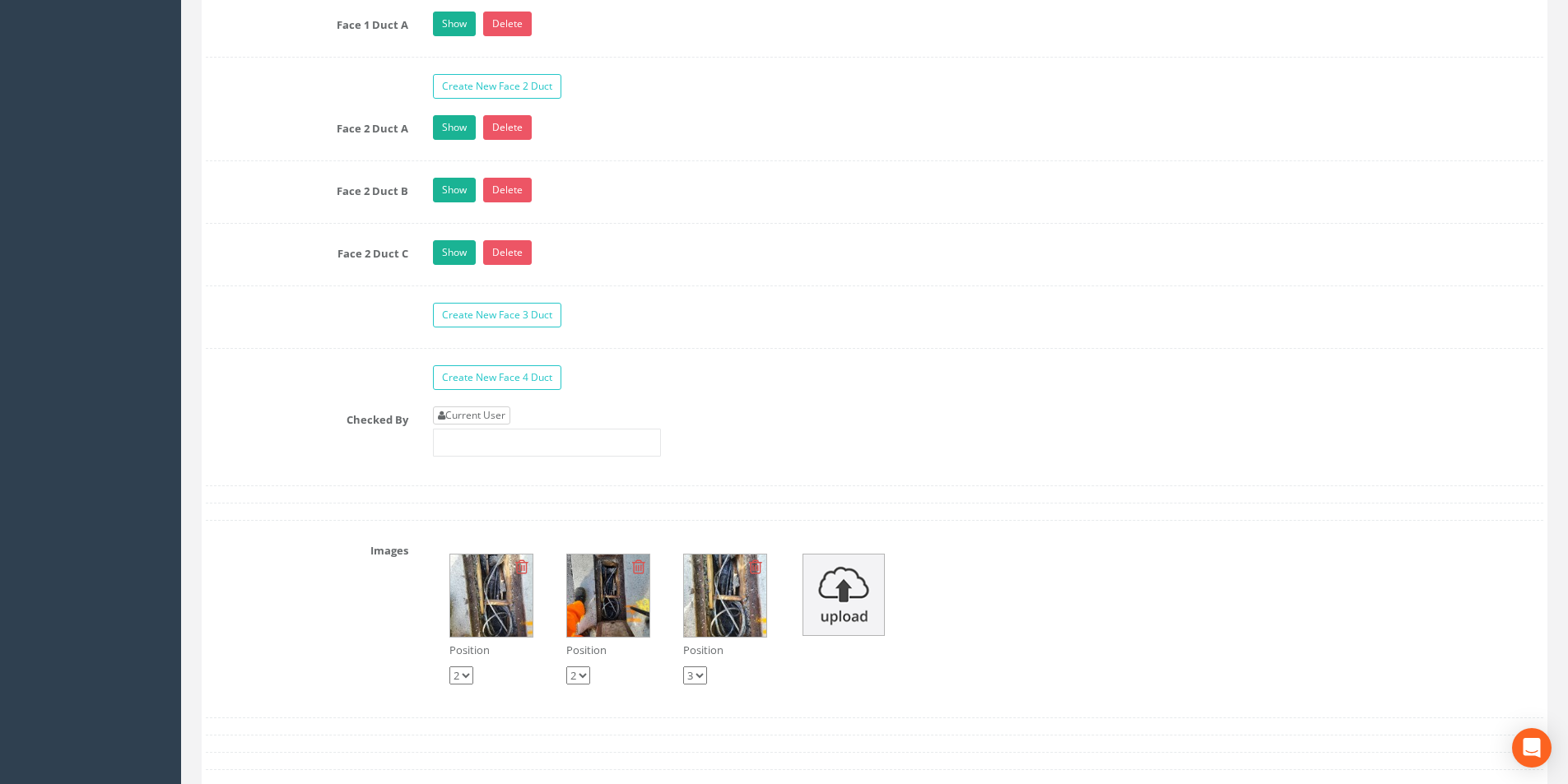
type input "8.78"
click at [492, 415] on link "Current User" at bounding box center [472, 415] width 78 height 18
type input "[PERSON_NAME]"
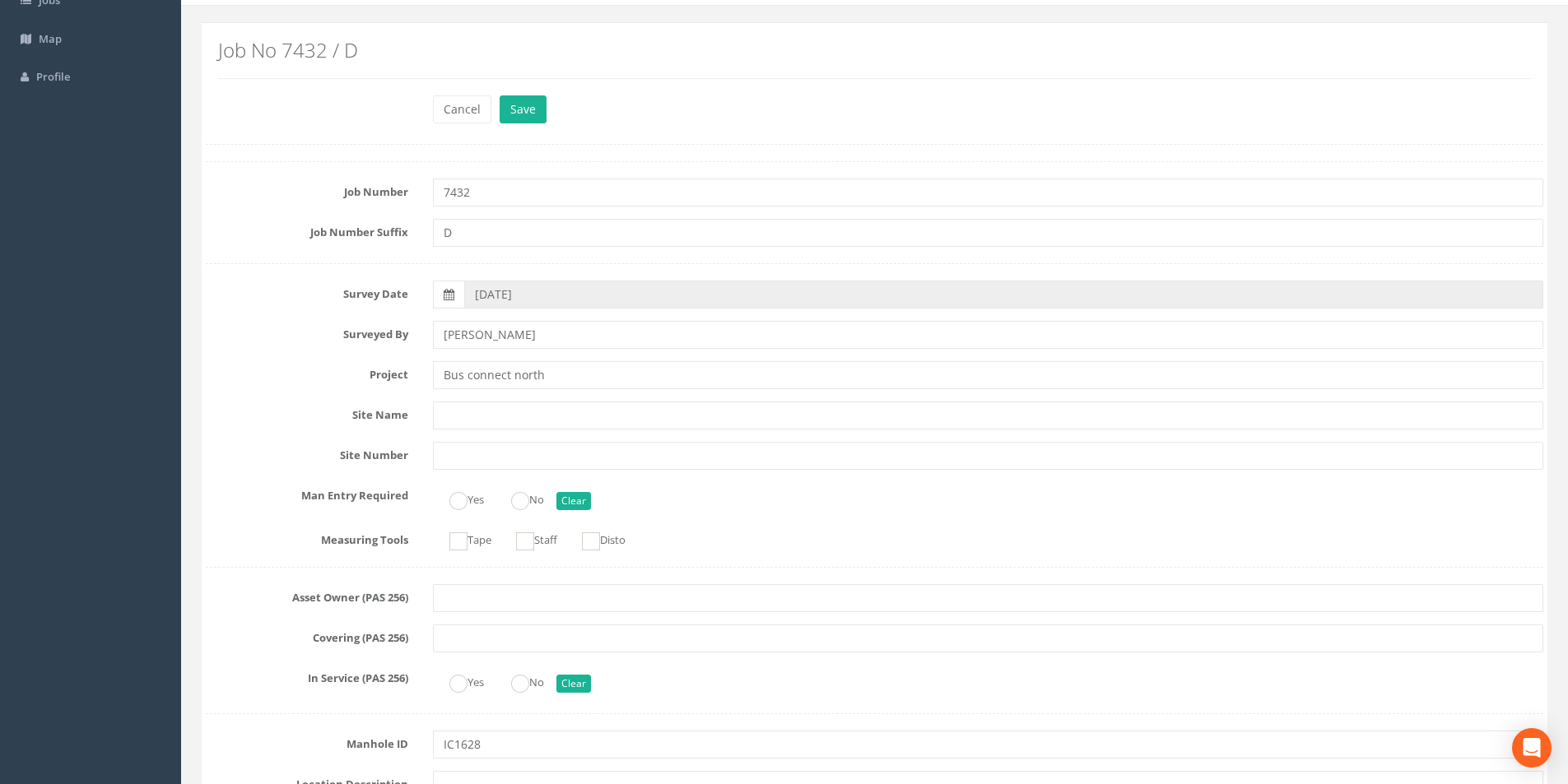
scroll to position [0, 0]
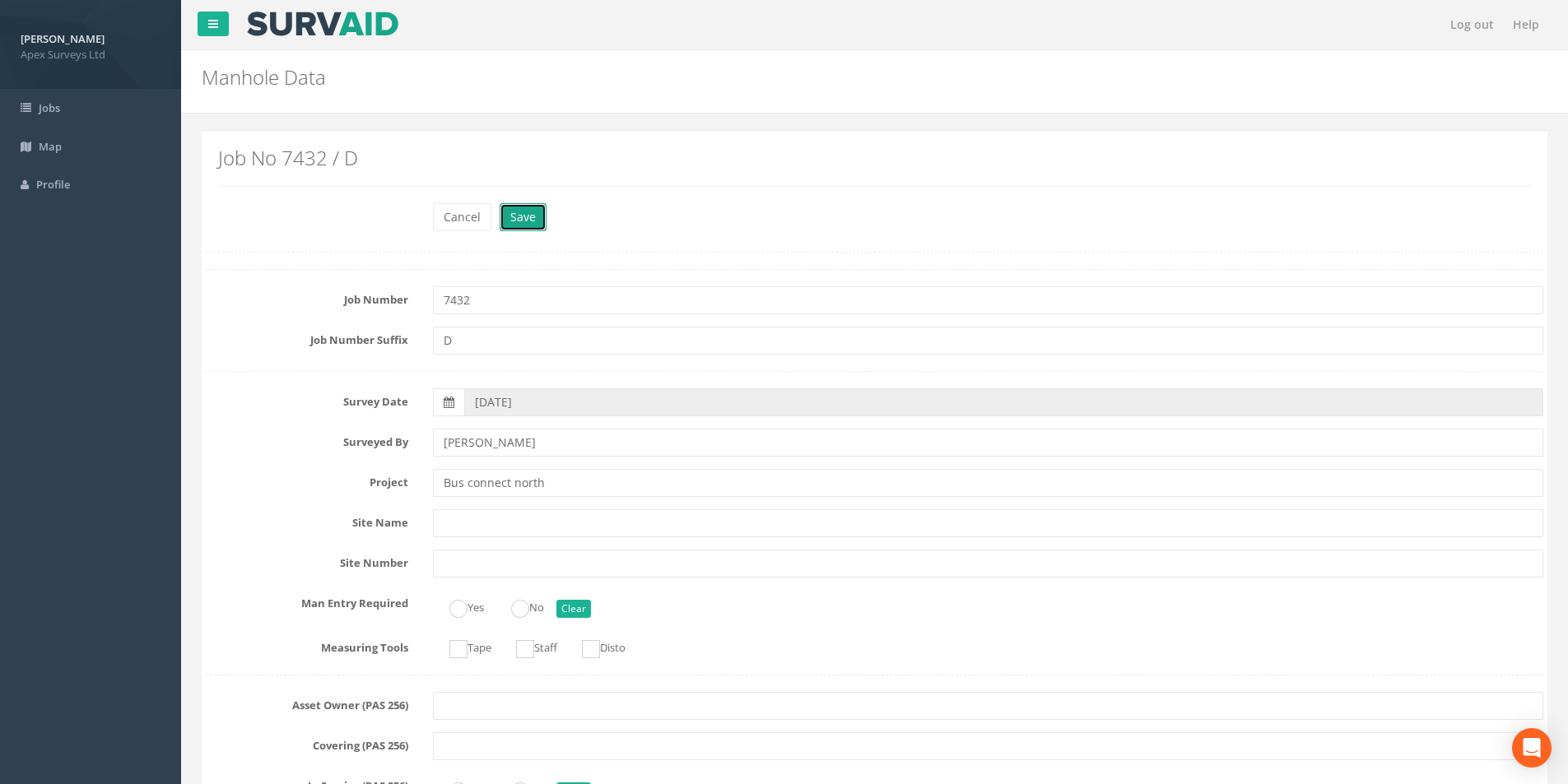
click at [535, 220] on button "Save" at bounding box center [523, 217] width 47 height 28
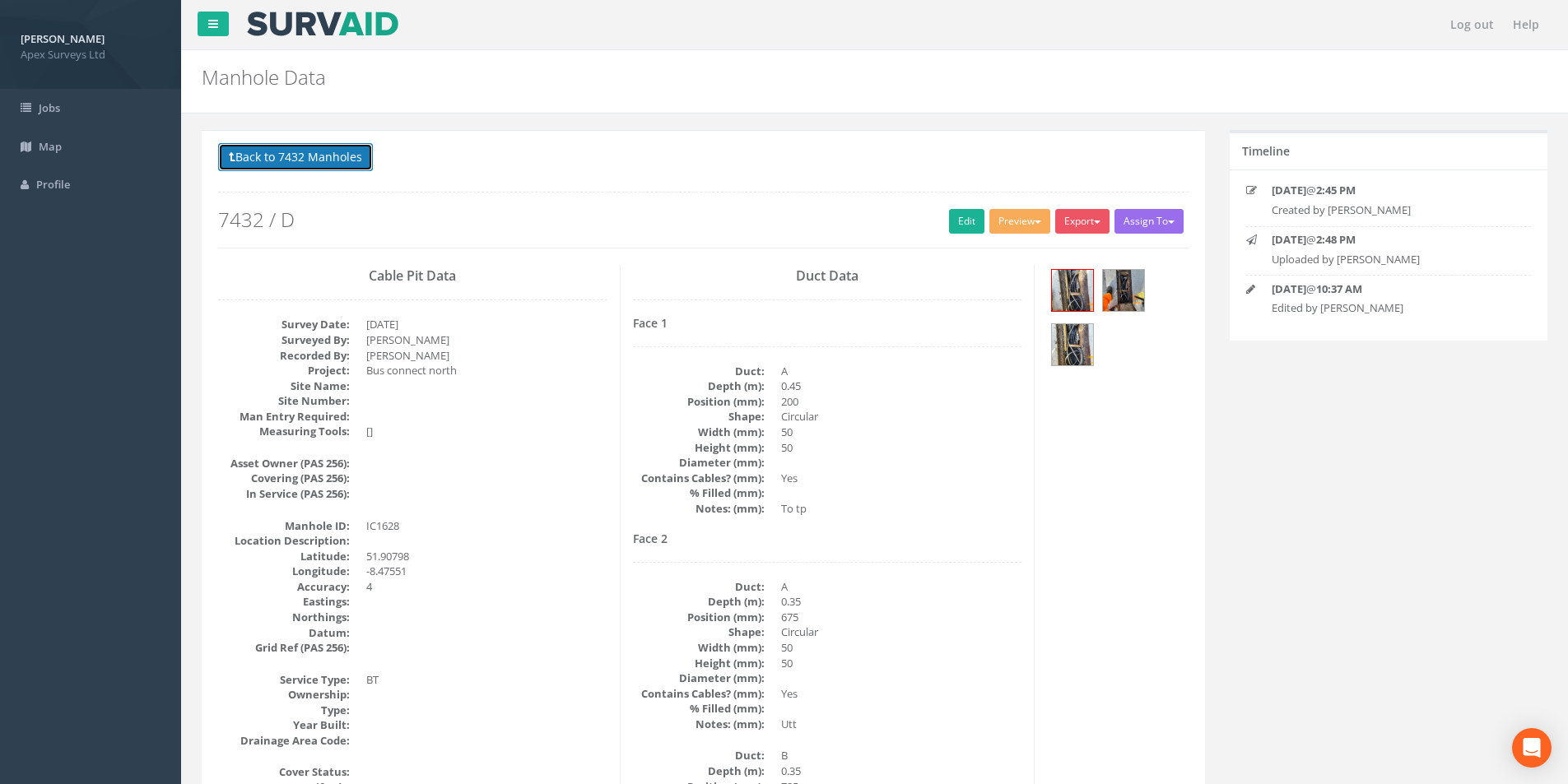
click at [286, 165] on button "Back to 7432 Manholes" at bounding box center [295, 157] width 155 height 28
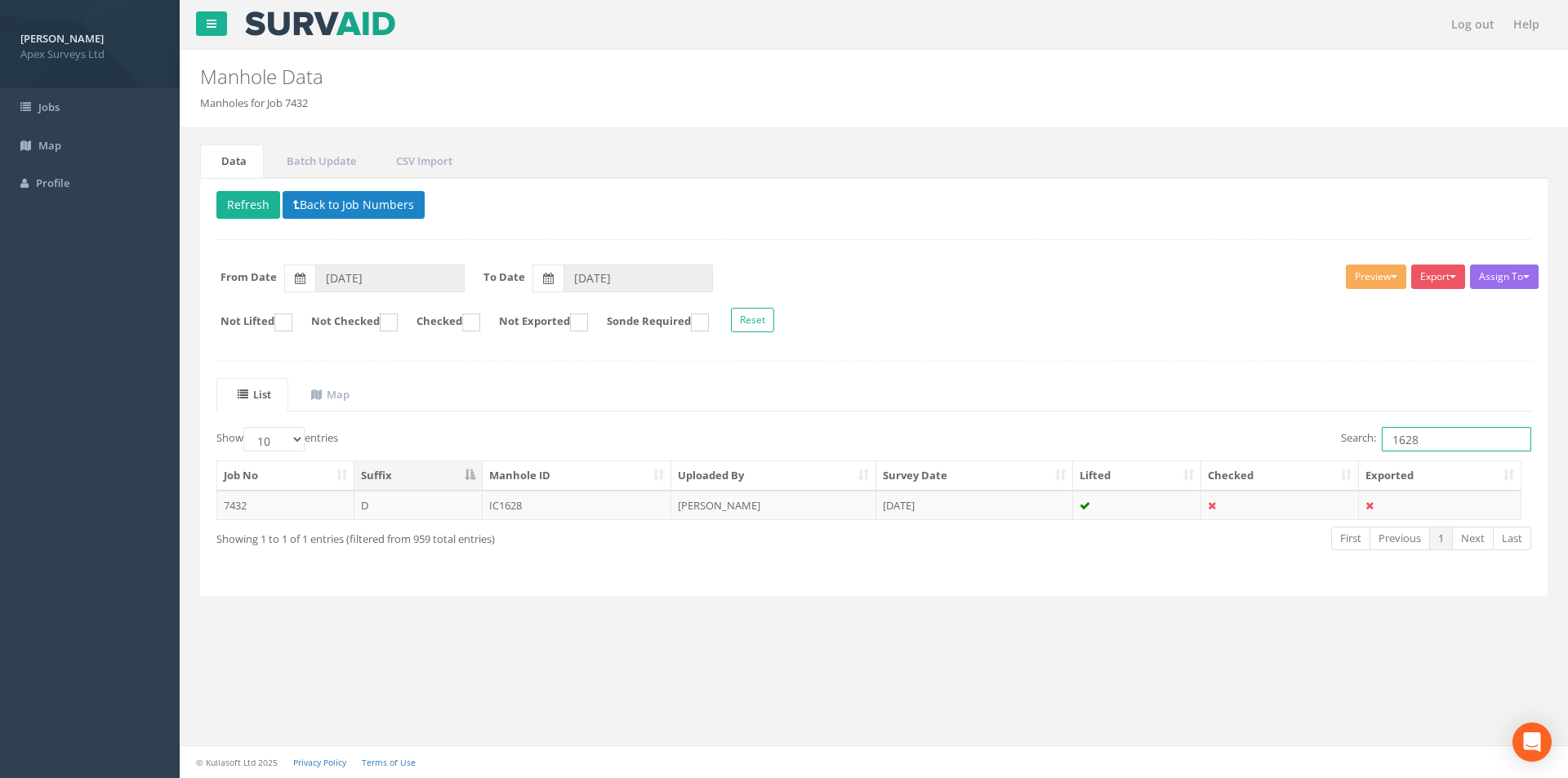
click at [1438, 440] on input "1628" at bounding box center [1456, 439] width 150 height 25
type input "1604"
click at [633, 507] on td "IC1604" at bounding box center [577, 506] width 189 height 29
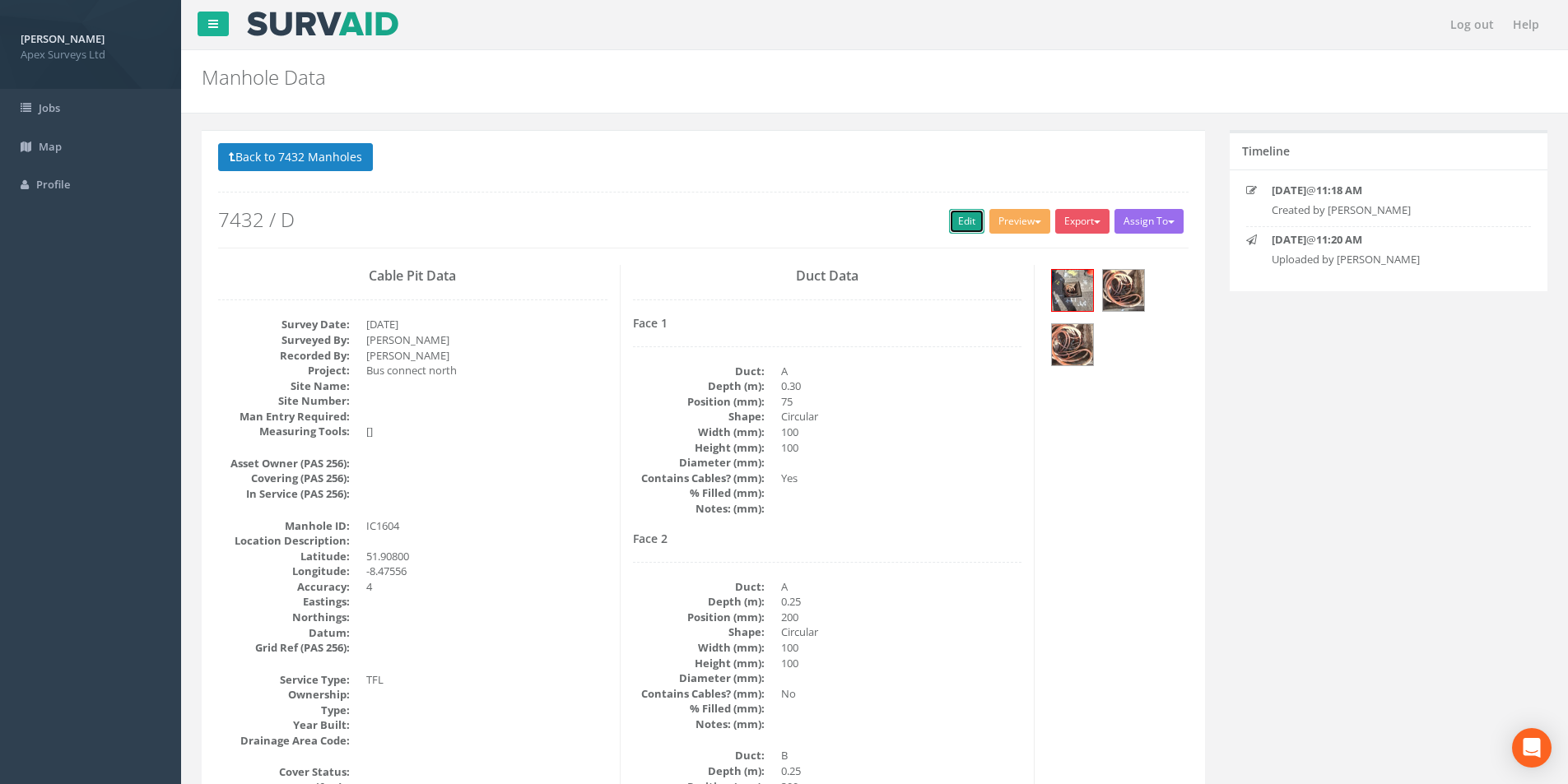
click at [959, 223] on link "Edit" at bounding box center [966, 221] width 35 height 25
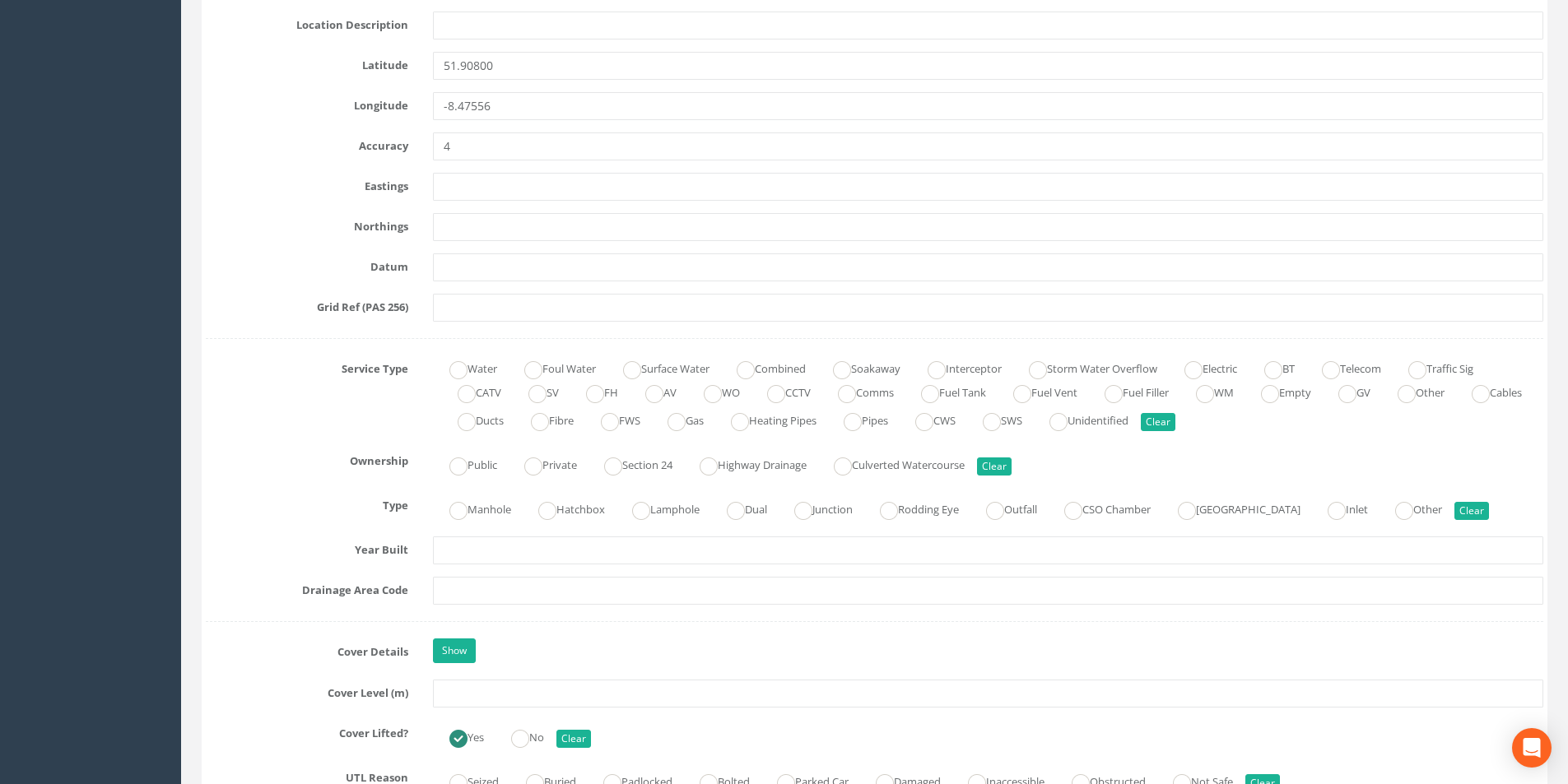
scroll to position [987, 0]
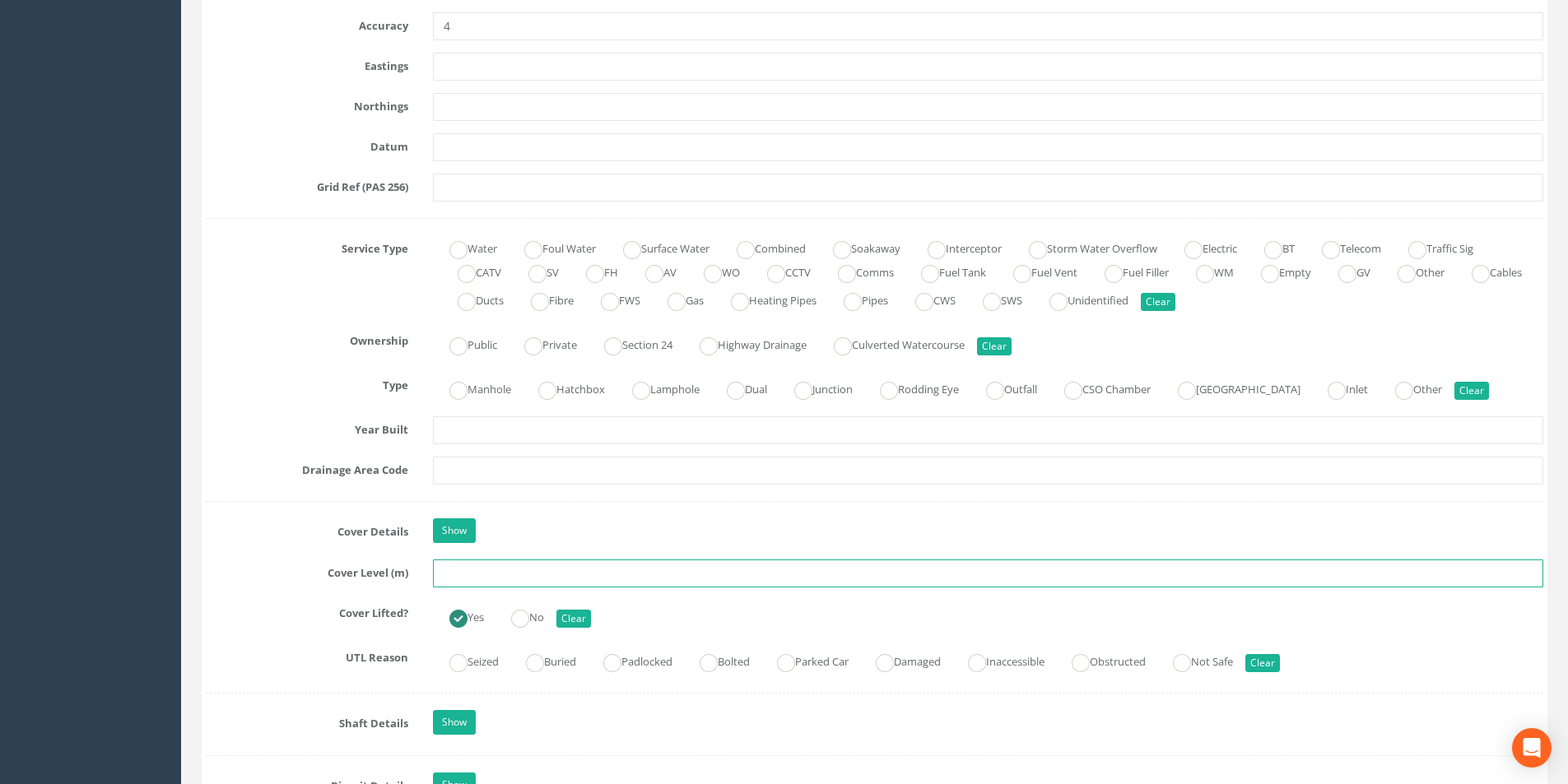
click at [513, 578] on input "text" at bounding box center [988, 573] width 1110 height 28
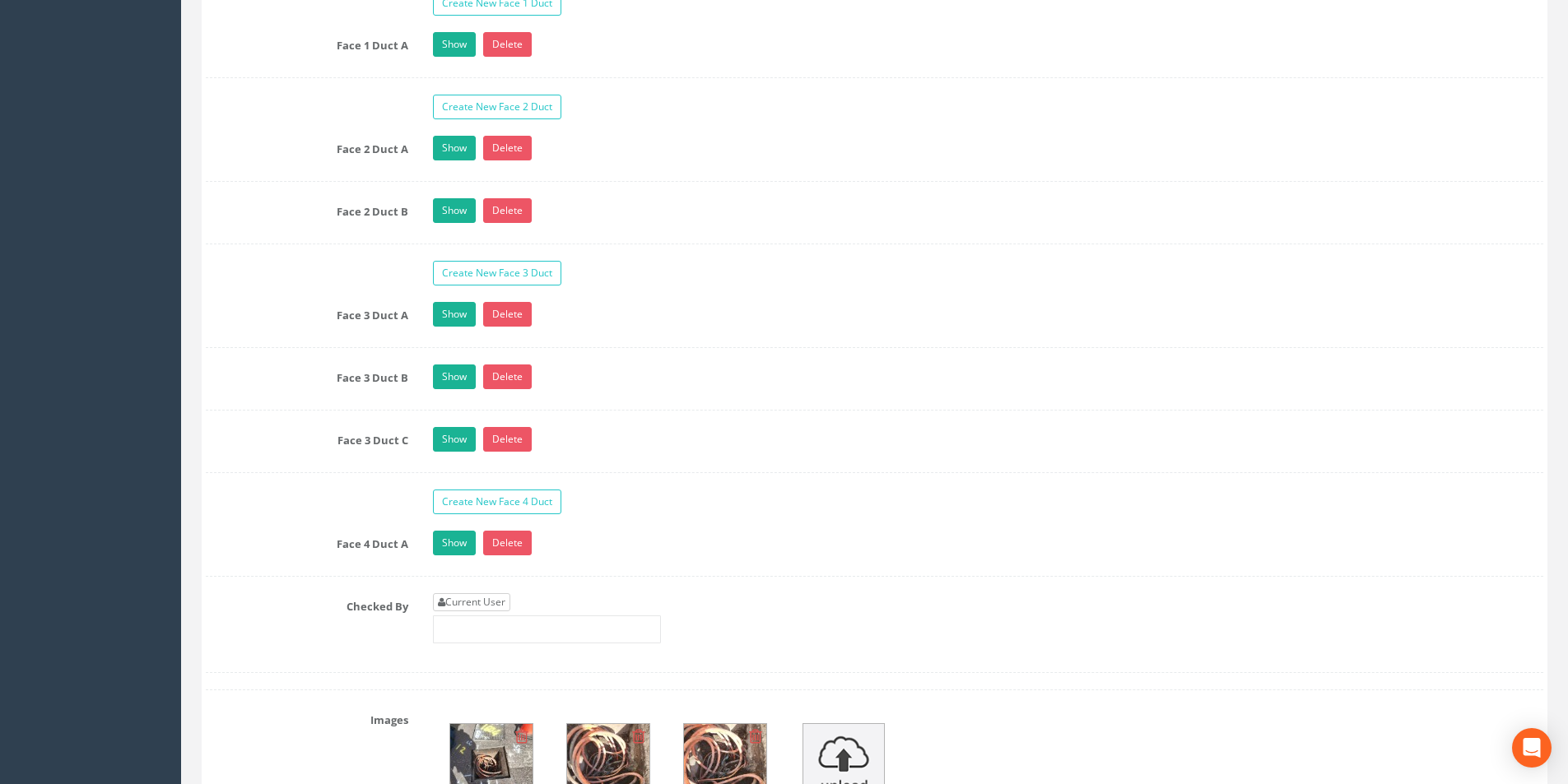
scroll to position [2715, 0]
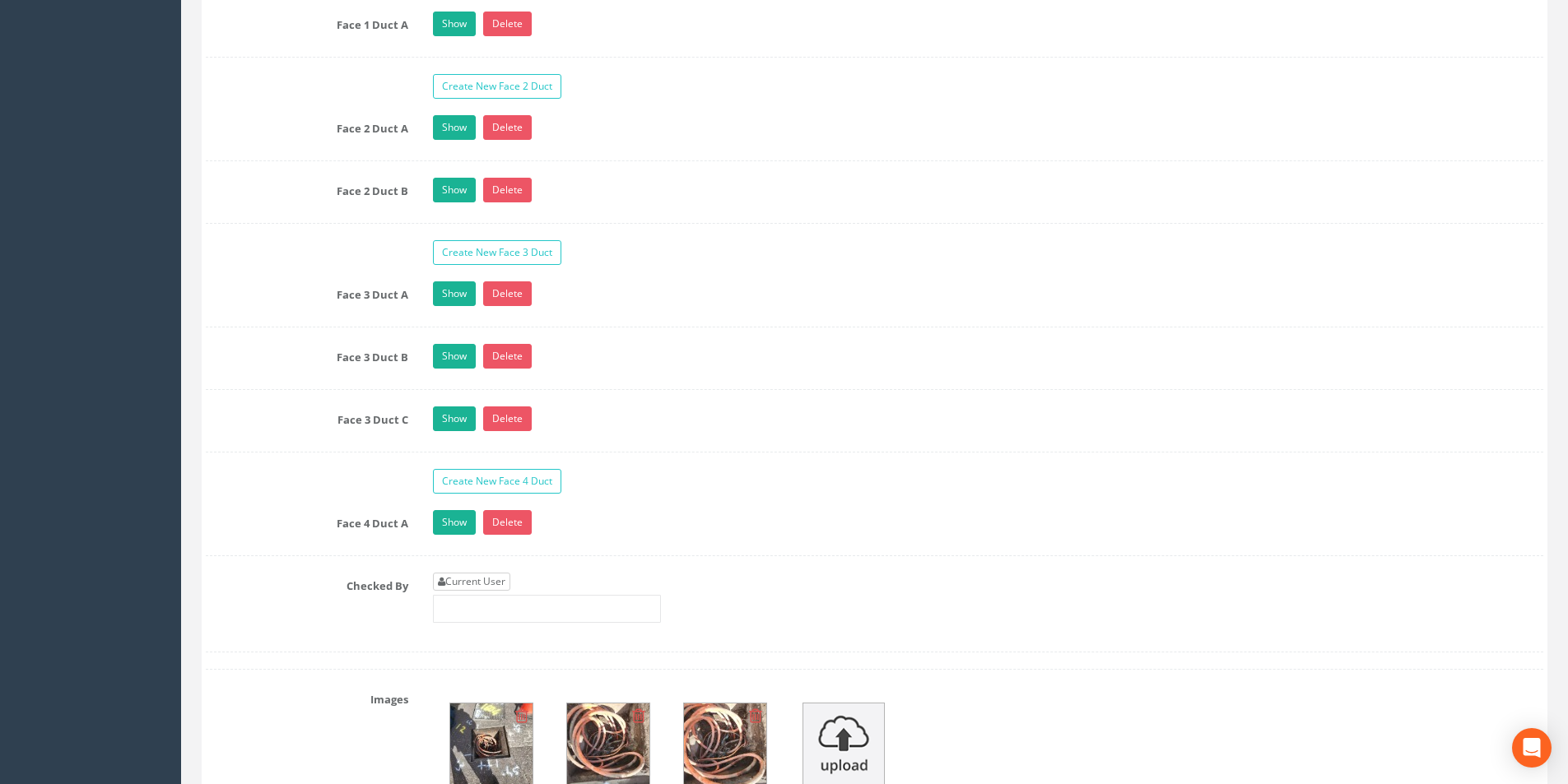
type input "8.86"
click at [481, 579] on link "Current User" at bounding box center [472, 581] width 78 height 18
type input "[PERSON_NAME]"
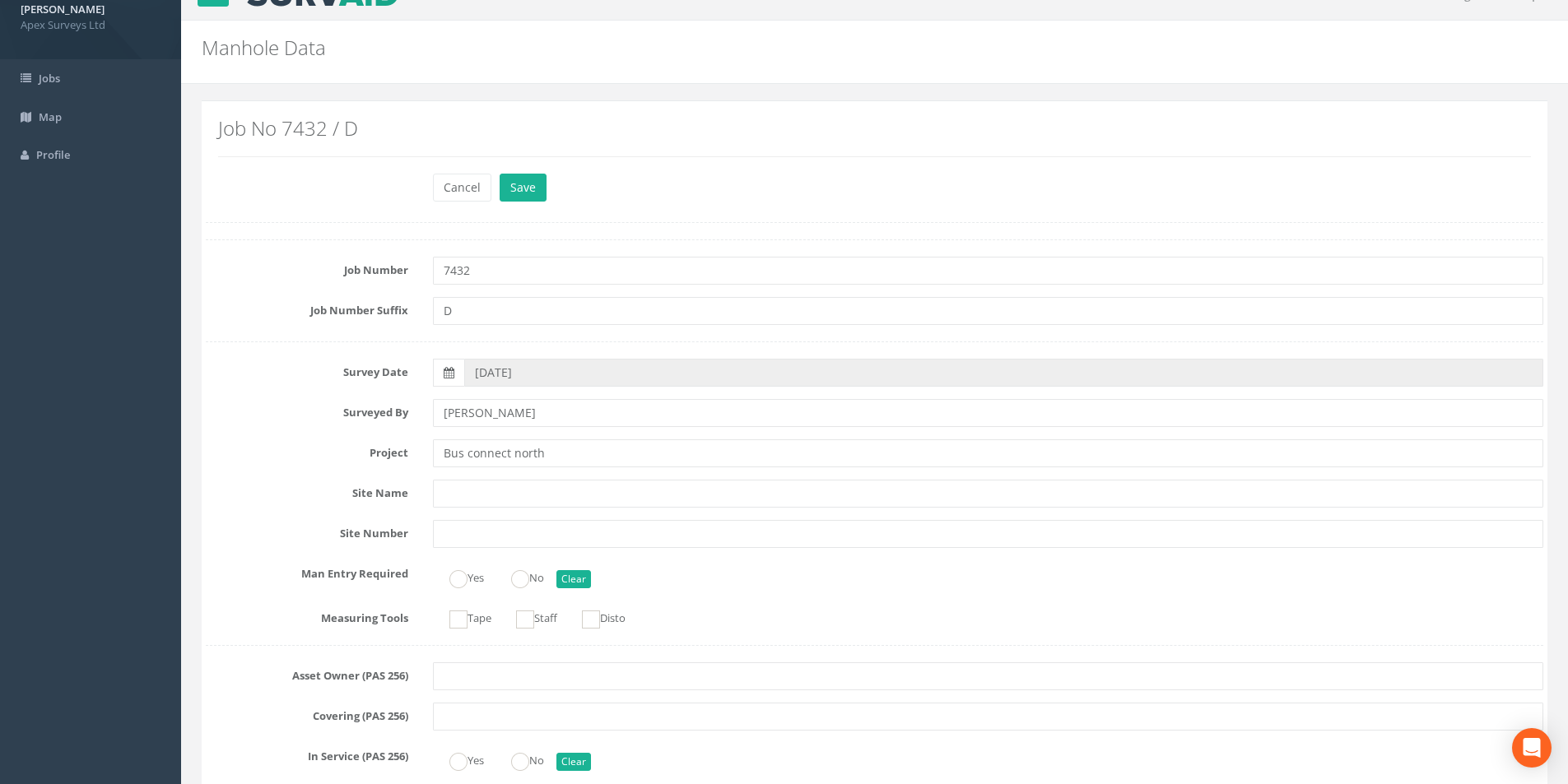
scroll to position [0, 0]
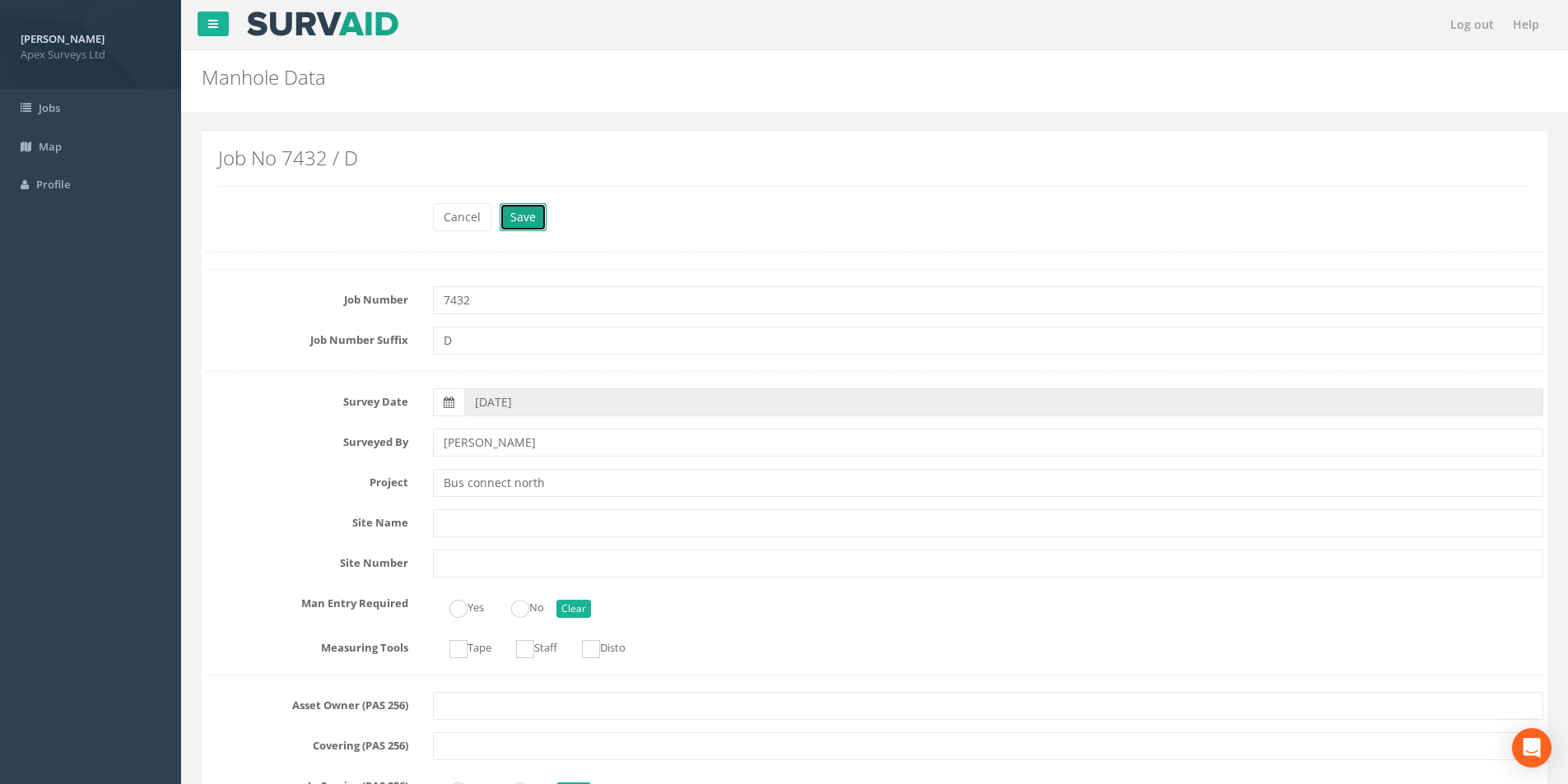
click at [526, 215] on button "Save" at bounding box center [523, 217] width 47 height 28
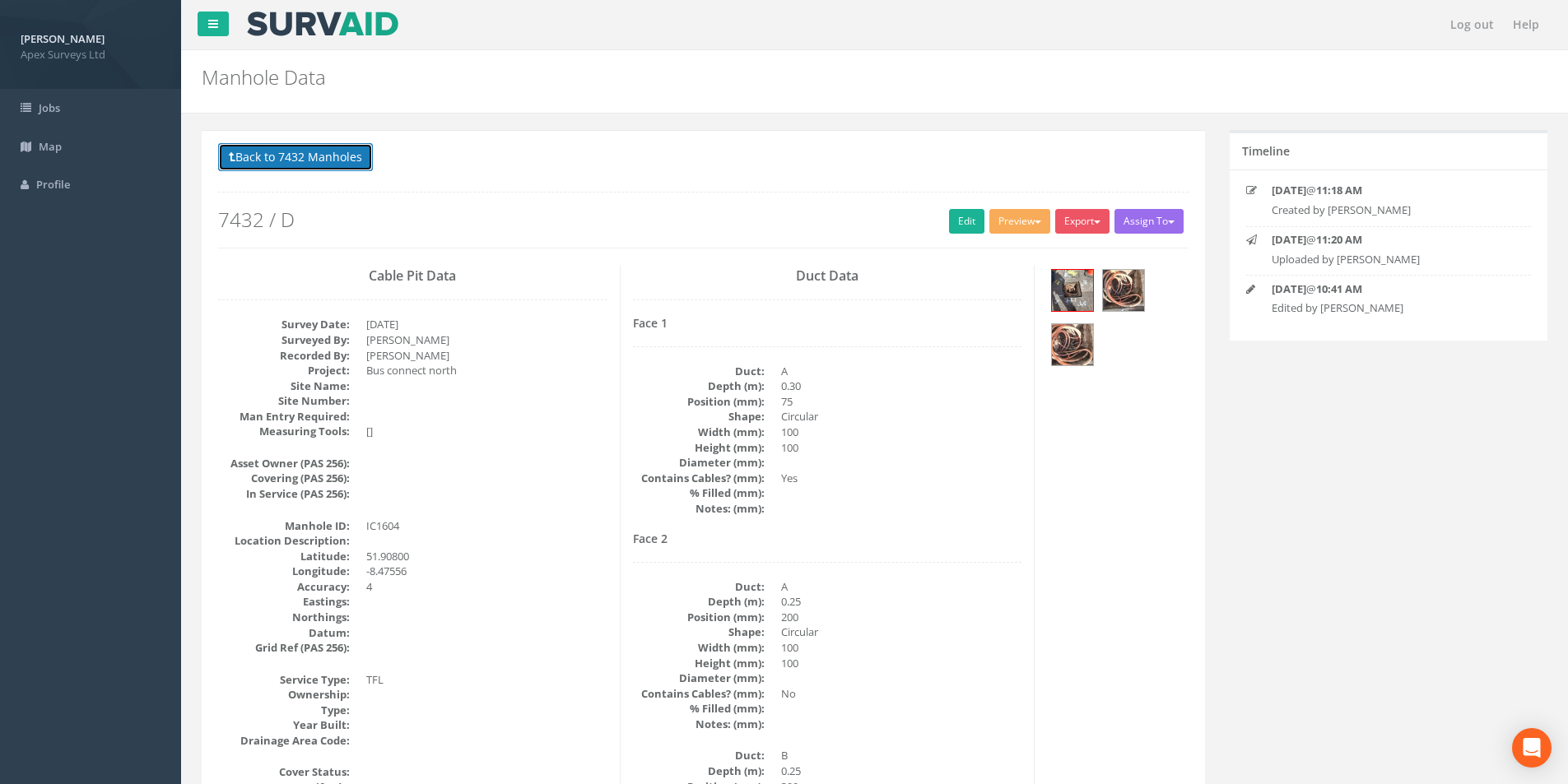
click at [261, 163] on button "Back to 7432 Manholes" at bounding box center [295, 157] width 155 height 28
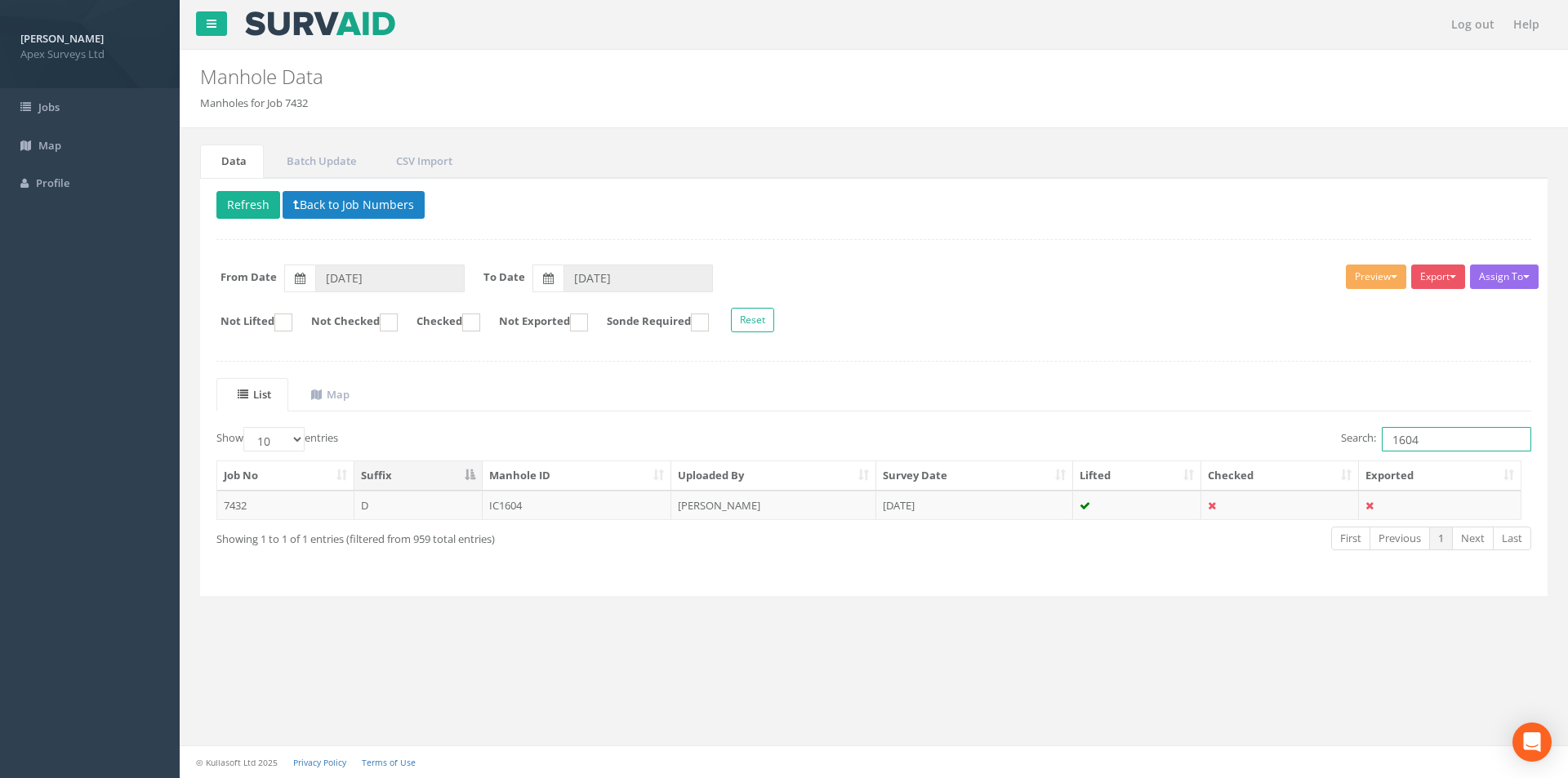
click at [1434, 443] on input "1604" at bounding box center [1456, 439] width 150 height 25
type input "1626"
click at [575, 494] on td "IC1626" at bounding box center [577, 506] width 189 height 29
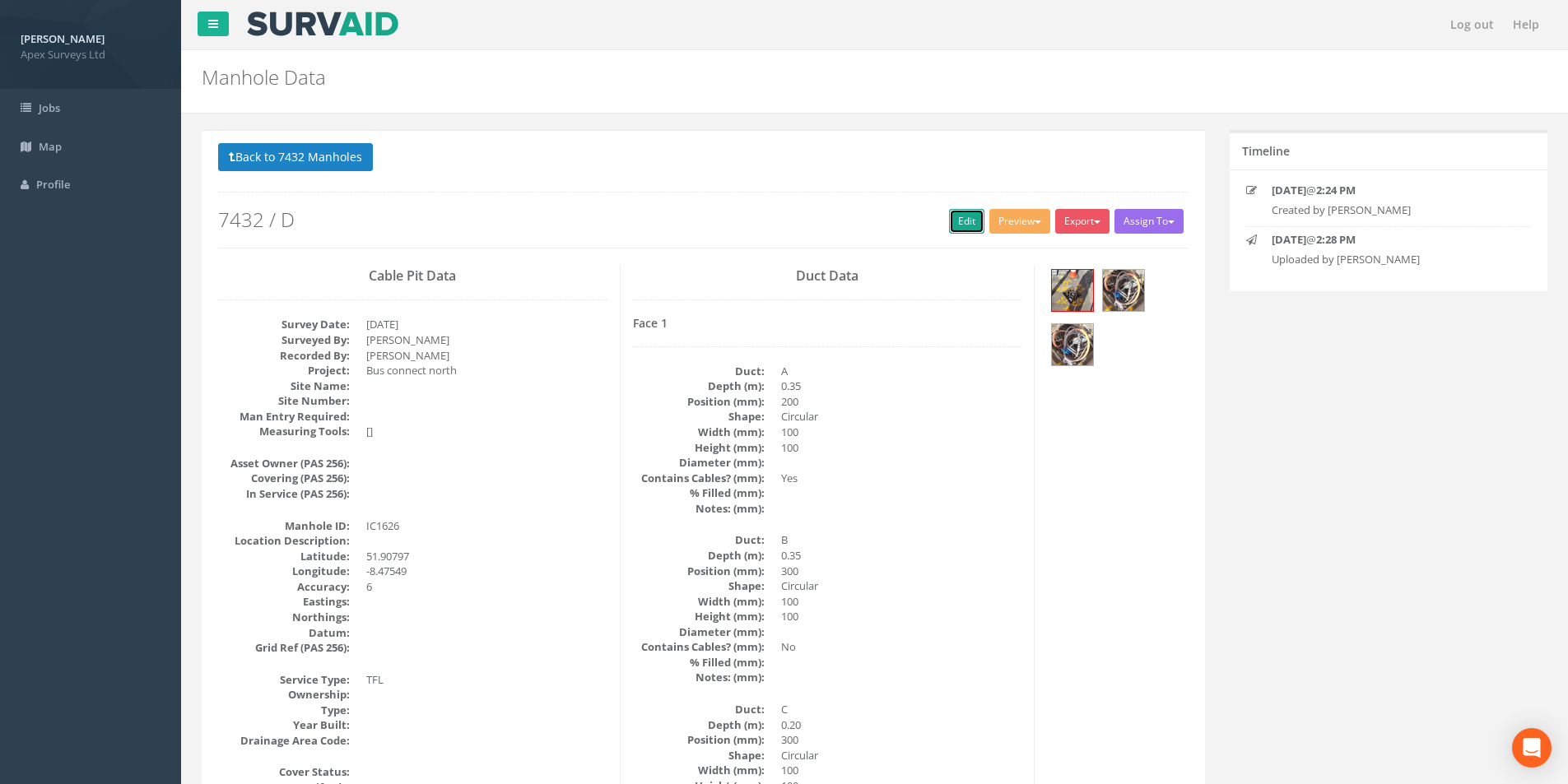
click at [954, 225] on link "Edit" at bounding box center [966, 221] width 35 height 25
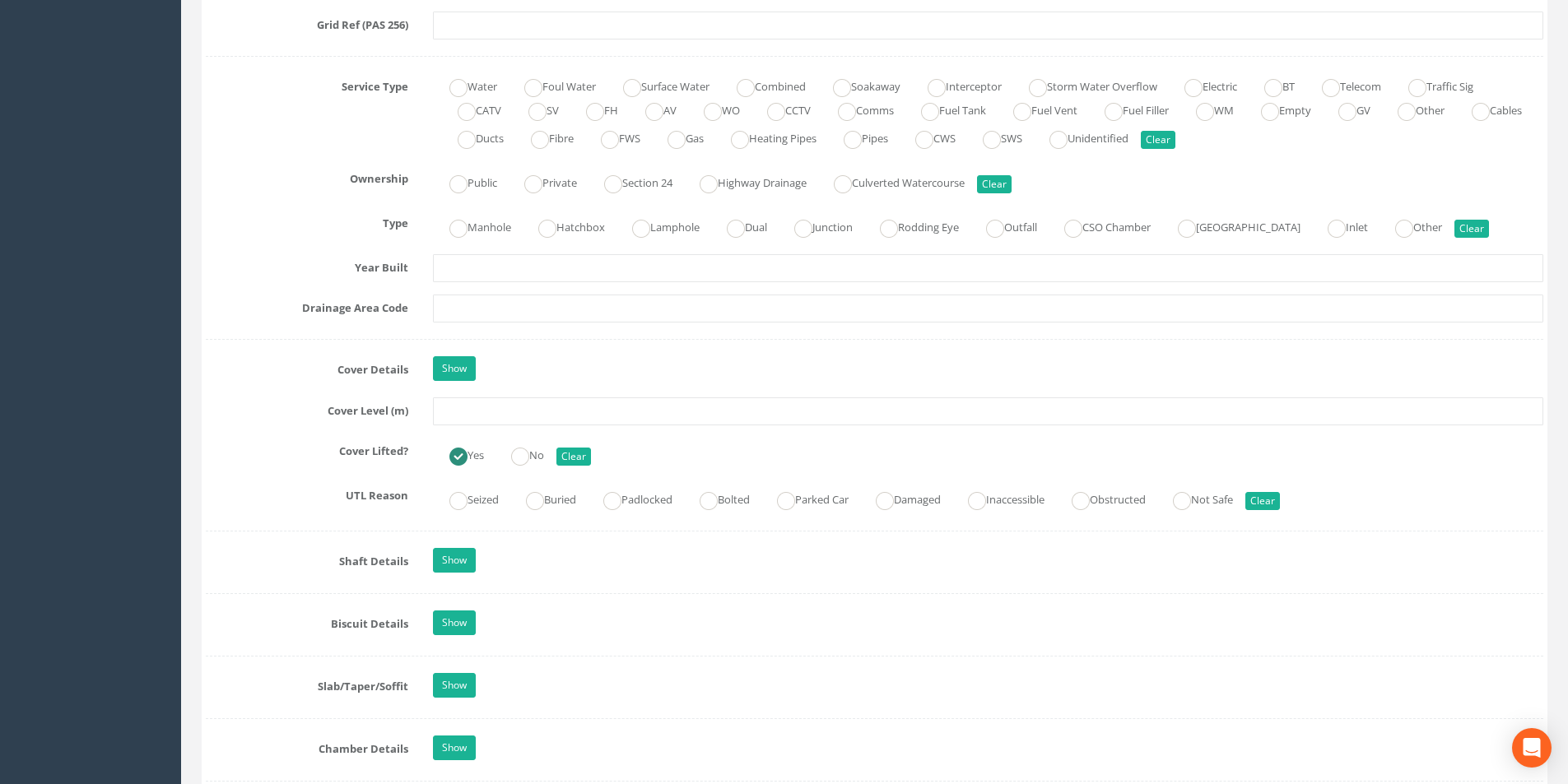
scroll to position [1152, 0]
click at [489, 414] on input "text" at bounding box center [988, 409] width 1110 height 28
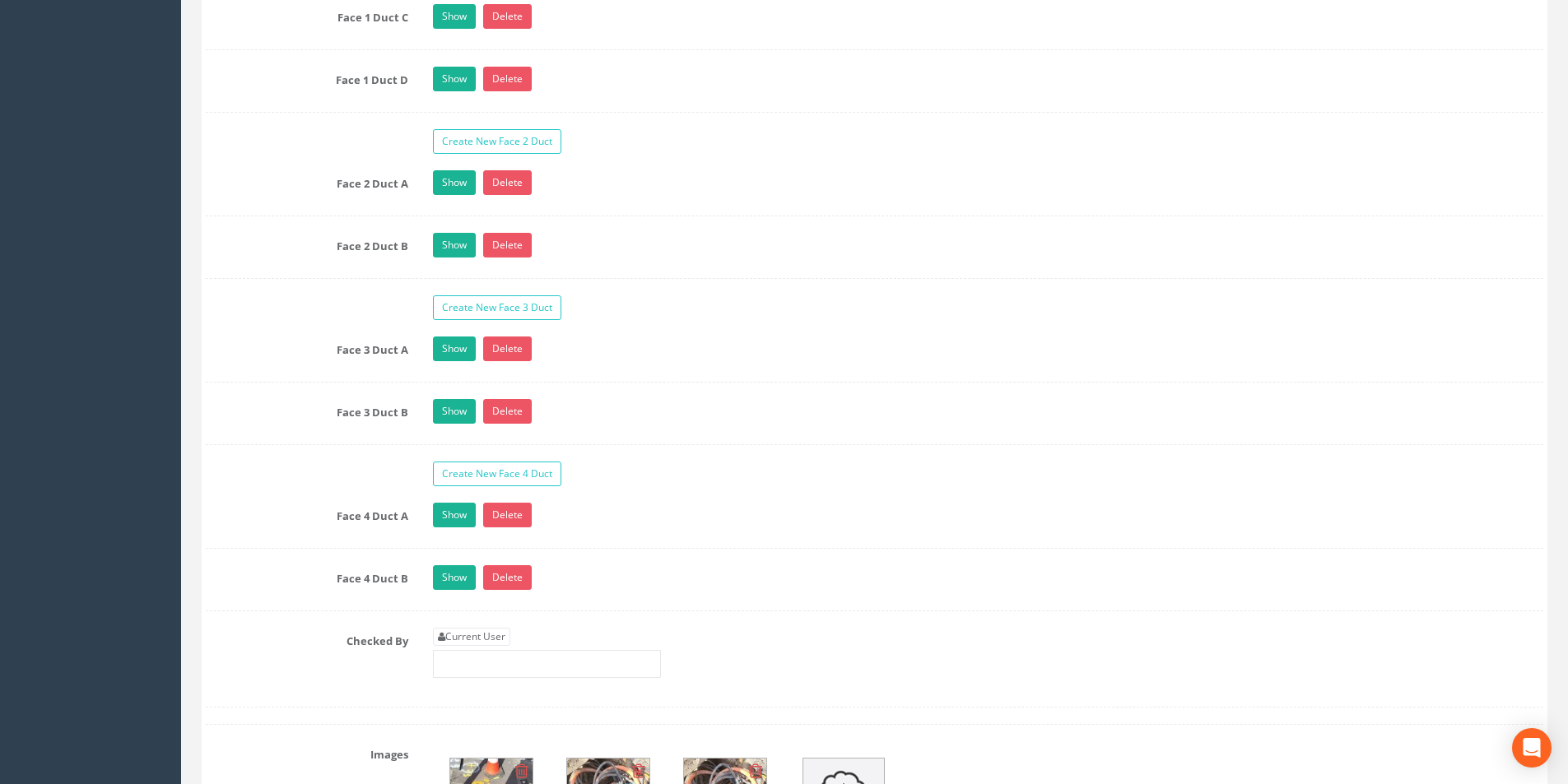
scroll to position [3125, 0]
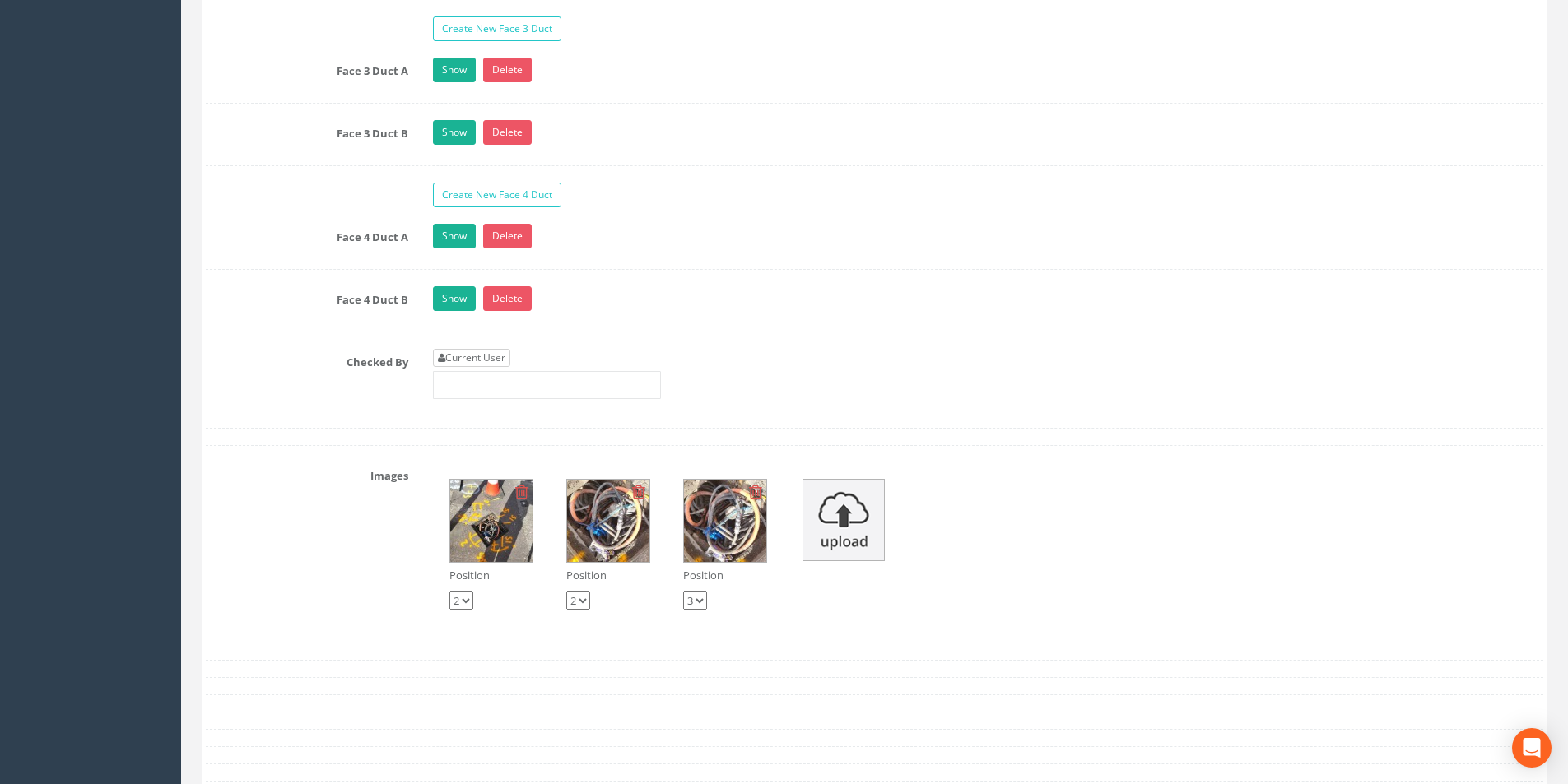
type input "8.66"
click at [497, 354] on link "Current User" at bounding box center [472, 358] width 78 height 18
type input "[PERSON_NAME]"
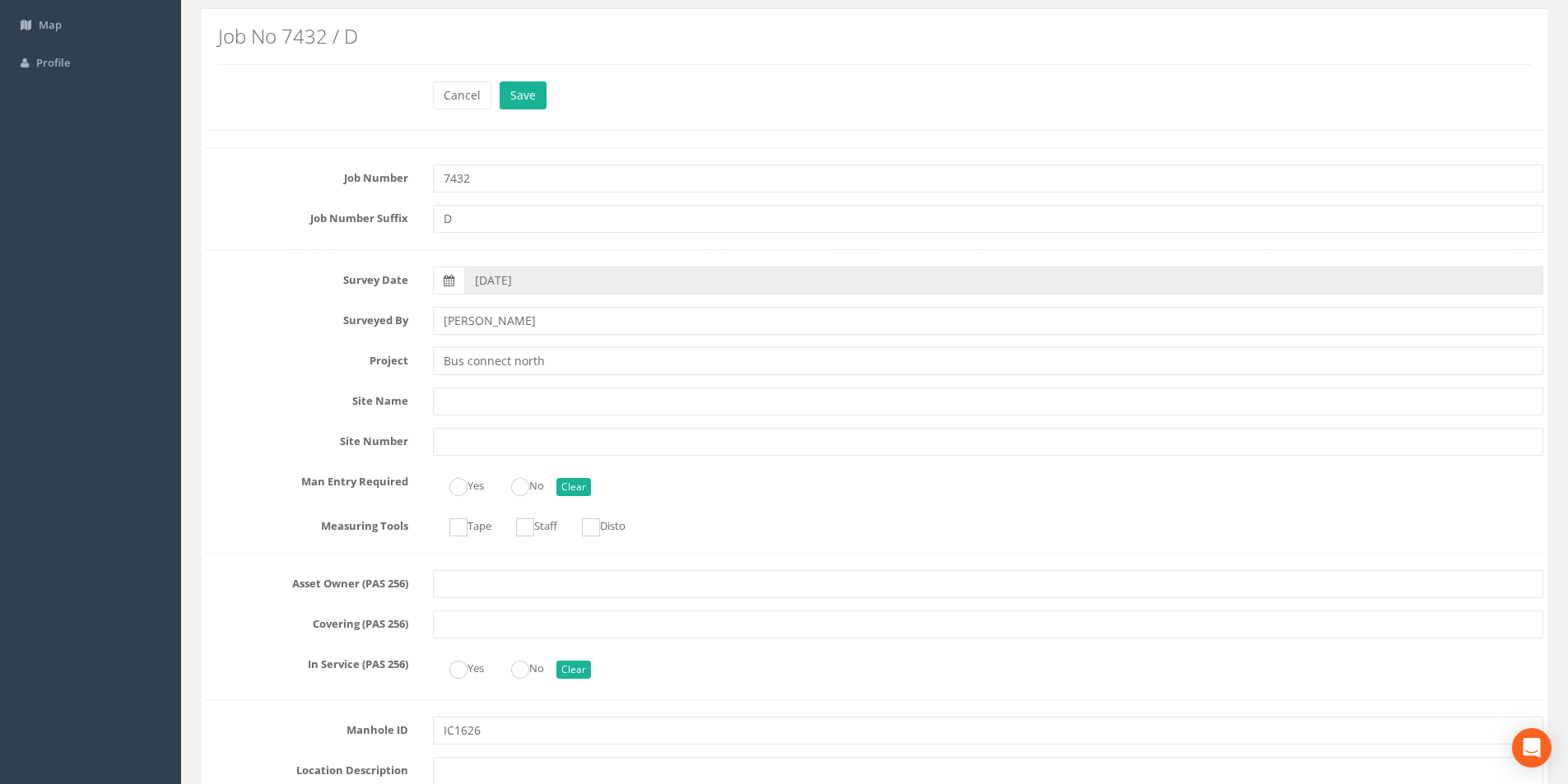
scroll to position [0, 0]
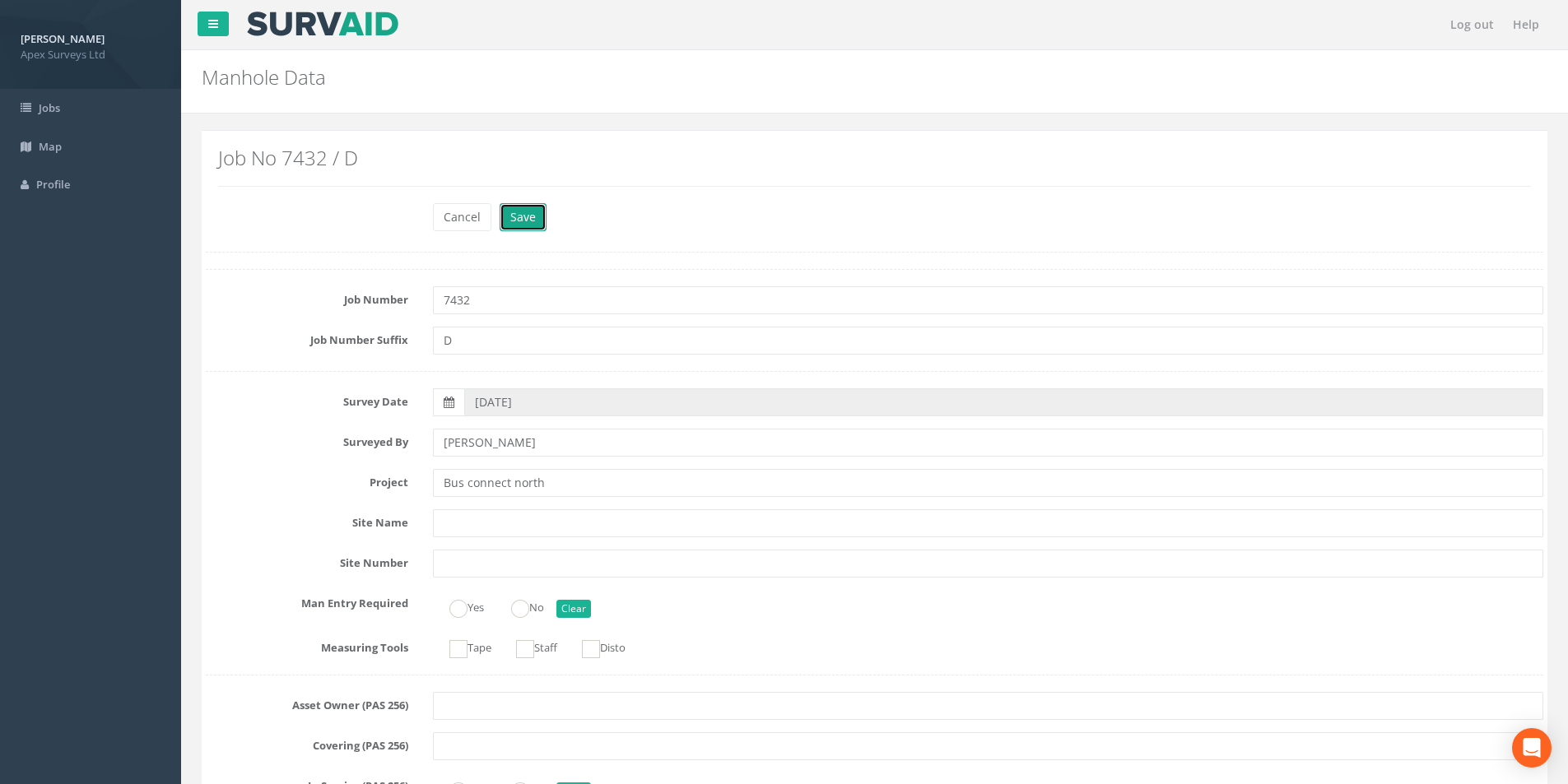
click at [524, 210] on button "Save" at bounding box center [523, 217] width 47 height 28
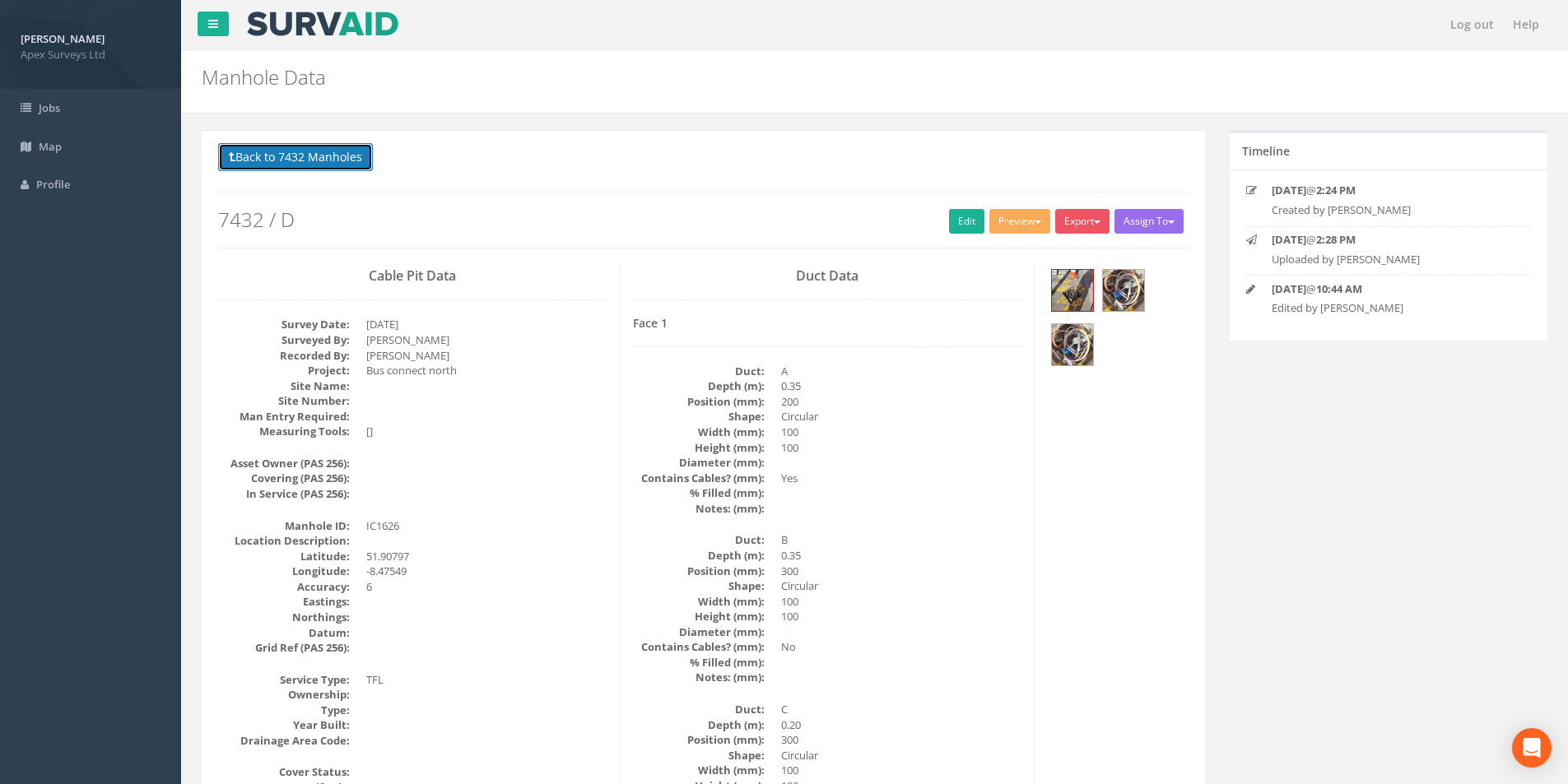
click at [284, 162] on button "Back to 7432 Manholes" at bounding box center [295, 157] width 155 height 28
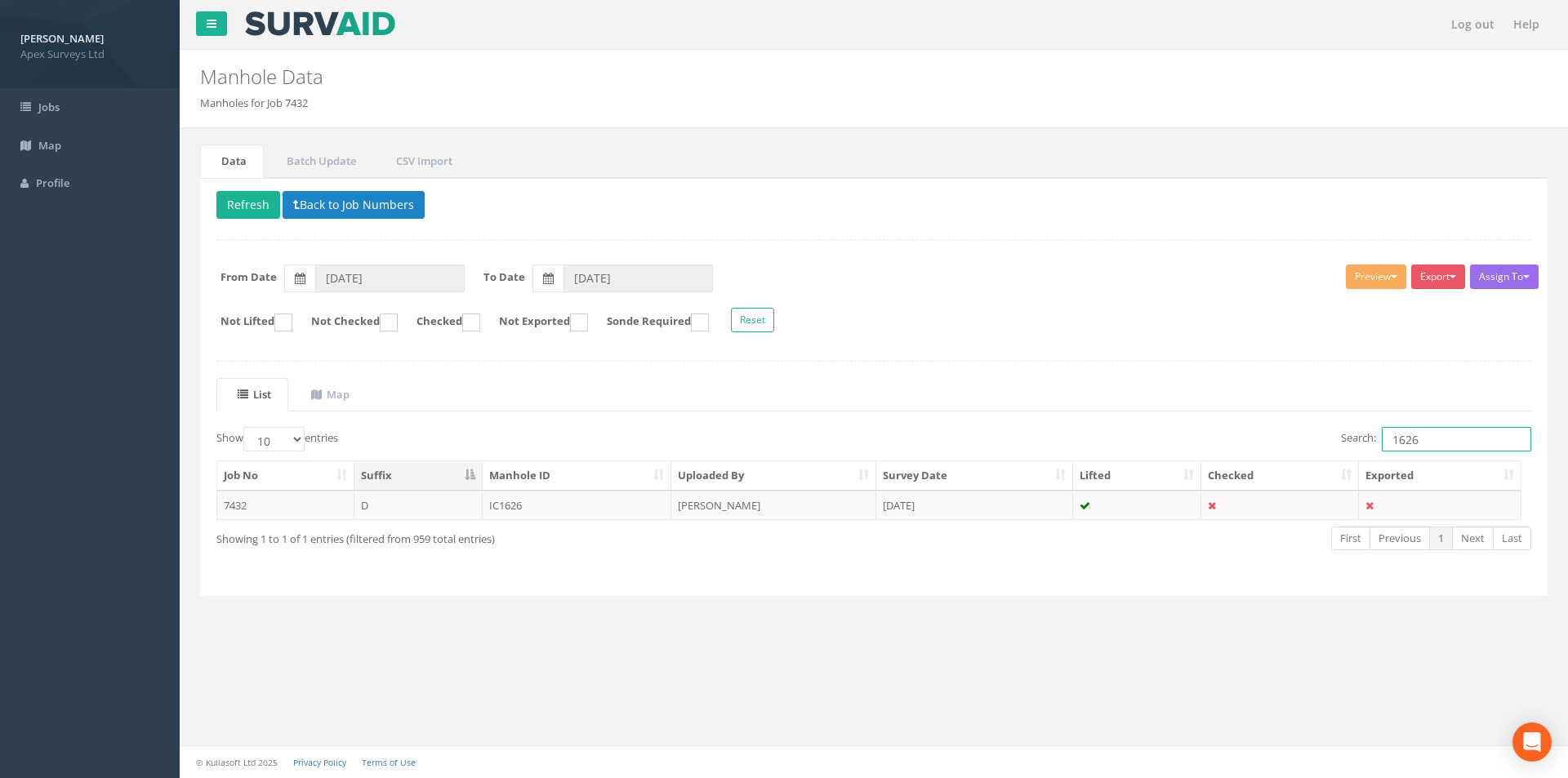
click at [1447, 431] on input "1626" at bounding box center [1456, 439] width 150 height 25
type input "1627"
click at [754, 506] on td "[PERSON_NAME]" at bounding box center [773, 506] width 205 height 29
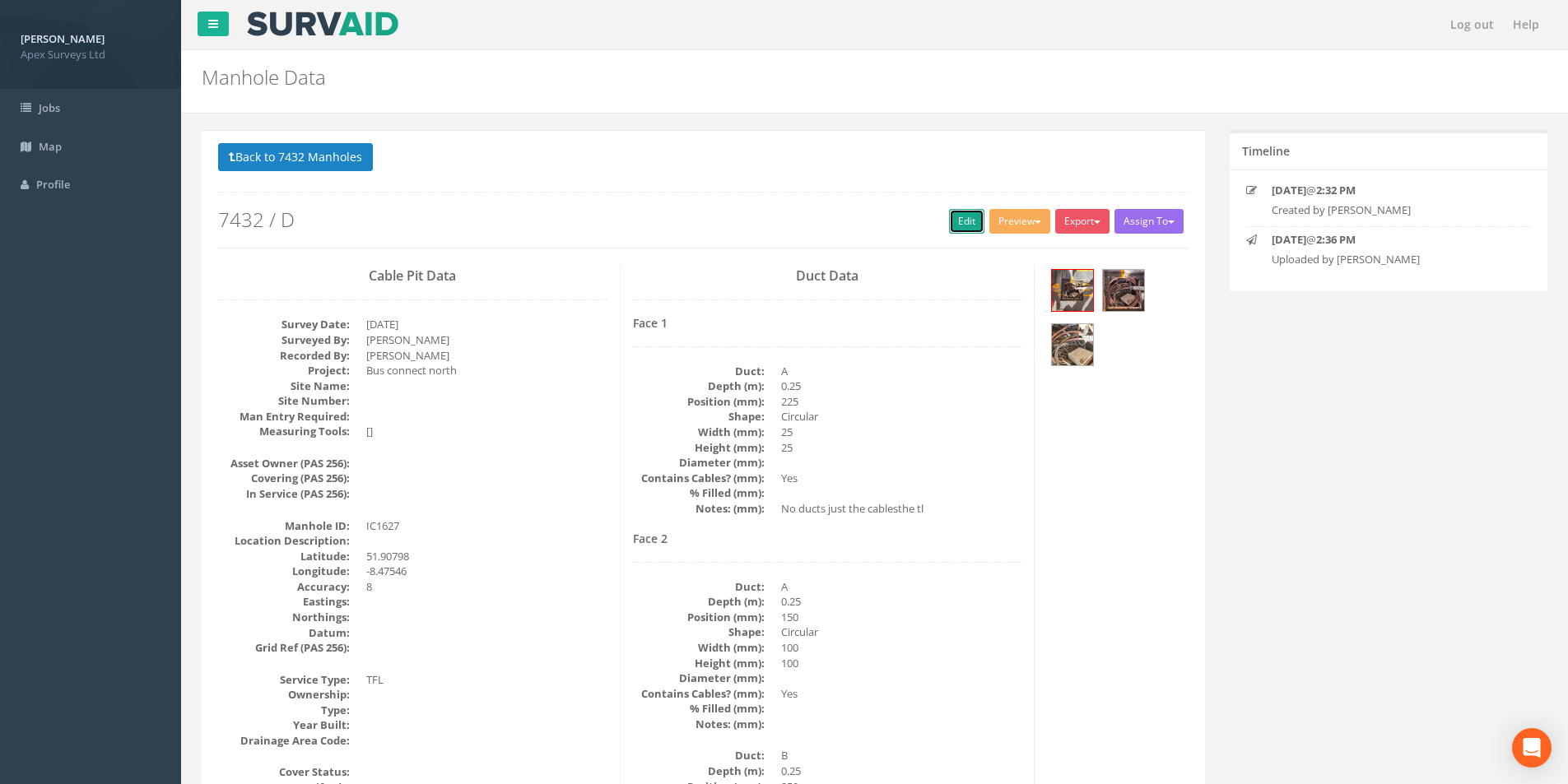
click at [951, 223] on link "Edit" at bounding box center [966, 221] width 35 height 25
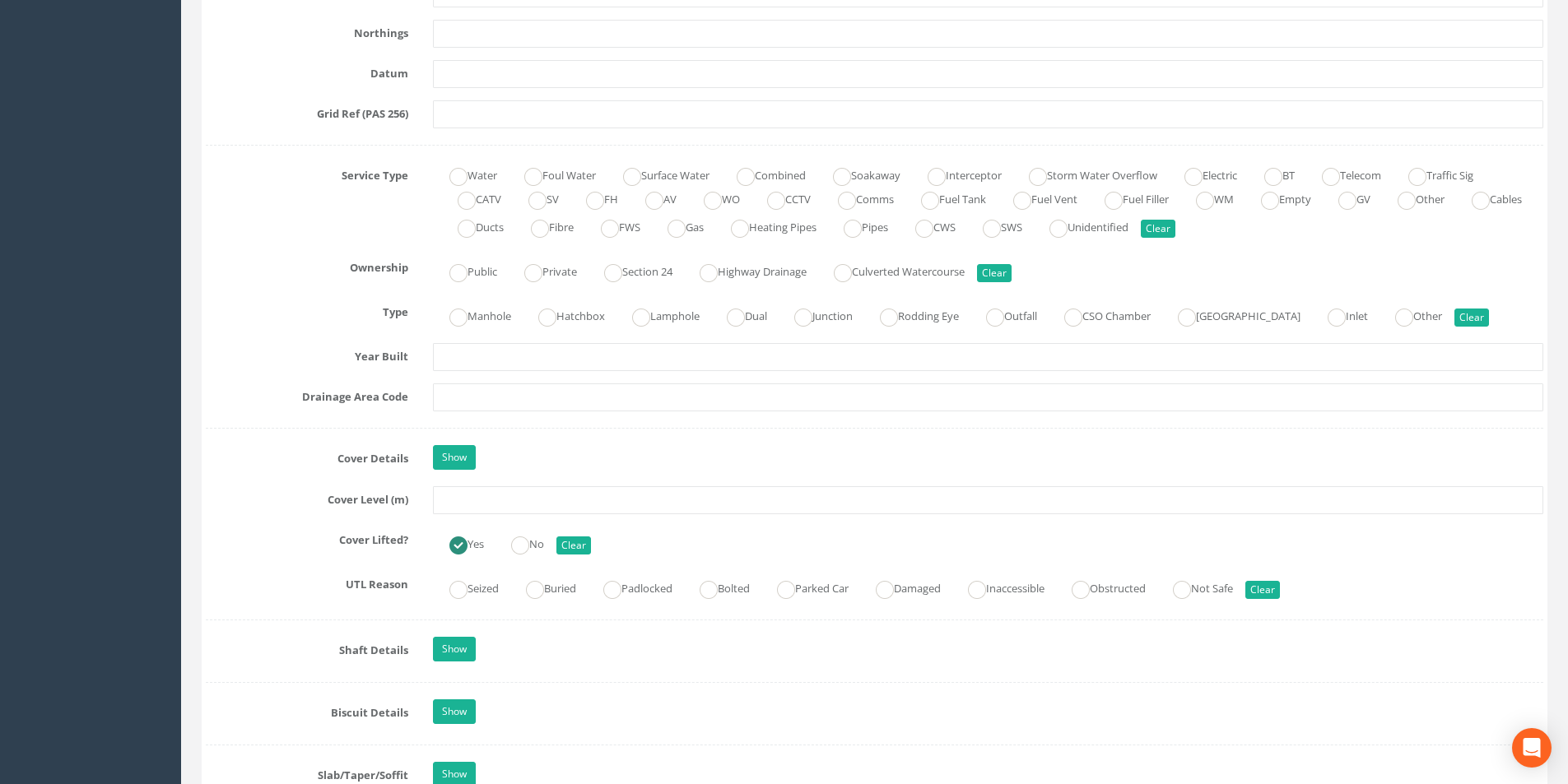
scroll to position [1069, 0]
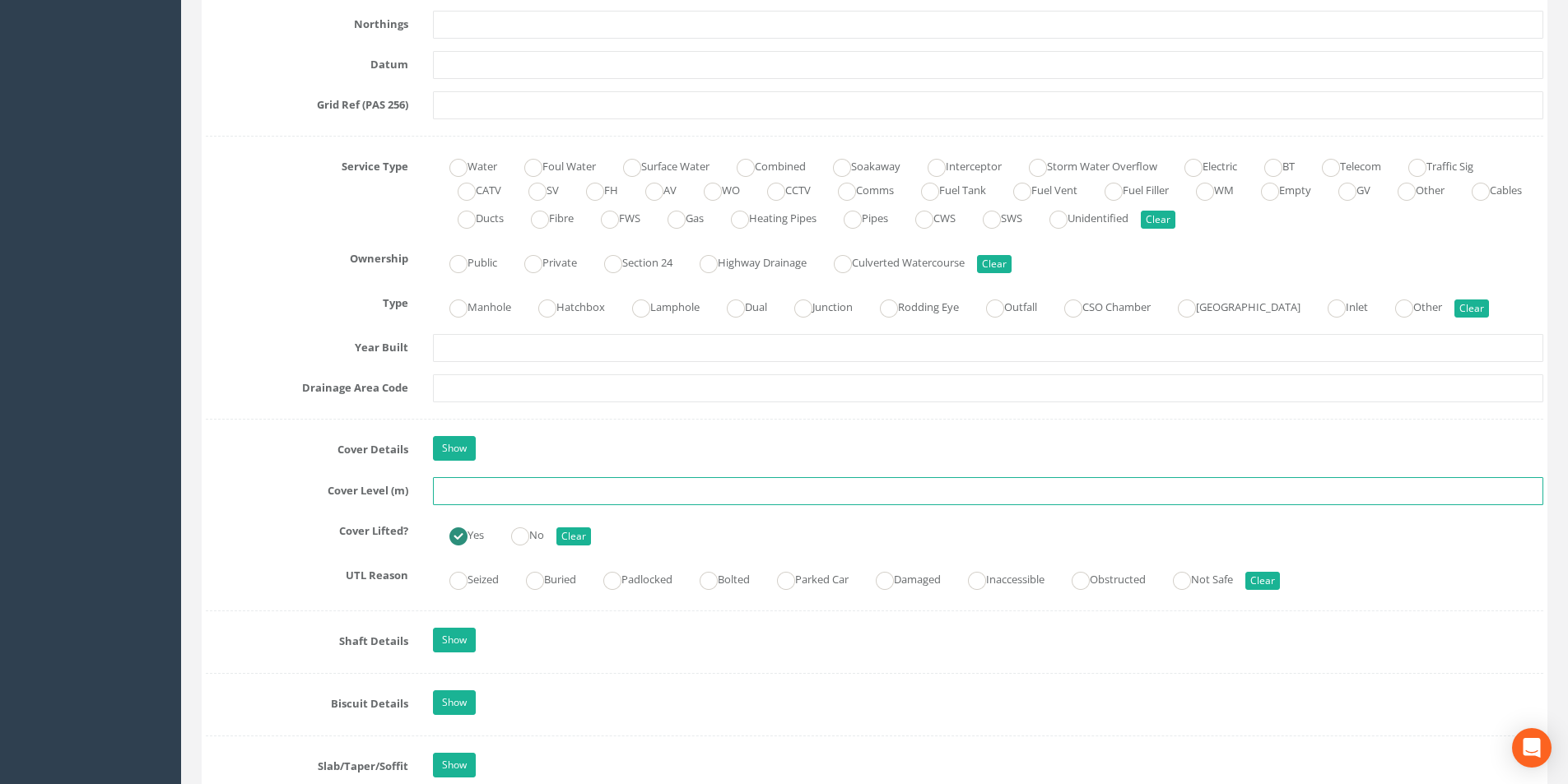
click at [502, 490] on input "text" at bounding box center [988, 491] width 1110 height 28
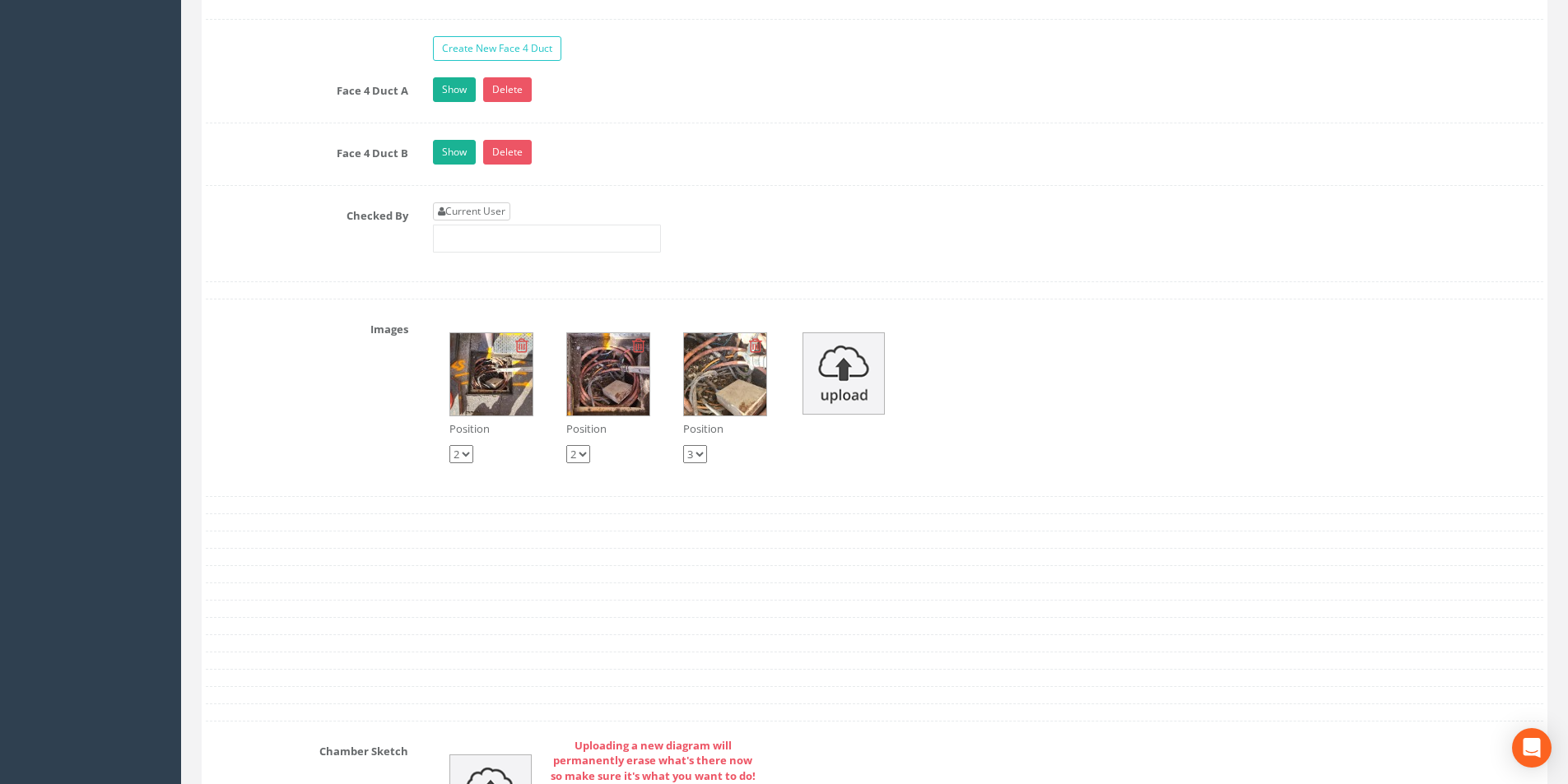
type input "8.65"
click at [493, 208] on link "Current User" at bounding box center [472, 211] width 78 height 18
type input "[PERSON_NAME]"
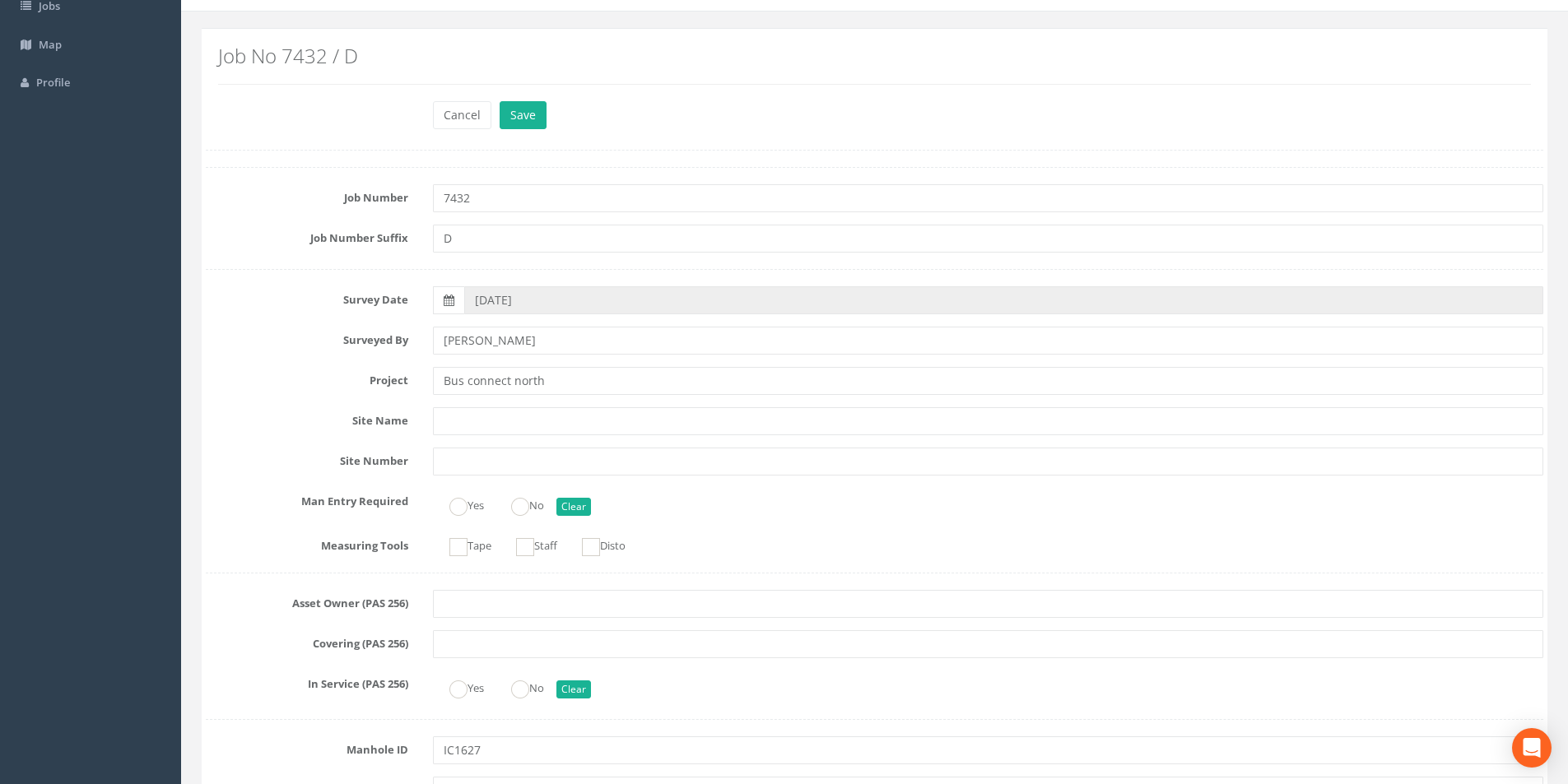
scroll to position [0, 0]
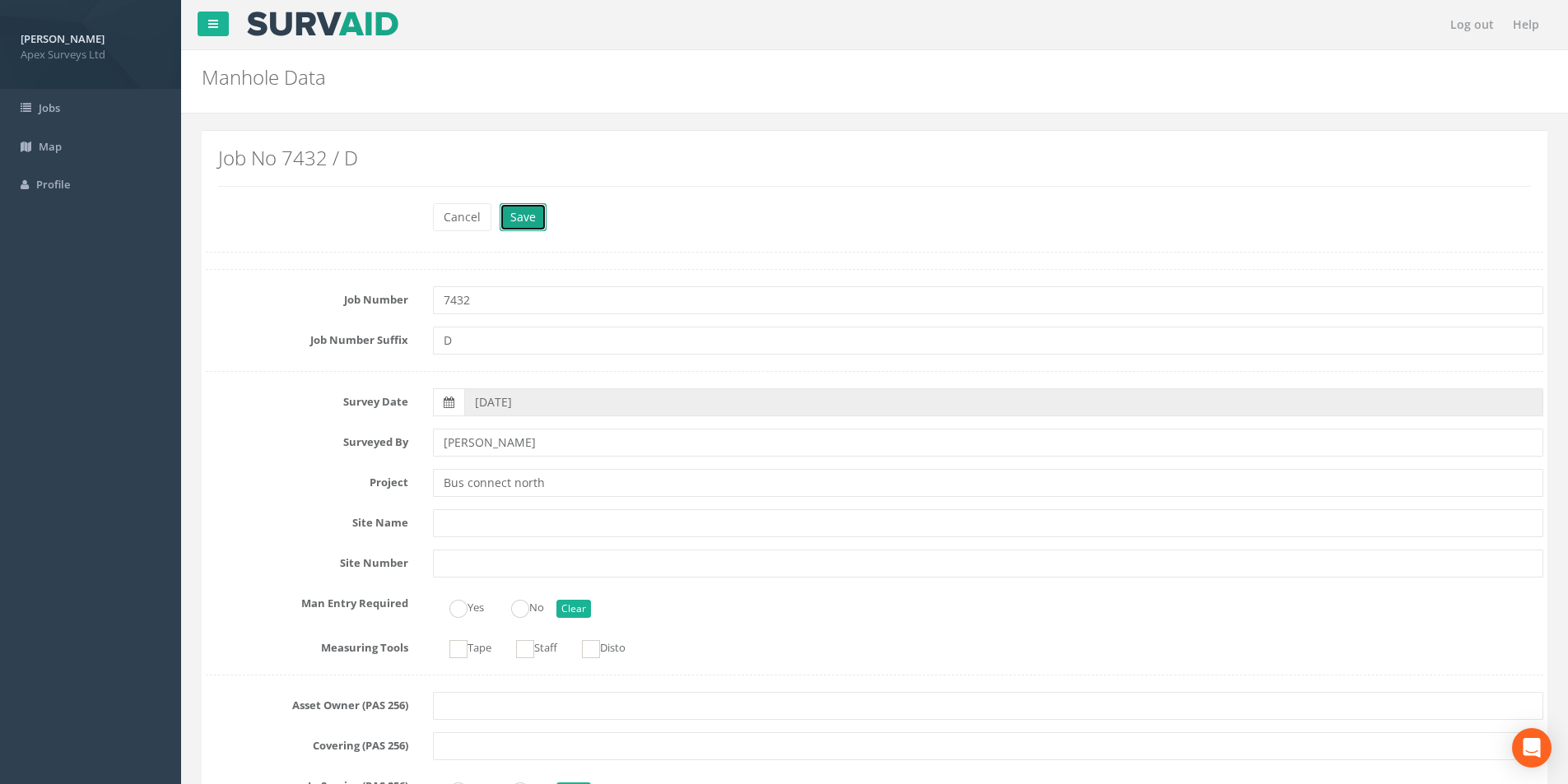
click at [526, 226] on button "Save" at bounding box center [523, 217] width 47 height 28
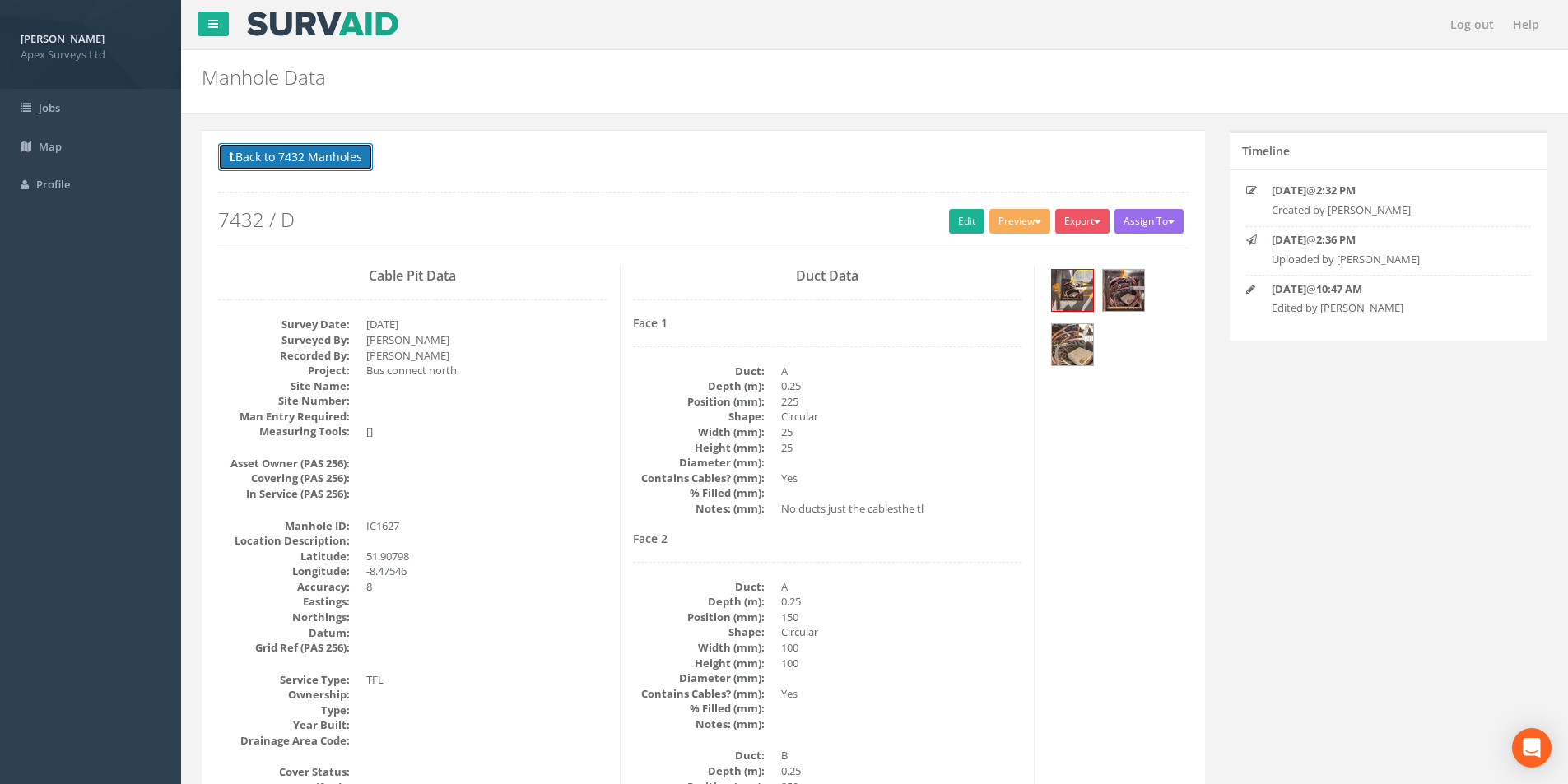
click at [314, 153] on button "Back to 7432 Manholes" at bounding box center [295, 157] width 155 height 28
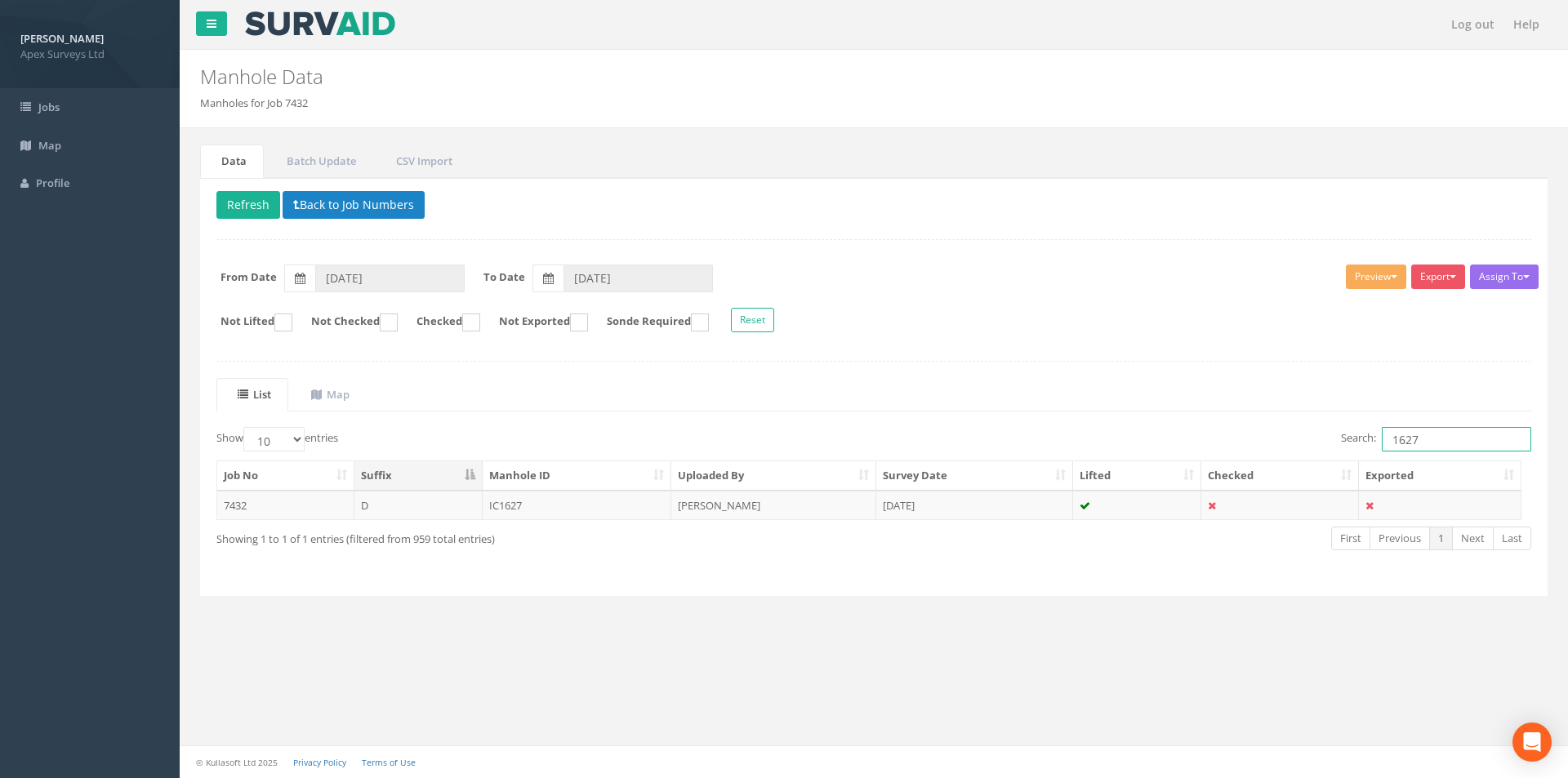
drag, startPoint x: 1447, startPoint y: 437, endPoint x: 1390, endPoint y: 440, distance: 57.1
click at [1390, 440] on input "1627" at bounding box center [1456, 439] width 150 height 25
type input "2539"
click at [550, 506] on td "IC2539" at bounding box center [577, 506] width 189 height 29
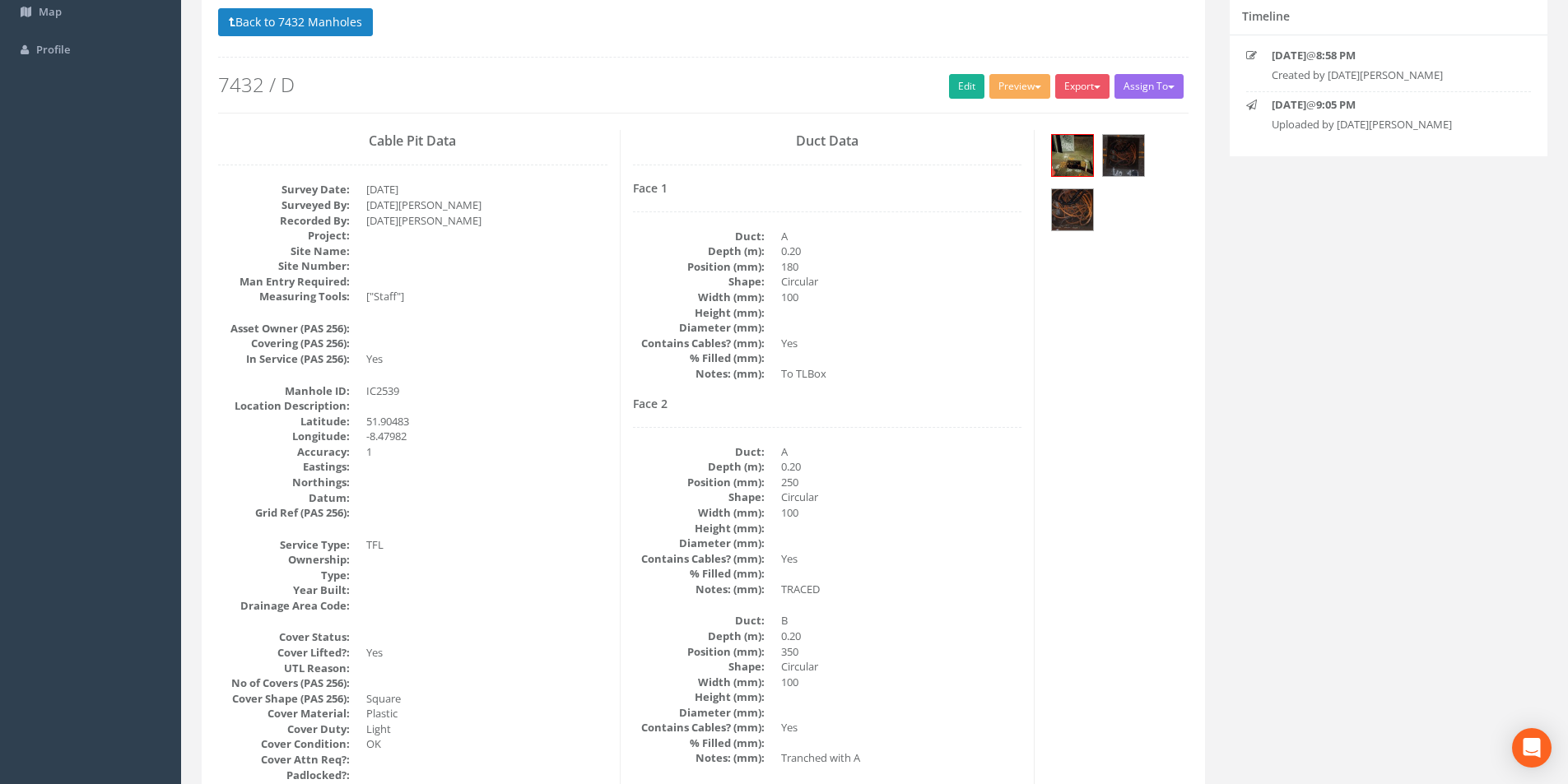
scroll to position [165, 0]
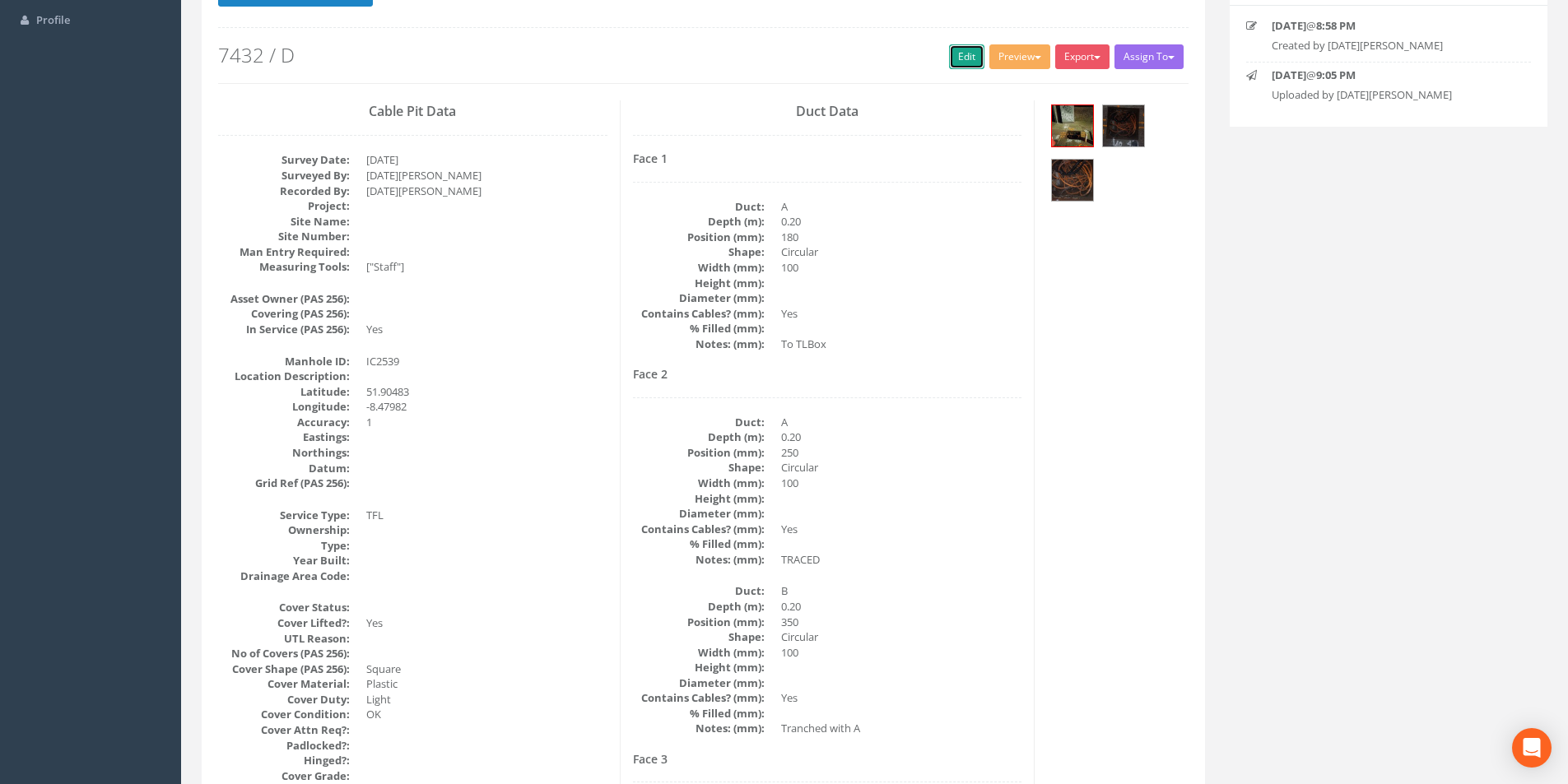
click at [966, 61] on link "Edit" at bounding box center [966, 57] width 35 height 25
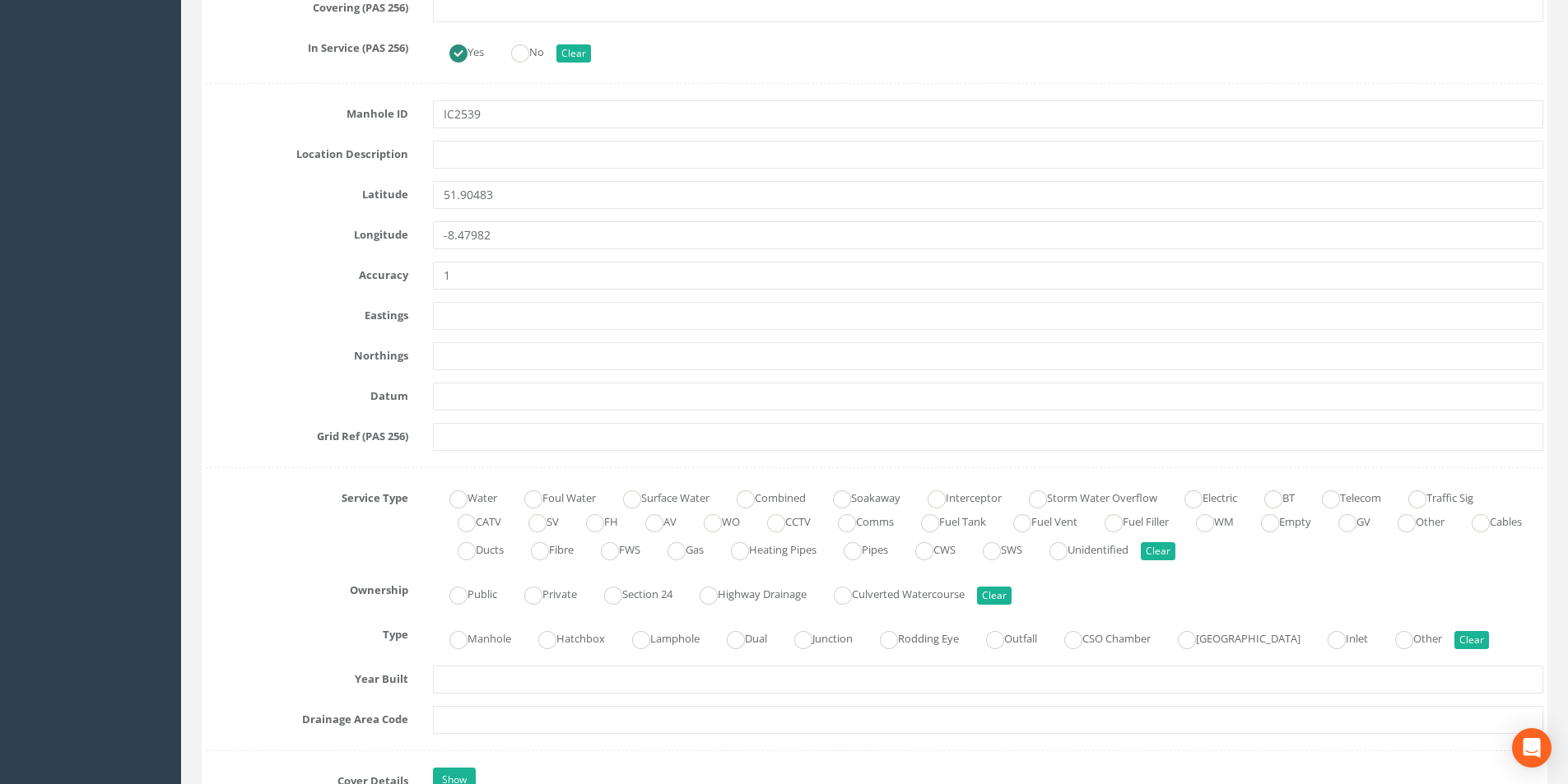
scroll to position [987, 0]
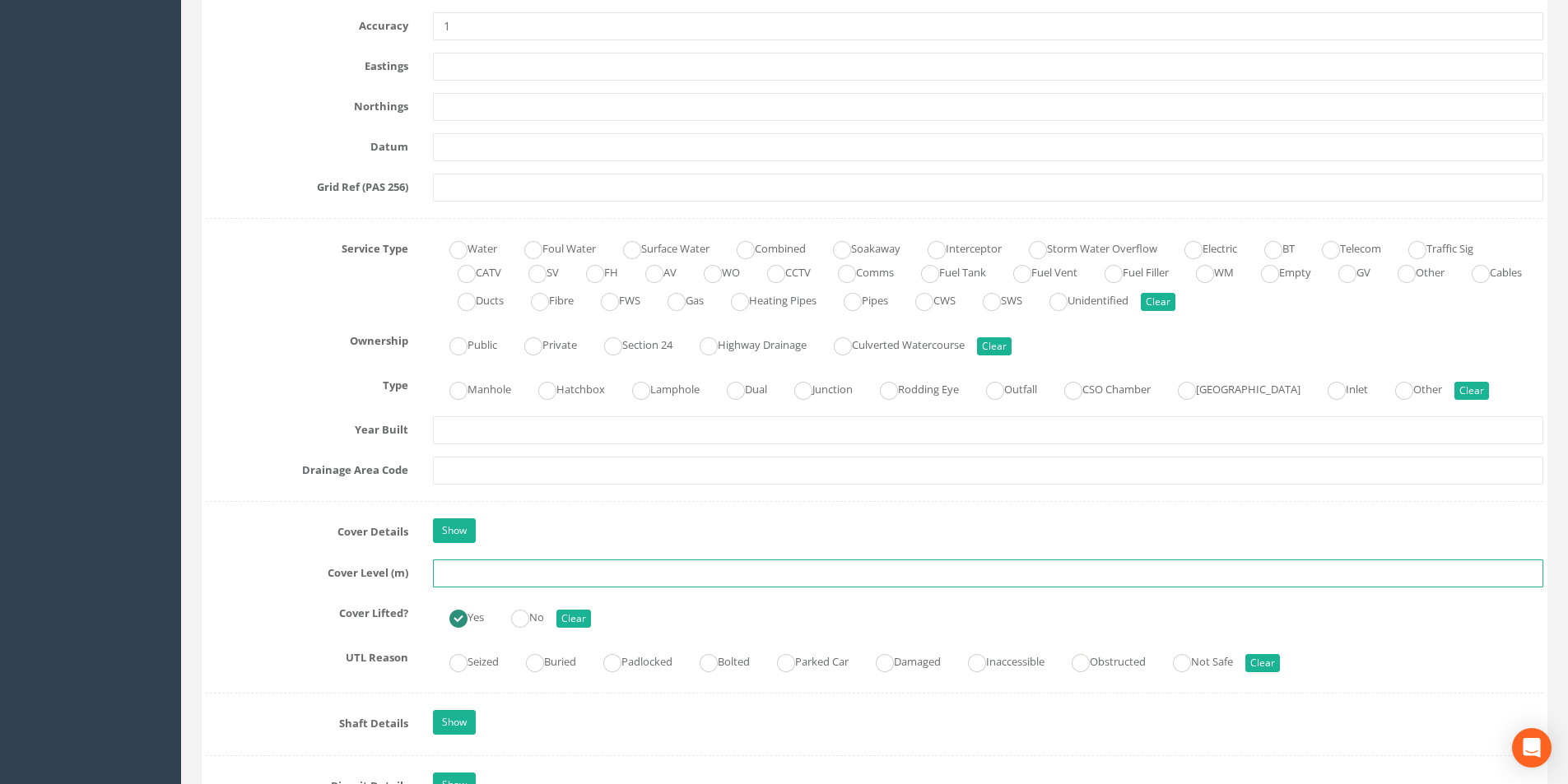
click at [501, 573] on input "text" at bounding box center [988, 573] width 1110 height 28
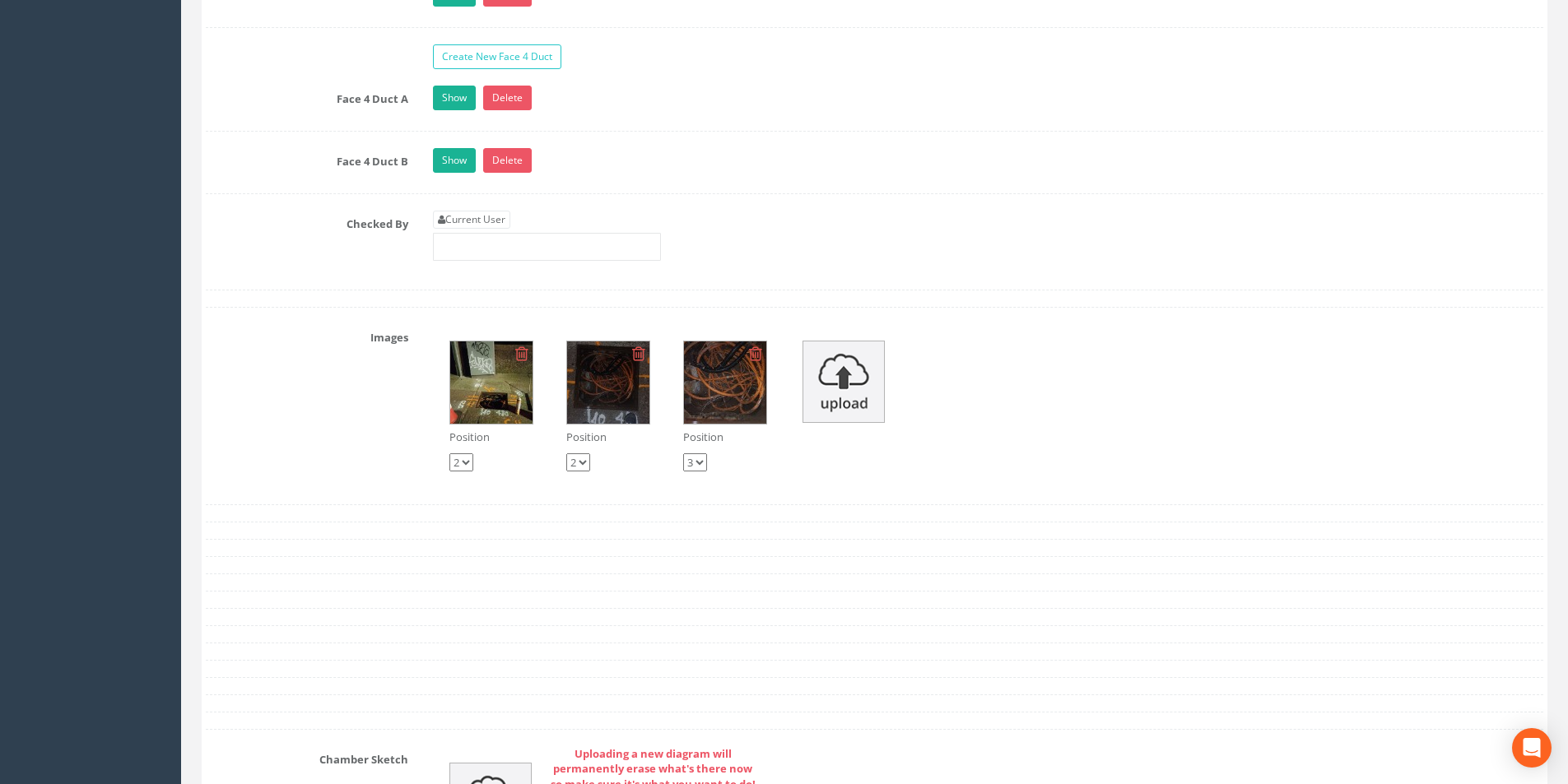
scroll to position [2685, 0]
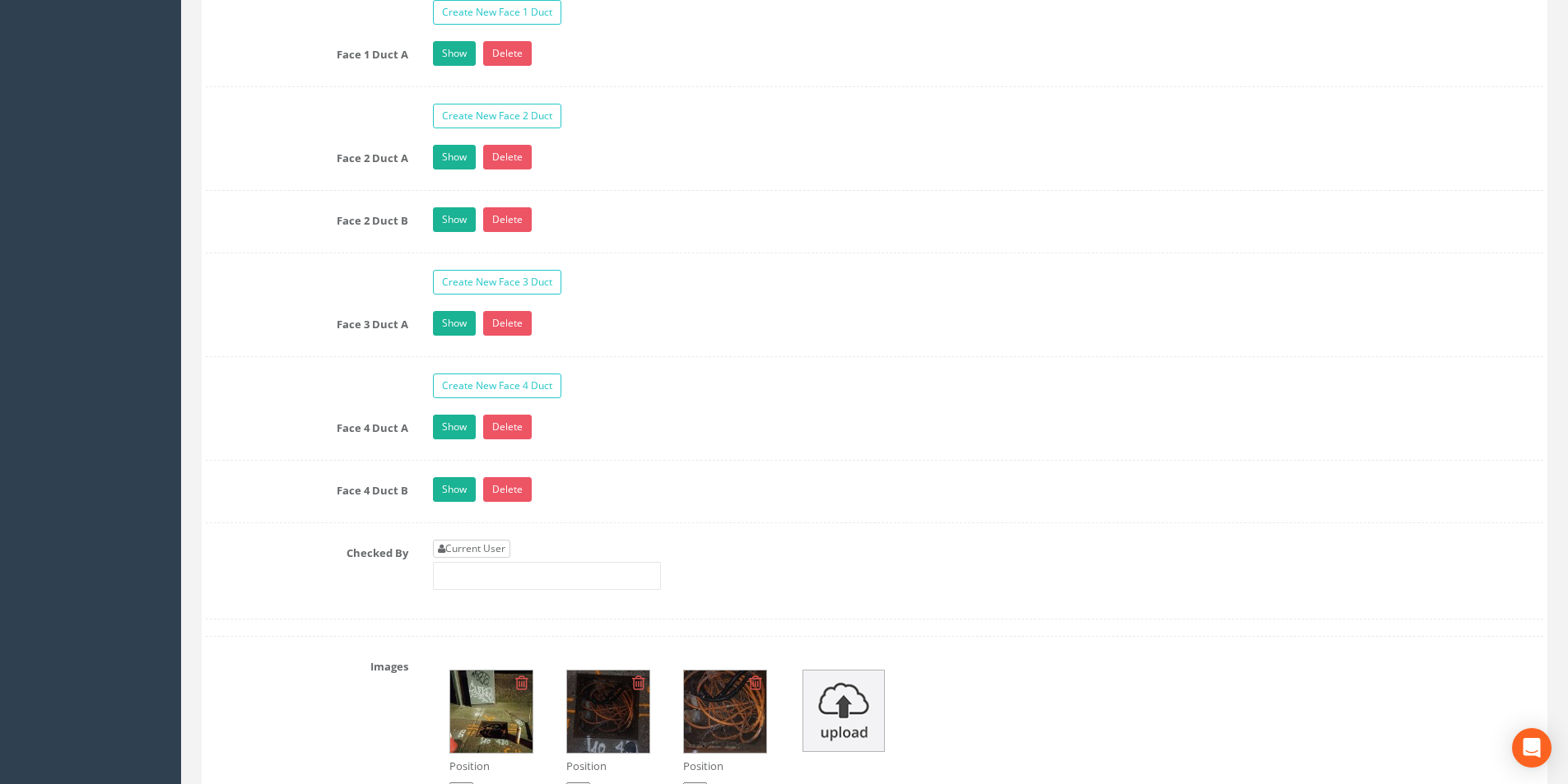
type input "37.64"
click at [506, 551] on link "Current User" at bounding box center [472, 549] width 78 height 18
type input "[PERSON_NAME]"
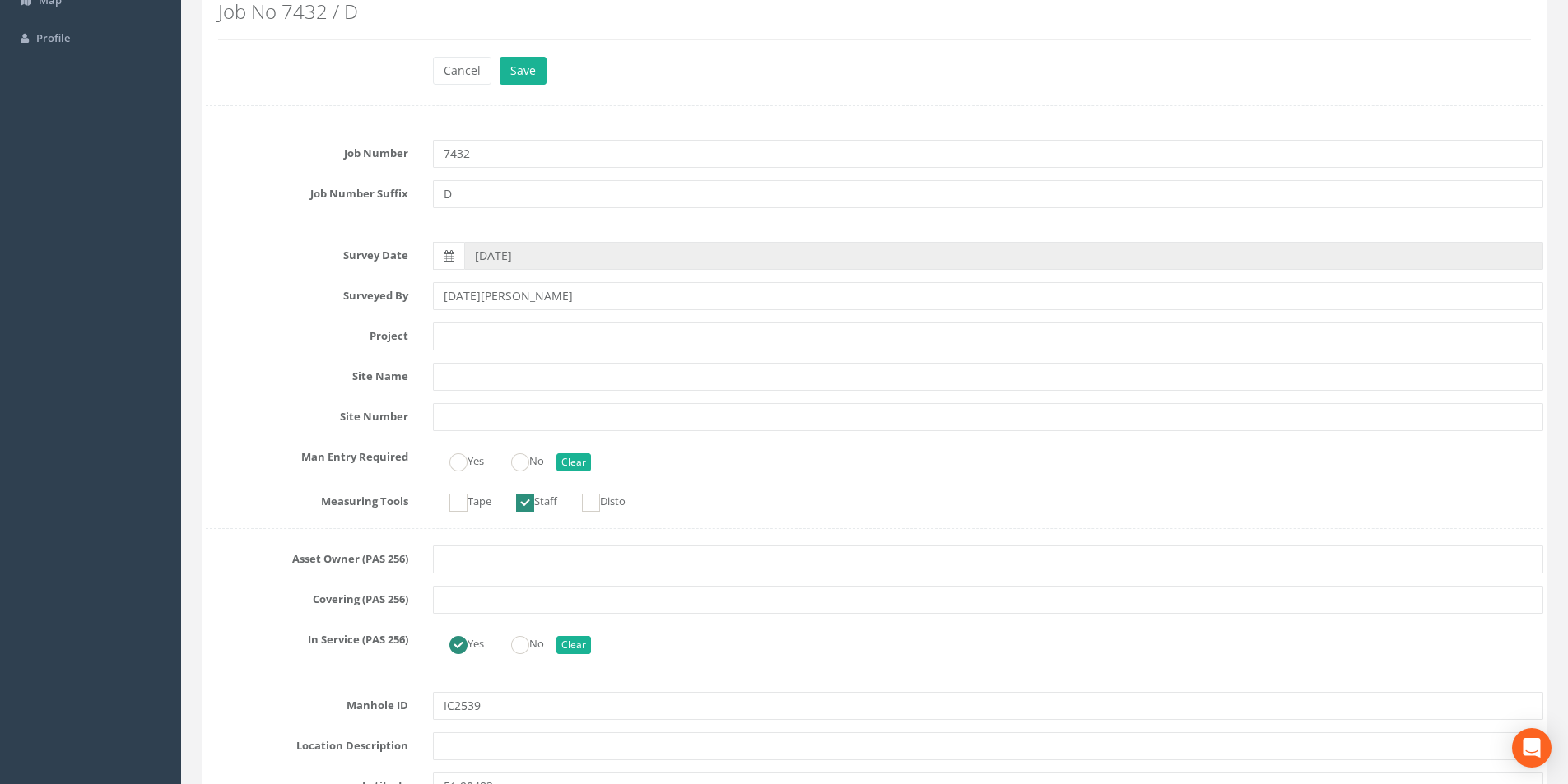
scroll to position [0, 0]
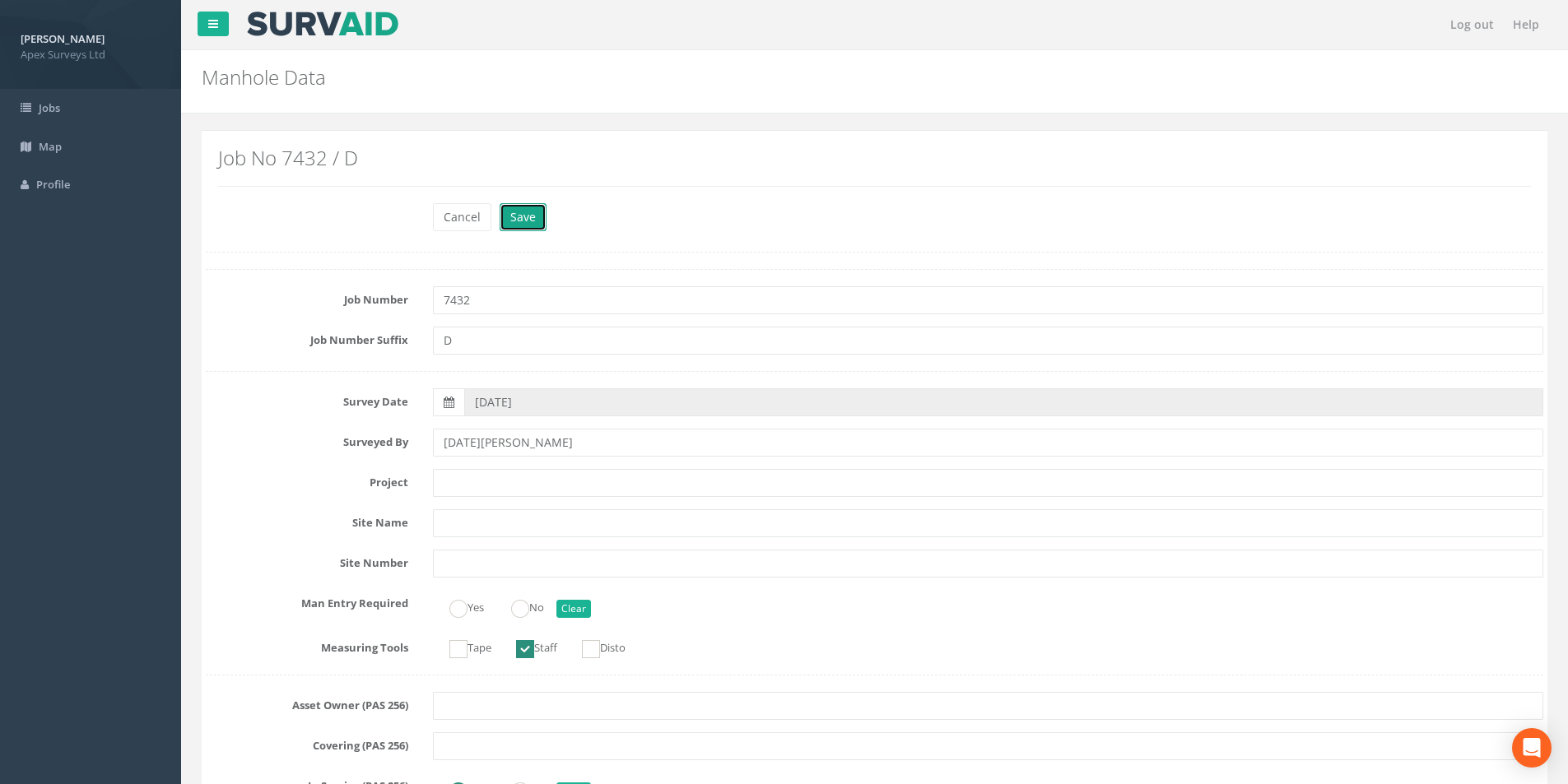
click at [520, 221] on button "Save" at bounding box center [523, 217] width 47 height 28
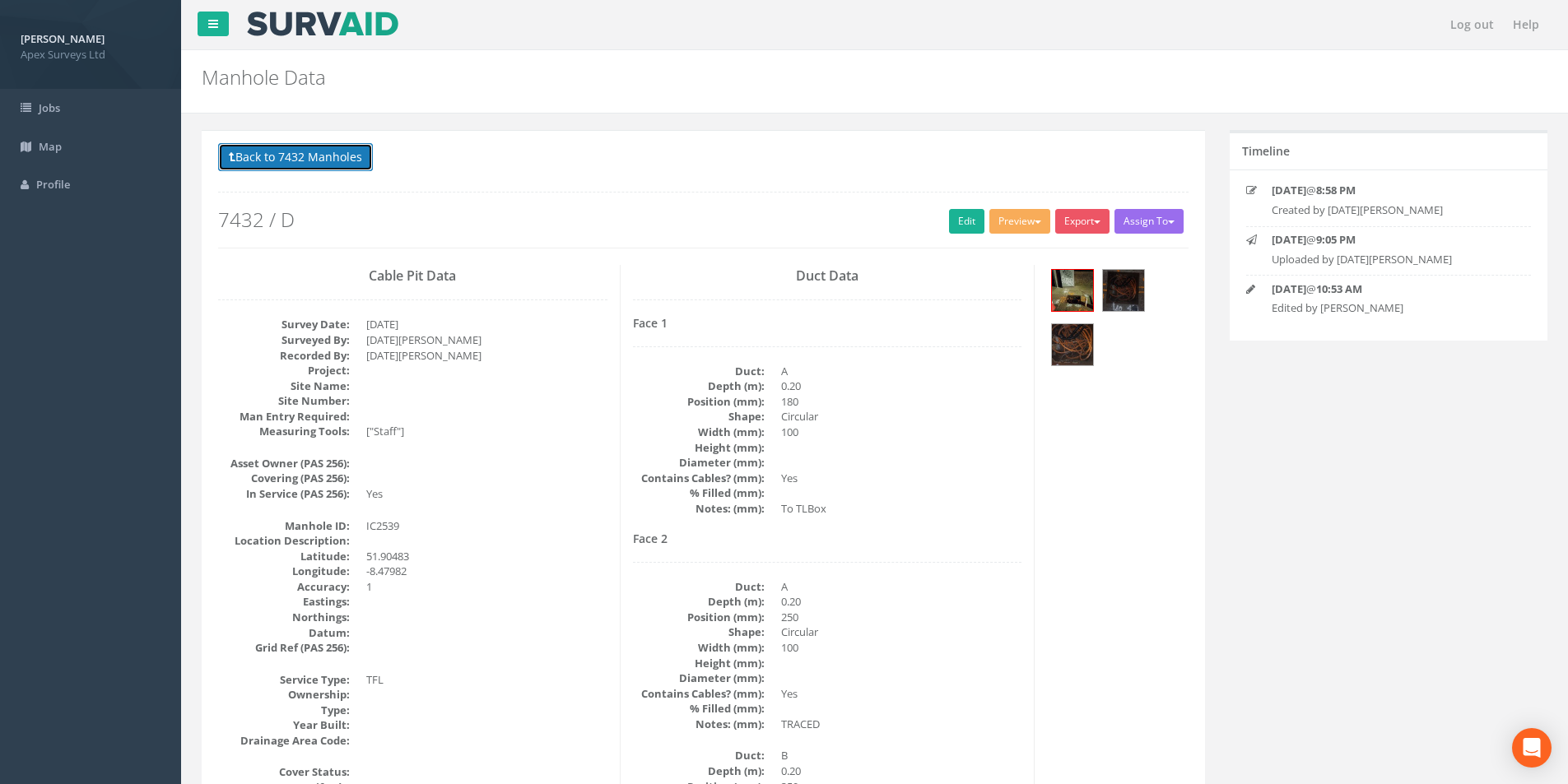
click at [253, 153] on button "Back to 7432 Manholes" at bounding box center [295, 157] width 155 height 28
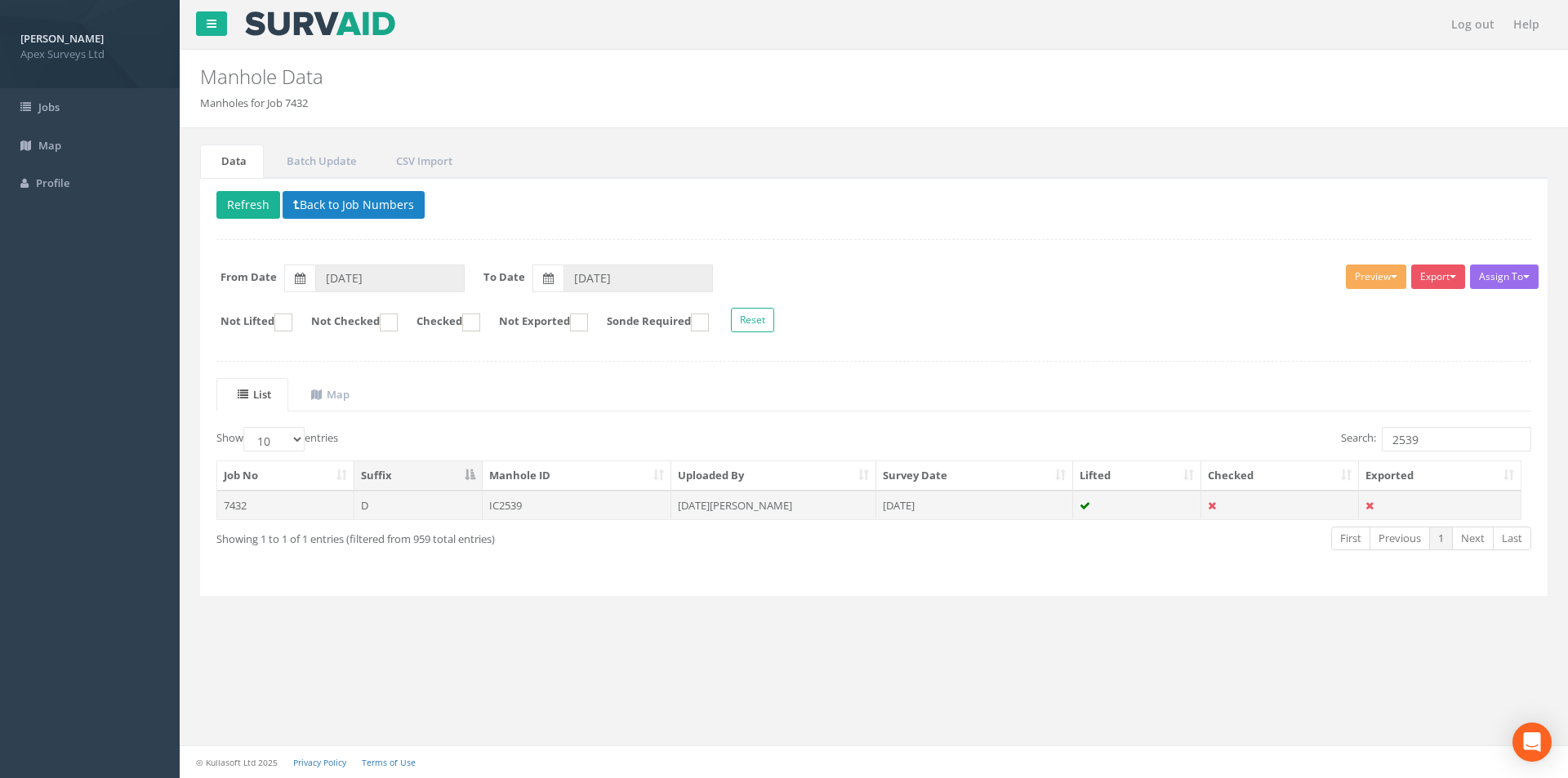
click at [550, 510] on td "IC2539" at bounding box center [577, 506] width 189 height 29
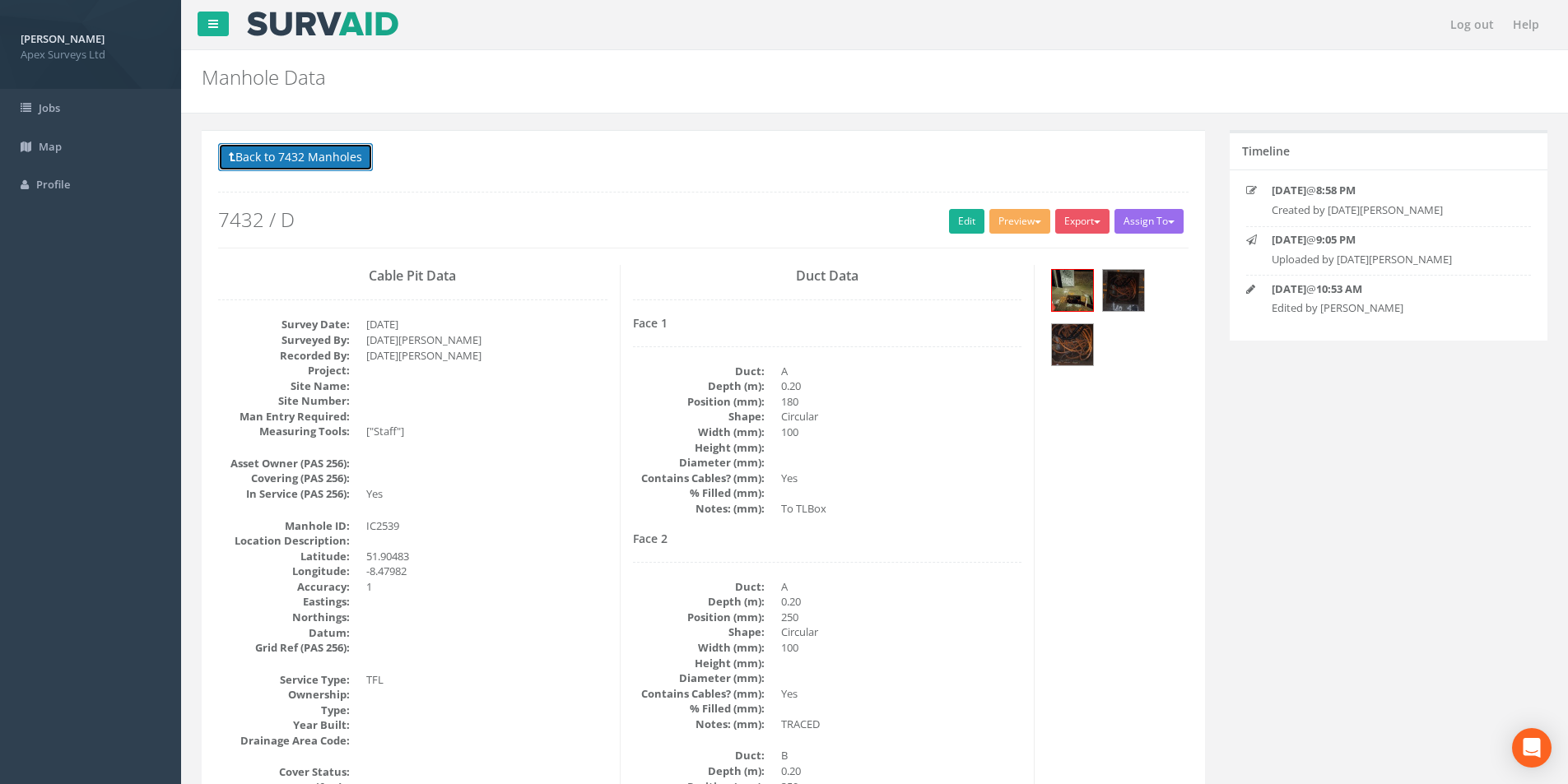
click at [291, 167] on button "Back to 7432 Manholes" at bounding box center [295, 157] width 155 height 28
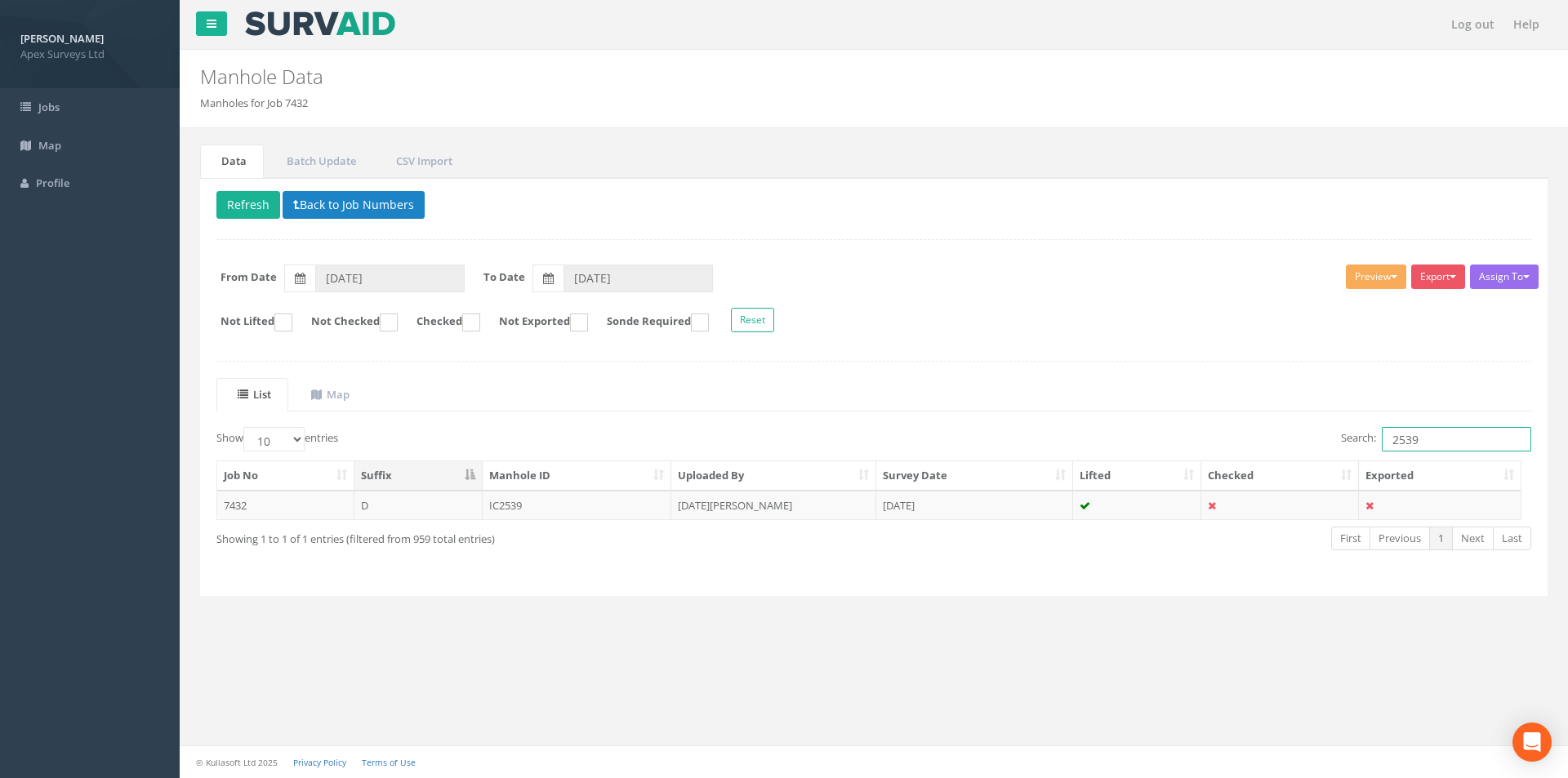
click at [1435, 440] on input "2539" at bounding box center [1456, 439] width 150 height 25
type input "2540"
click at [553, 510] on td "IC2540" at bounding box center [577, 506] width 189 height 29
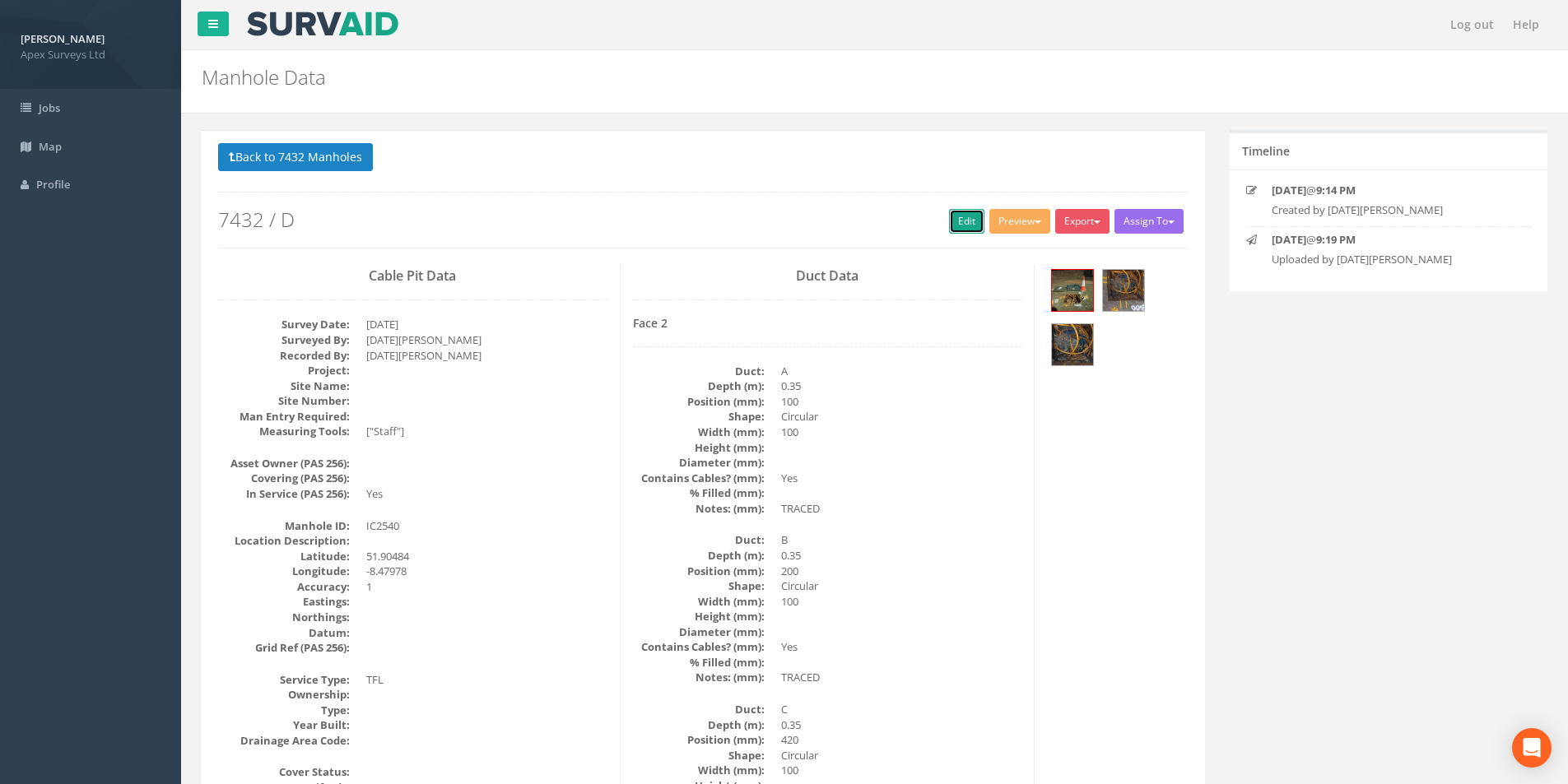
click at [949, 222] on link "Edit" at bounding box center [966, 221] width 35 height 25
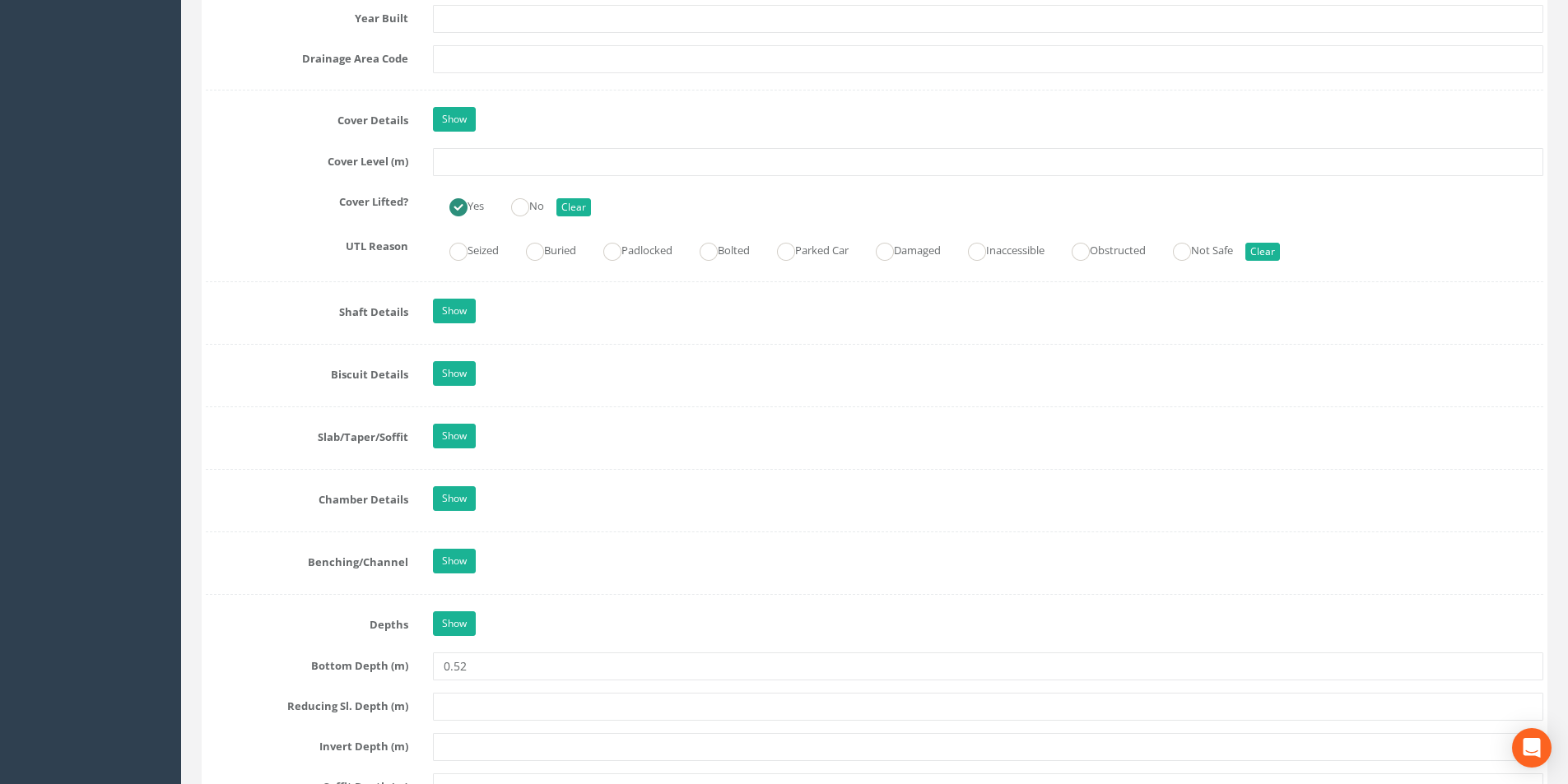
scroll to position [1234, 0]
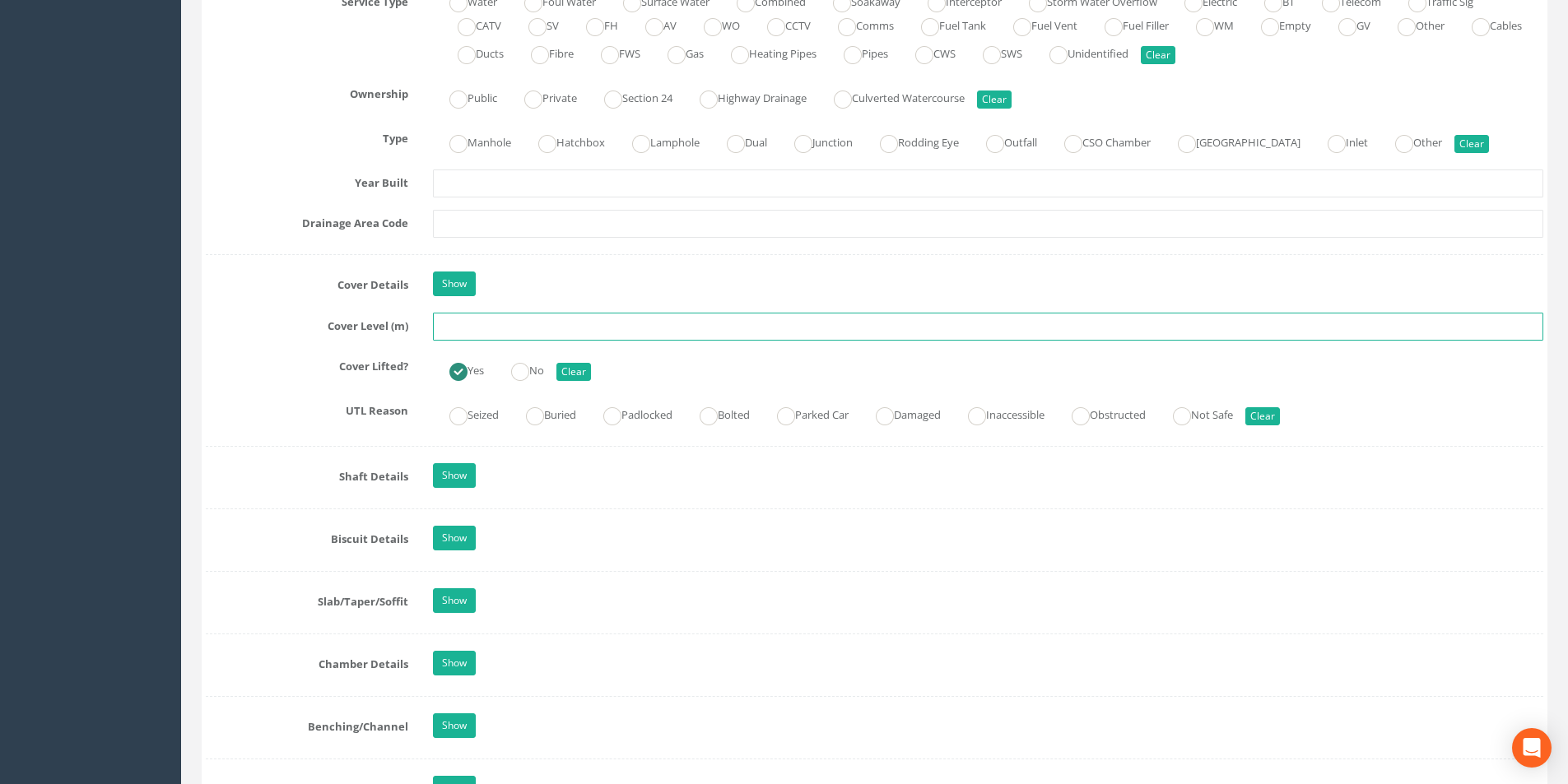
click at [499, 324] on input "text" at bounding box center [988, 326] width 1110 height 28
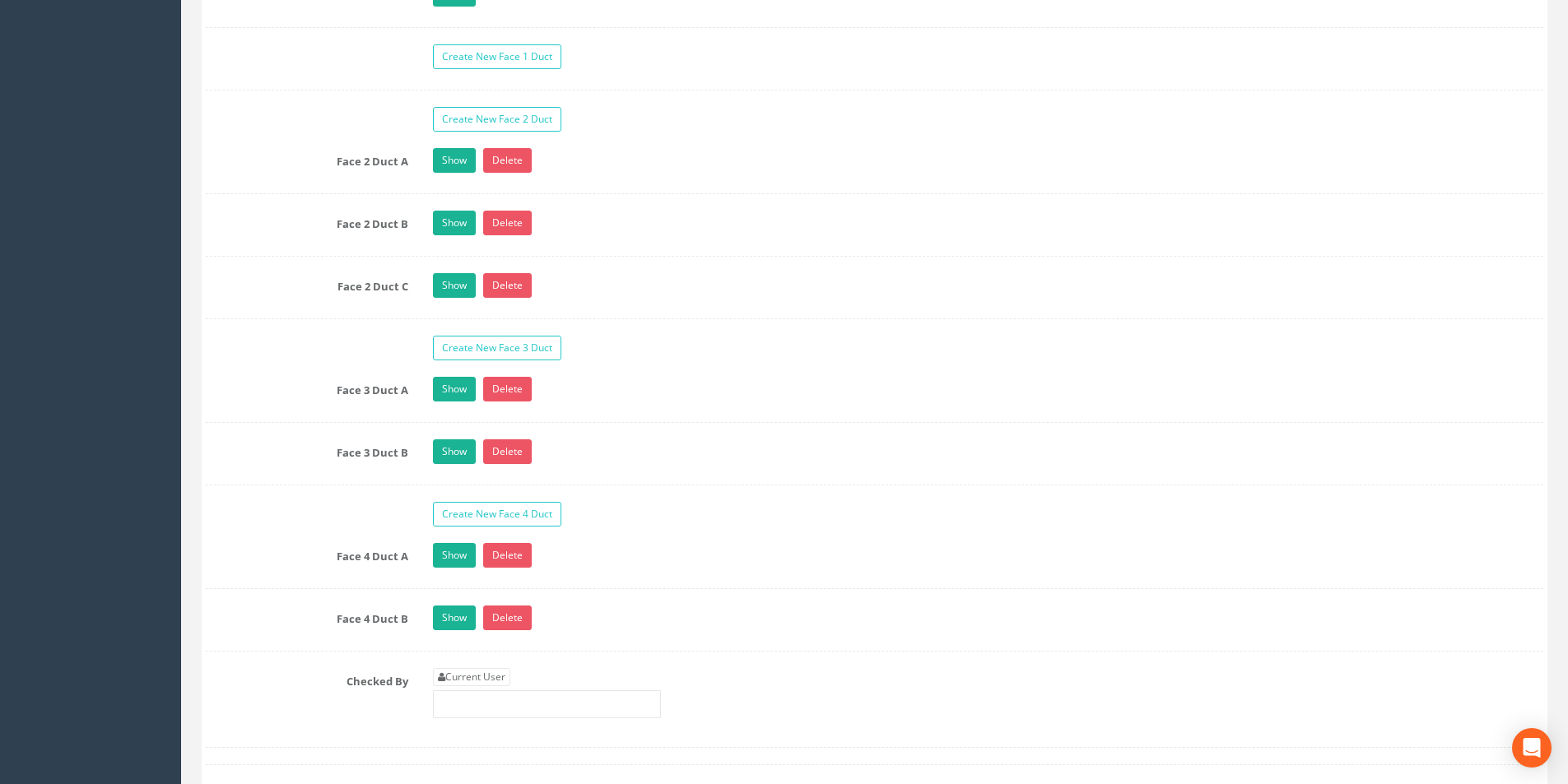
scroll to position [2961, 0]
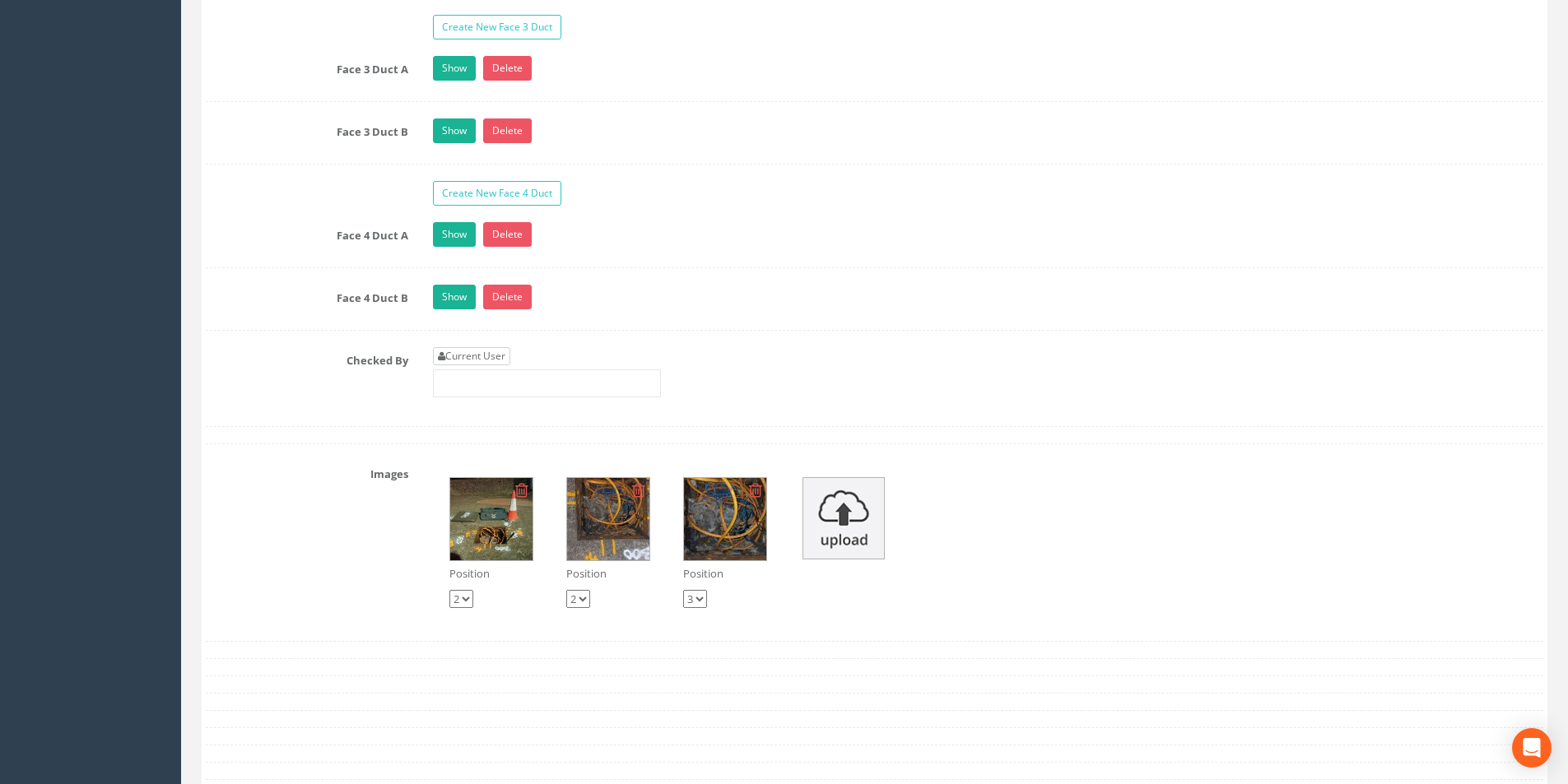
type input "37.22"
click at [501, 354] on link "Current User" at bounding box center [472, 356] width 78 height 18
type input "[PERSON_NAME]"
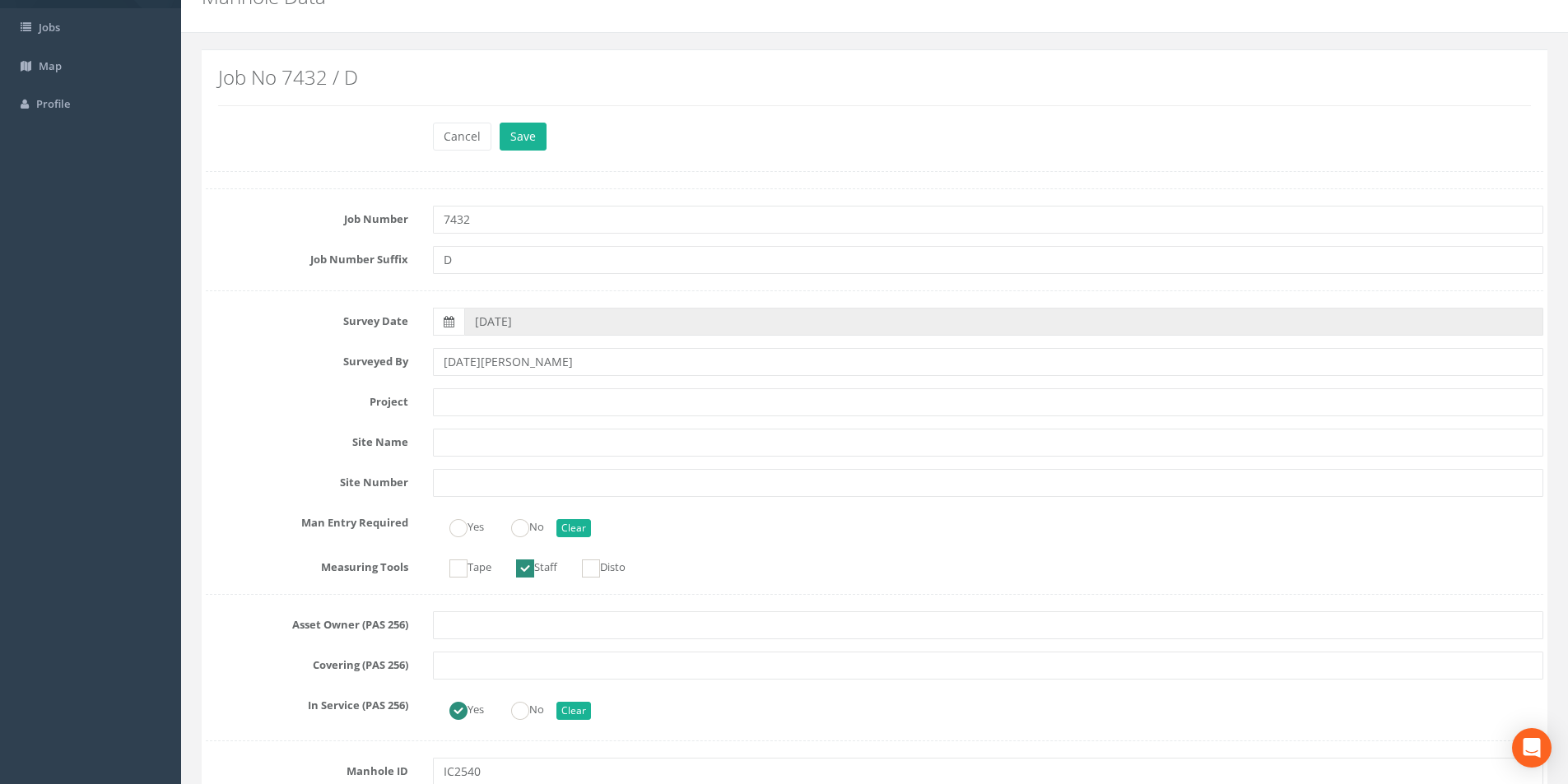
scroll to position [0, 0]
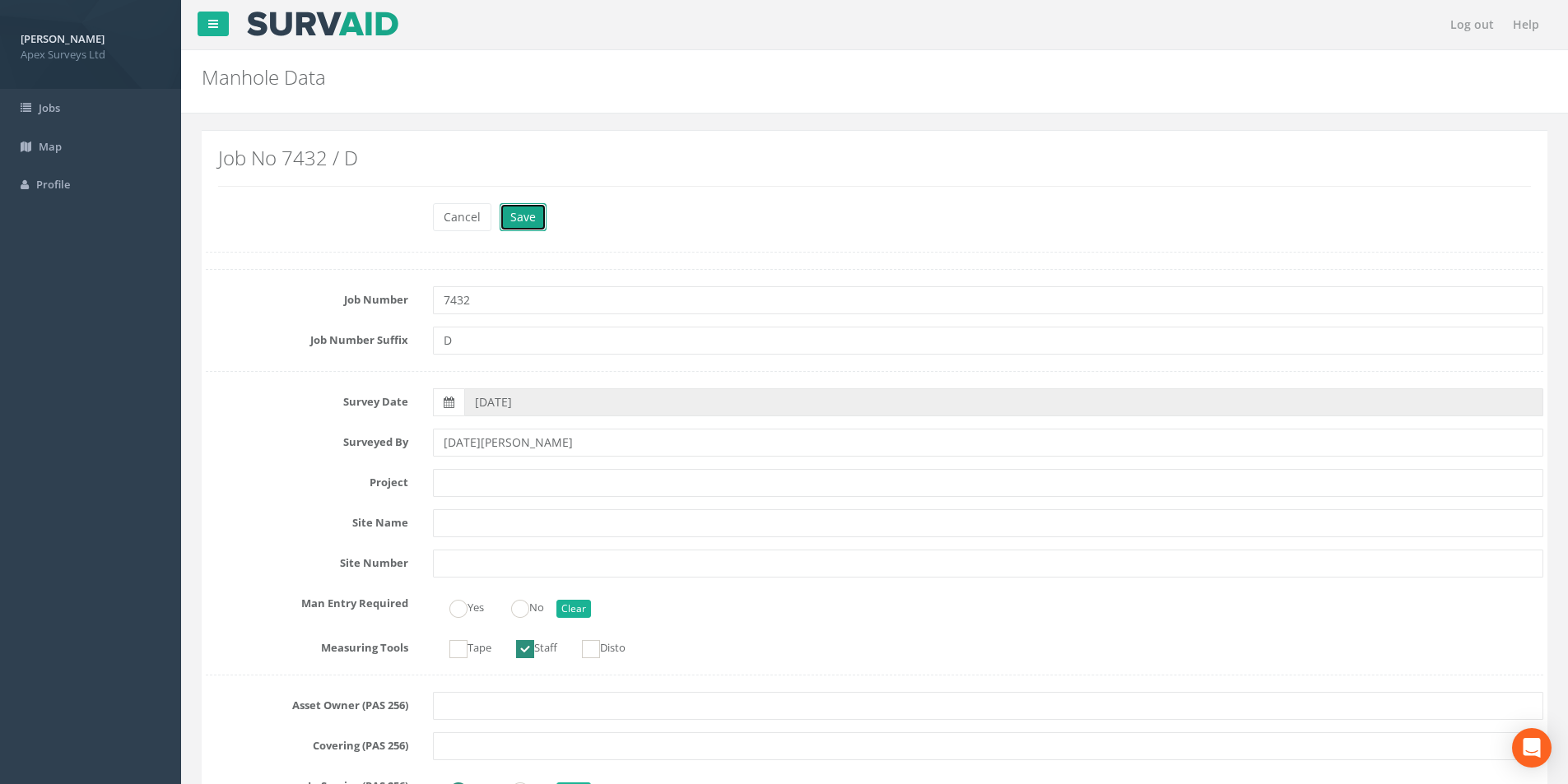
click at [501, 215] on button "Save" at bounding box center [523, 217] width 47 height 28
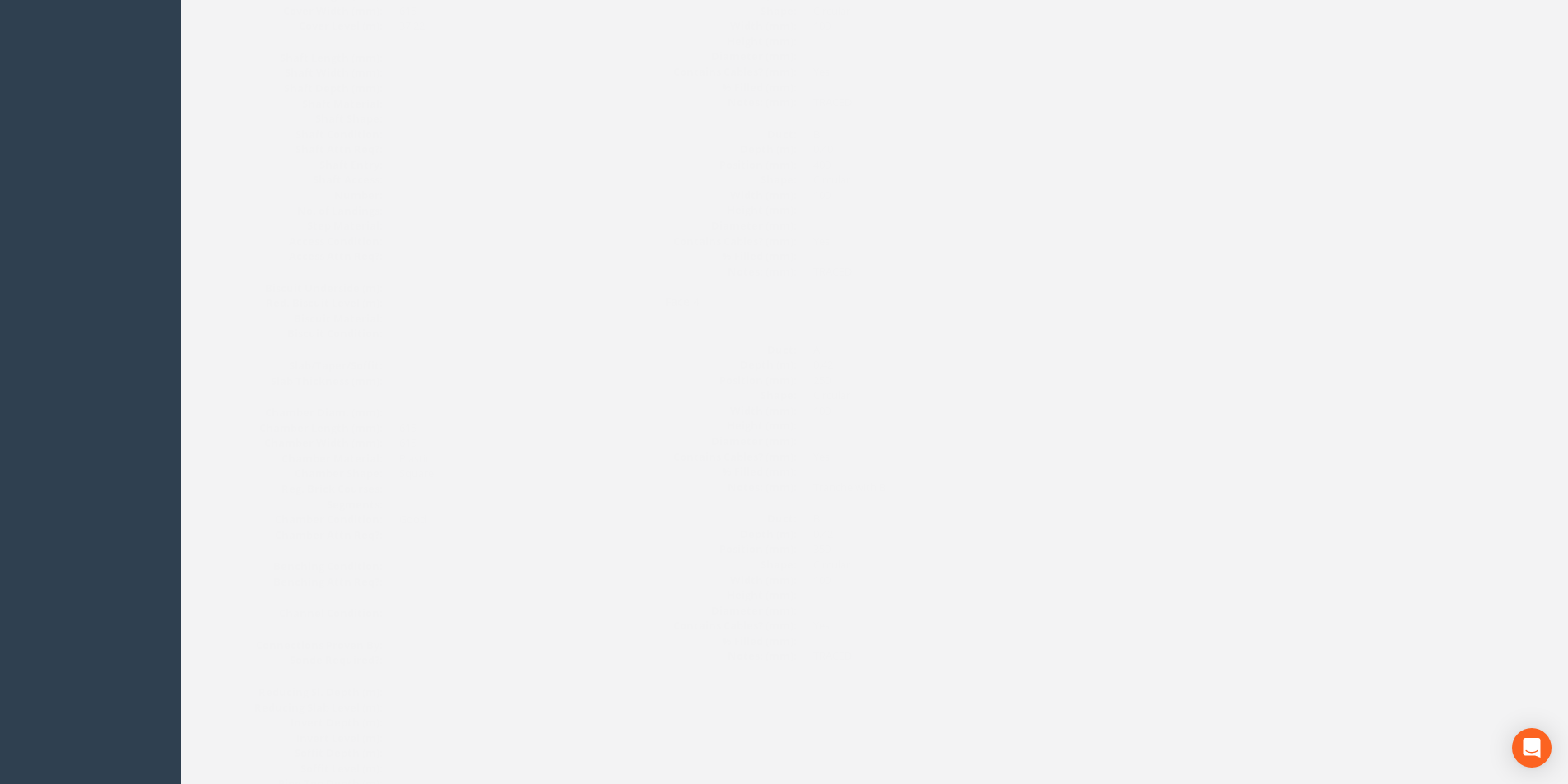
scroll to position [930, 0]
